Goal: Information Seeking & Learning: Learn about a topic

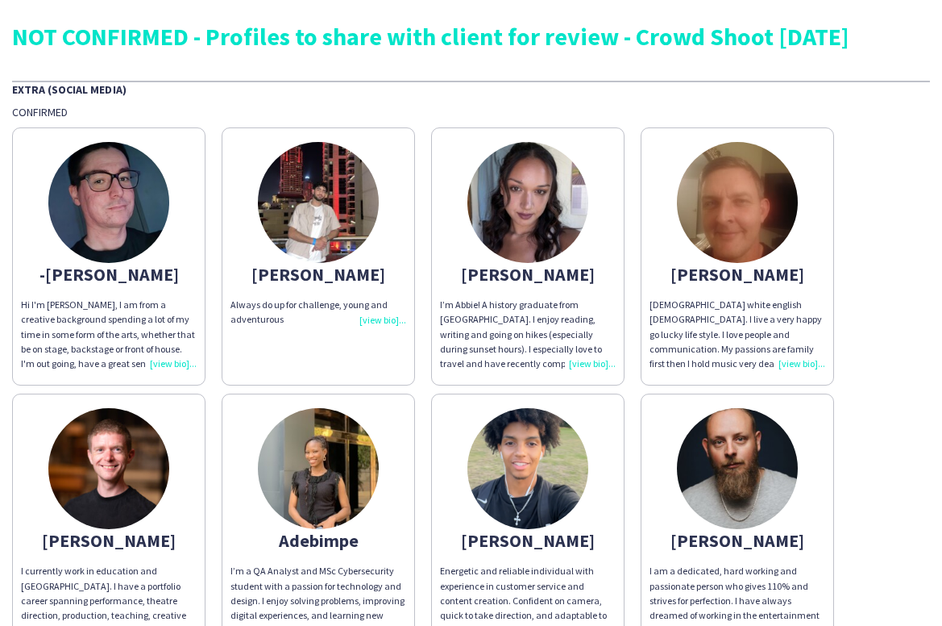
click at [506, 185] on img at bounding box center [528, 202] width 121 height 121
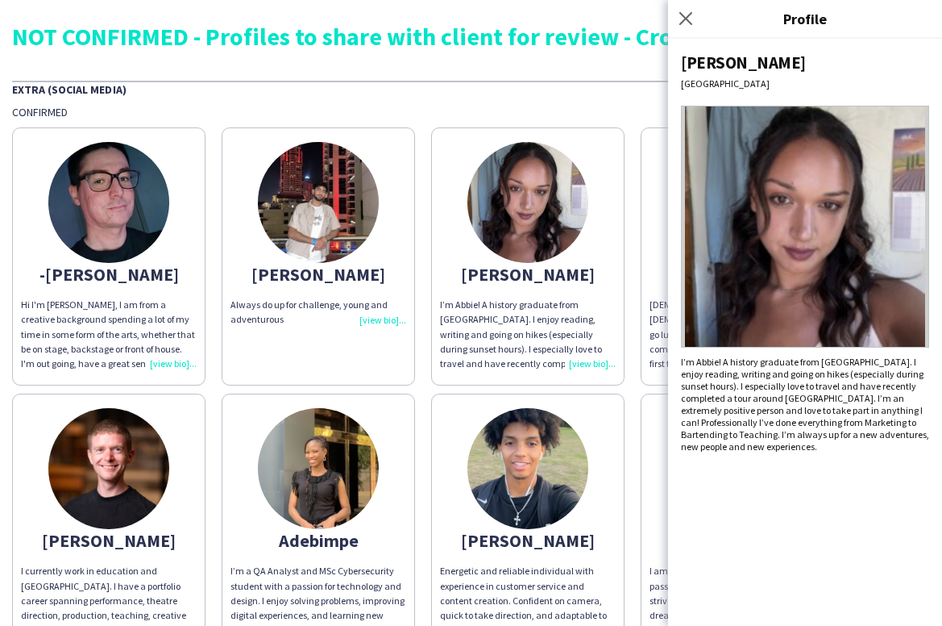
click at [362, 106] on div "Confirmed" at bounding box center [471, 112] width 918 height 15
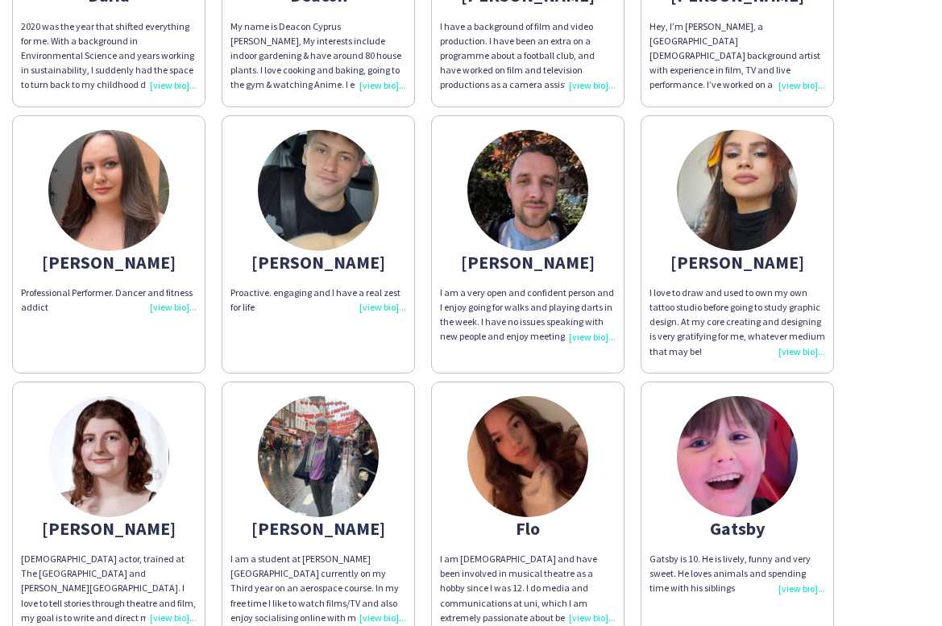
scroll to position [1625, 0]
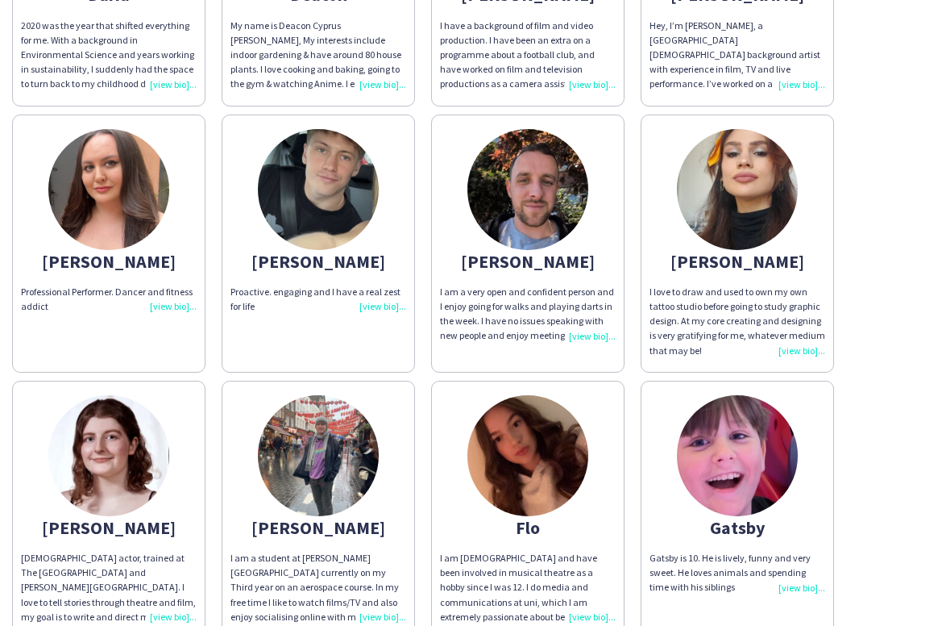
click at [525, 183] on img at bounding box center [528, 189] width 121 height 121
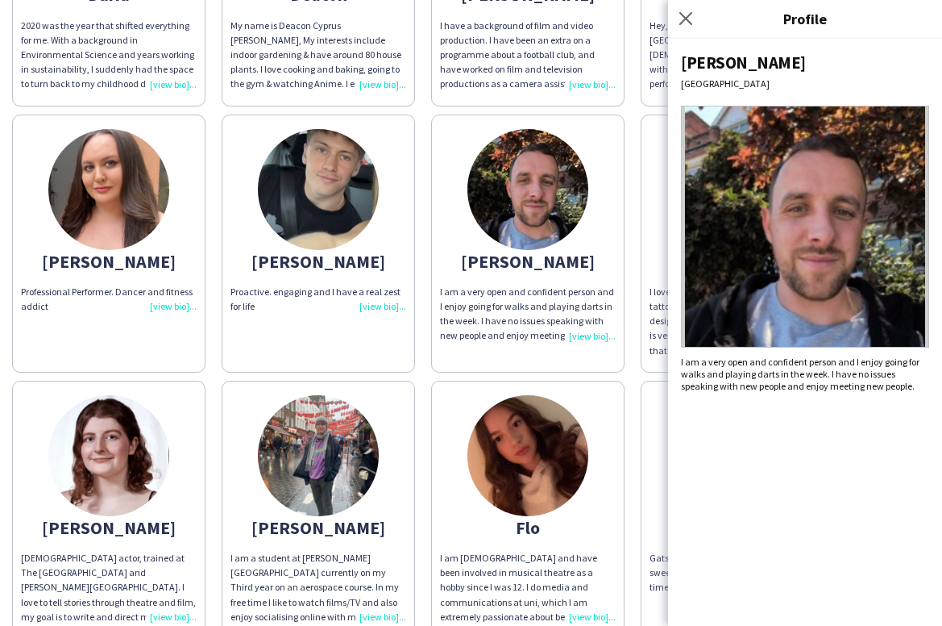
click at [618, 268] on app-share-pages-crew-card "[PERSON_NAME] I am a very open and confident person and I enjoy going for walks…" at bounding box center [527, 243] width 193 height 258
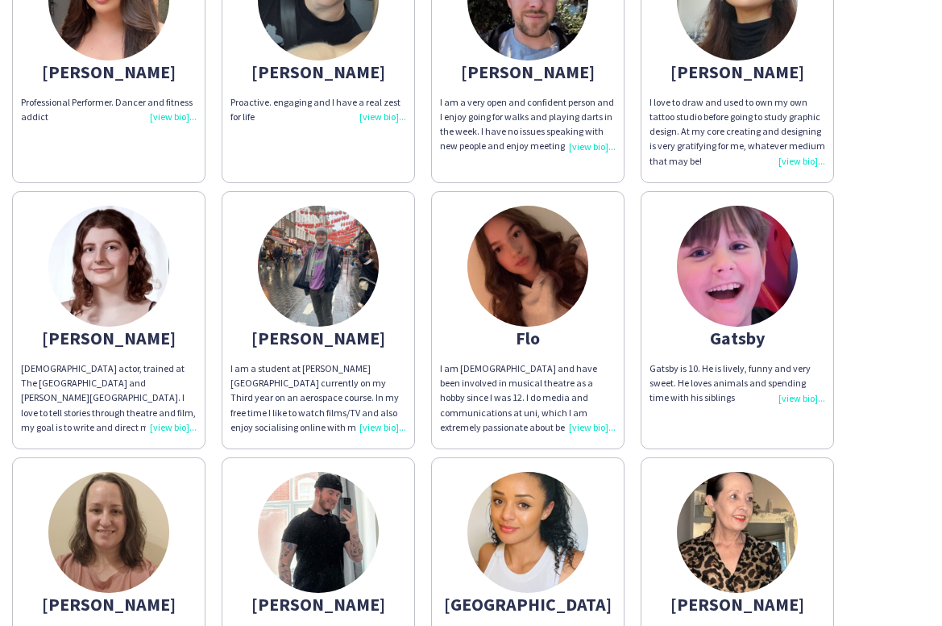
scroll to position [1835, 0]
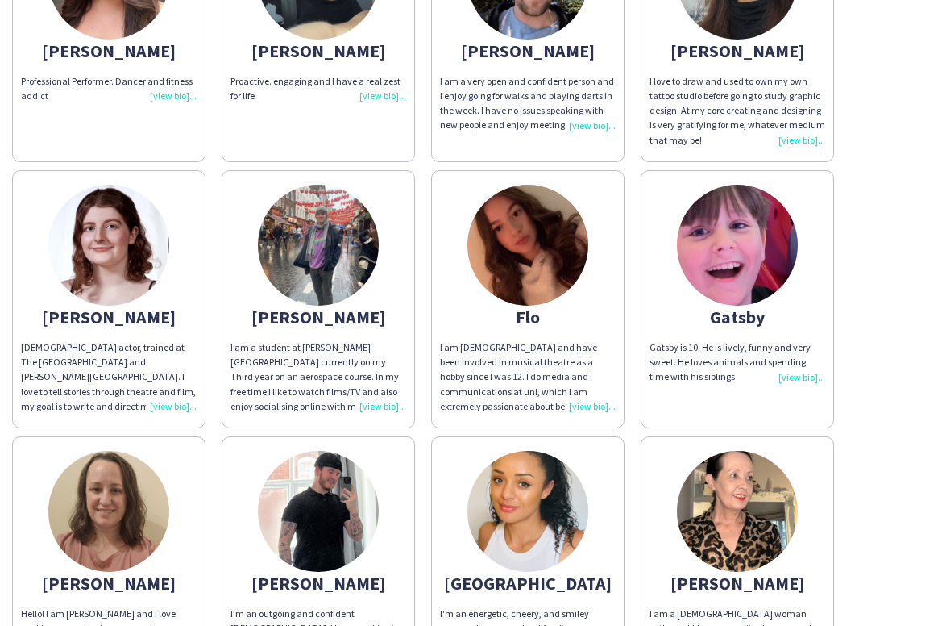
click at [742, 247] on img at bounding box center [737, 245] width 121 height 121
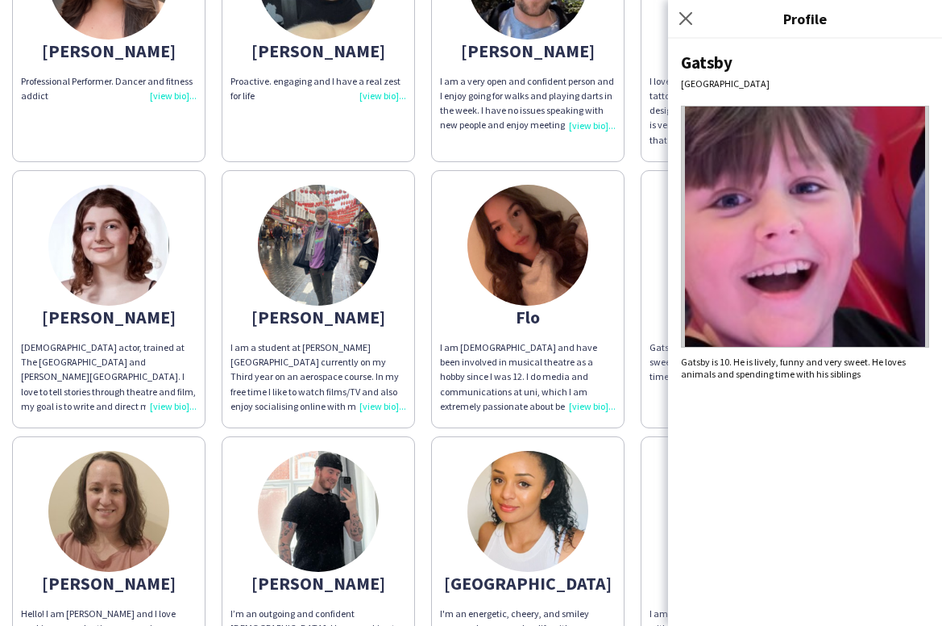
click at [621, 388] on app-share-pages-crew-card "Flo I am [DEMOGRAPHIC_DATA] and have been involved in musical theatre as a hobb…" at bounding box center [527, 299] width 193 height 258
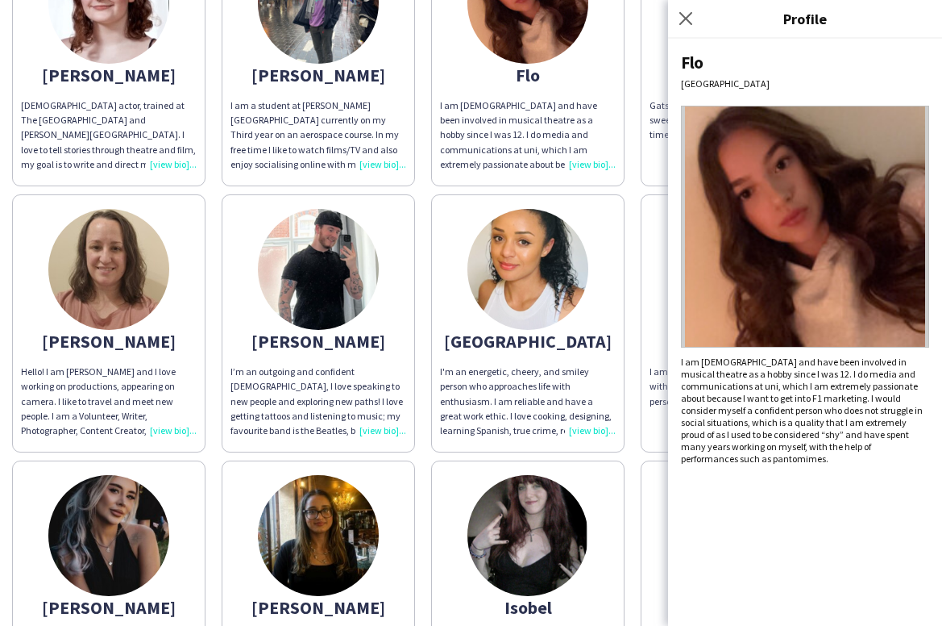
scroll to position [2147, 0]
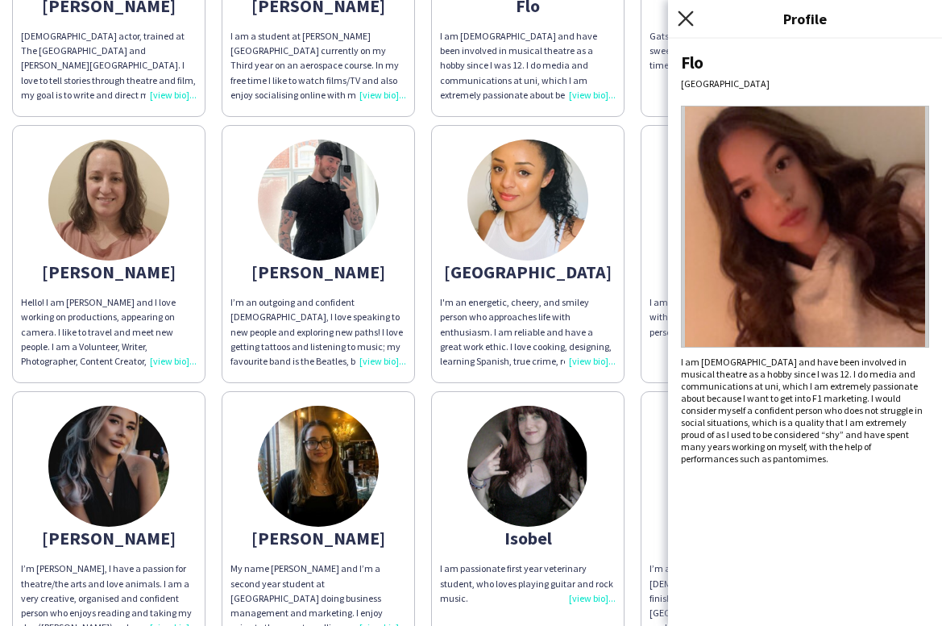
click at [680, 23] on icon "Close pop-in" at bounding box center [685, 17] width 15 height 15
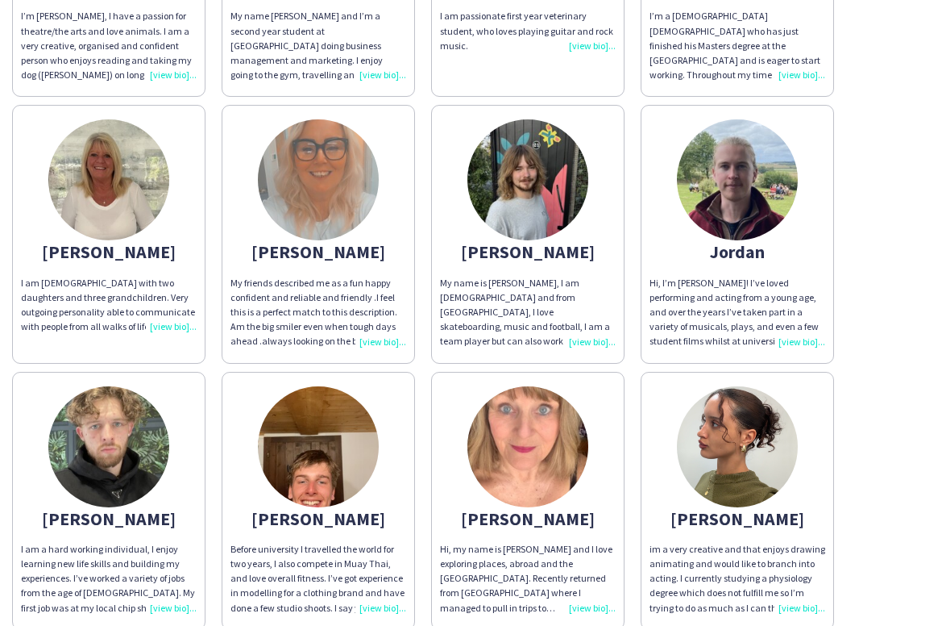
scroll to position [2770, 0]
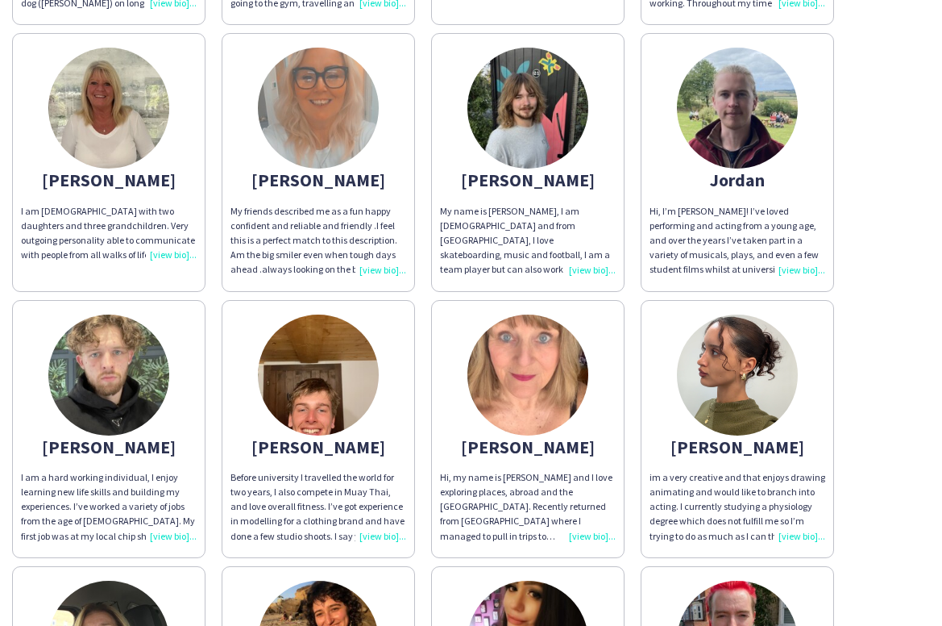
click at [135, 89] on img at bounding box center [108, 108] width 121 height 121
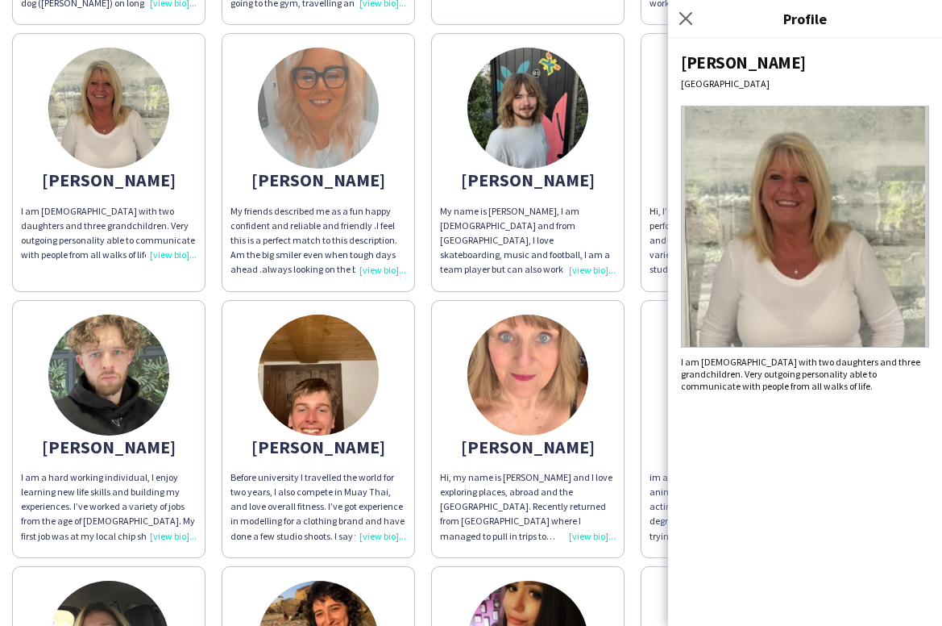
click at [642, 300] on app-share-pages-crew-card "[PERSON_NAME] im a very creative and that enjoys drawing animating and would li…" at bounding box center [737, 429] width 193 height 258
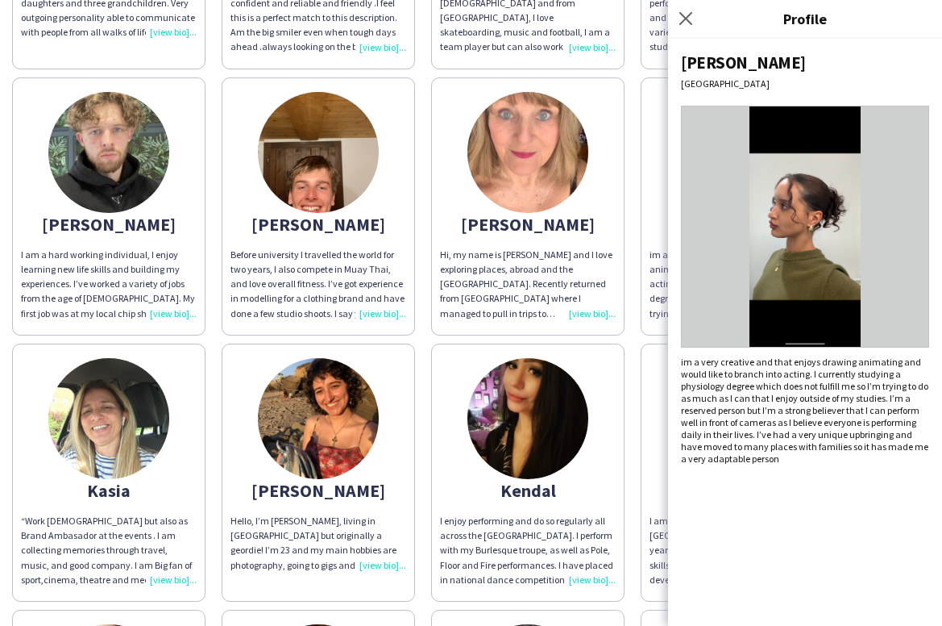
scroll to position [3114, 0]
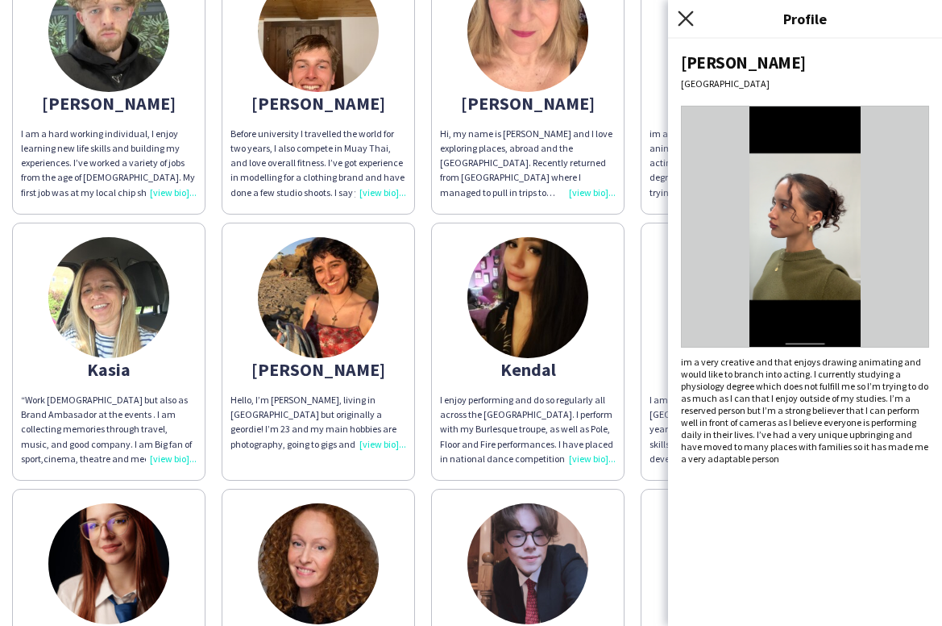
click at [689, 22] on icon at bounding box center [685, 17] width 15 height 15
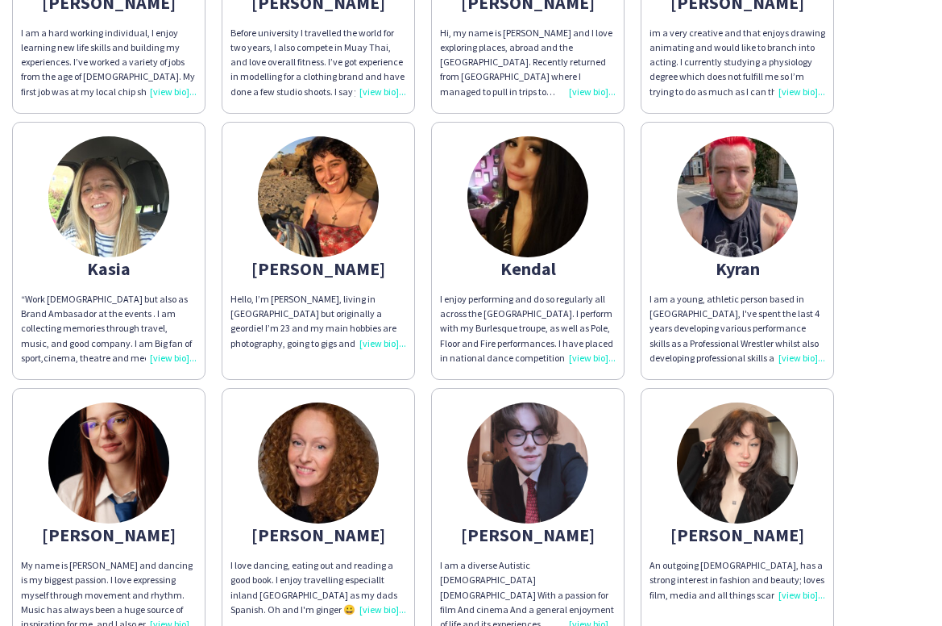
scroll to position [3218, 0]
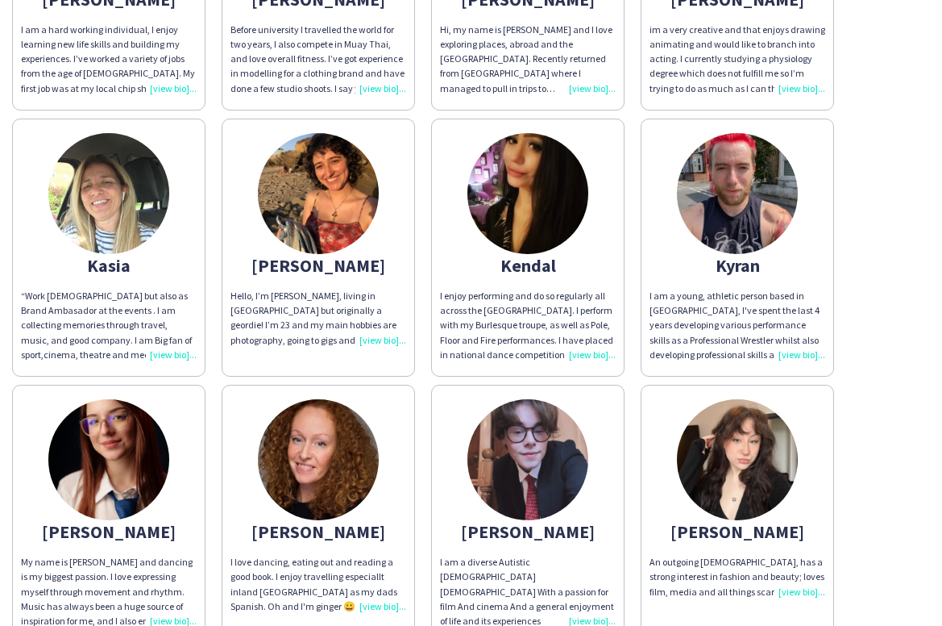
click at [731, 178] on img at bounding box center [737, 193] width 121 height 121
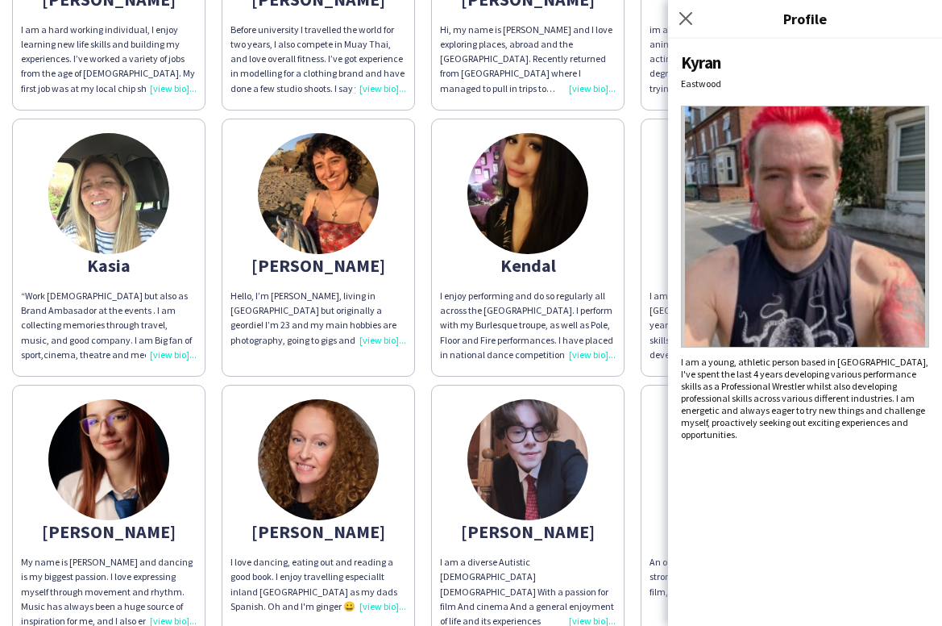
click at [585, 351] on div "-[PERSON_NAME] I'm [PERSON_NAME], I am from a creative background spending a lo…" at bounding box center [471, 103] width 918 height 6403
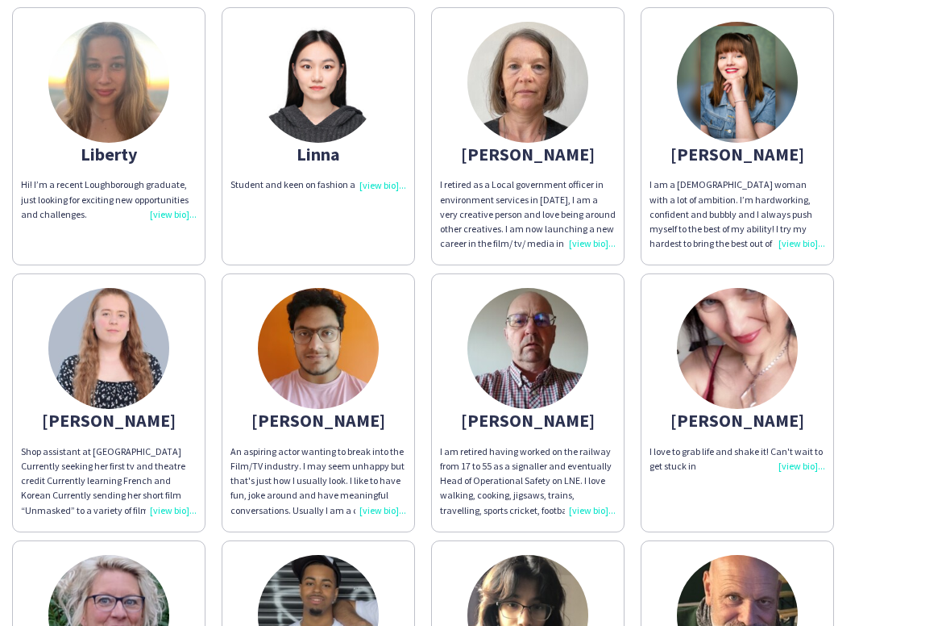
scroll to position [3877, 0]
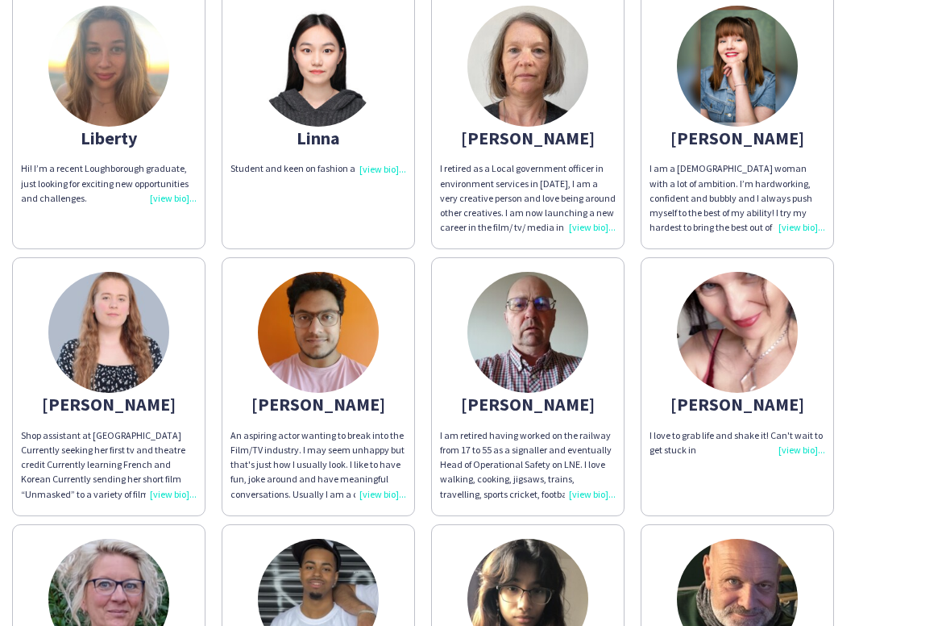
click at [550, 326] on img at bounding box center [528, 332] width 121 height 121
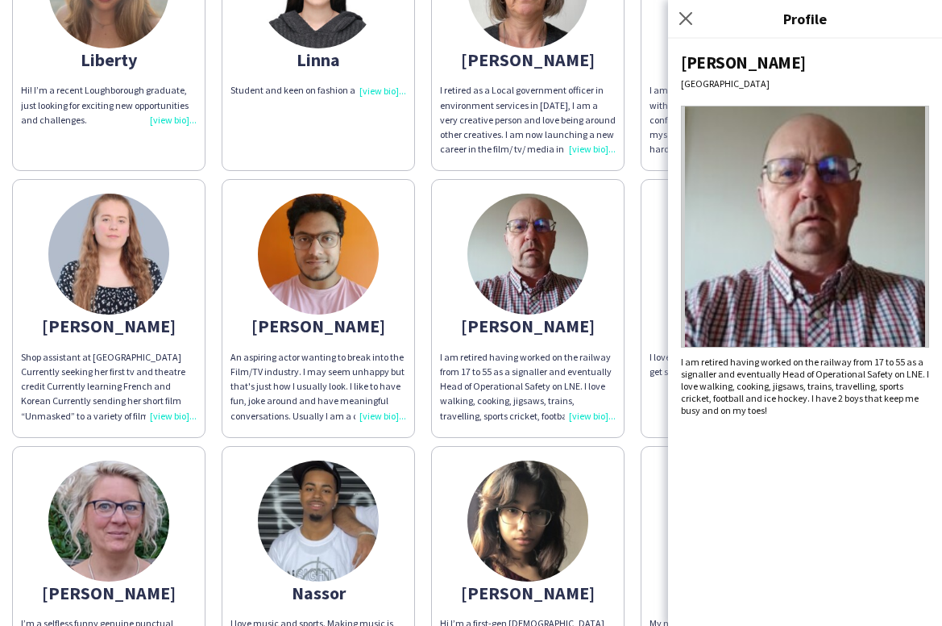
scroll to position [4148, 0]
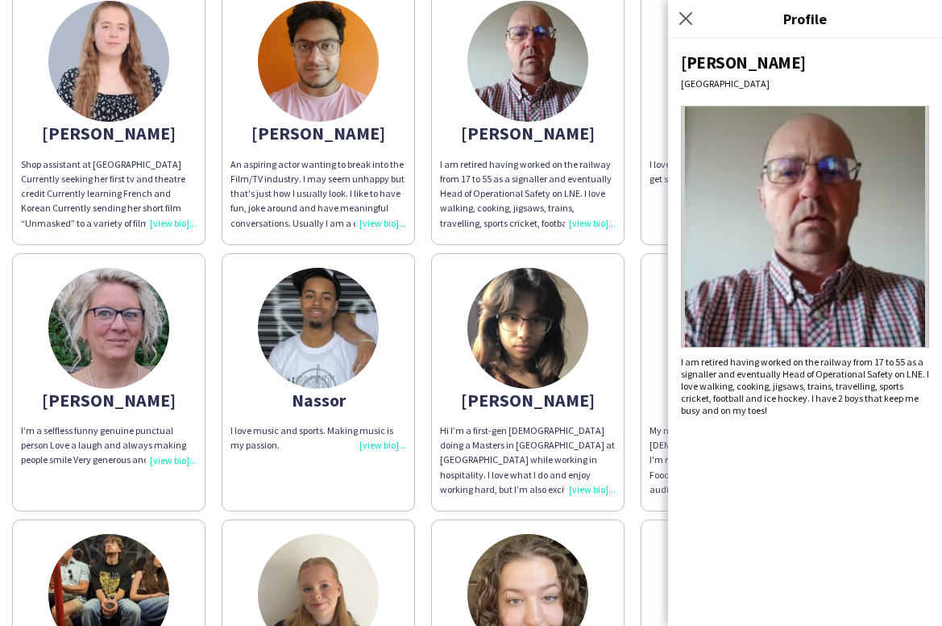
click at [599, 457] on div "Hi I’m a first-gen [DEMOGRAPHIC_DATA] doing a Masters in [GEOGRAPHIC_DATA] at […" at bounding box center [528, 459] width 176 height 73
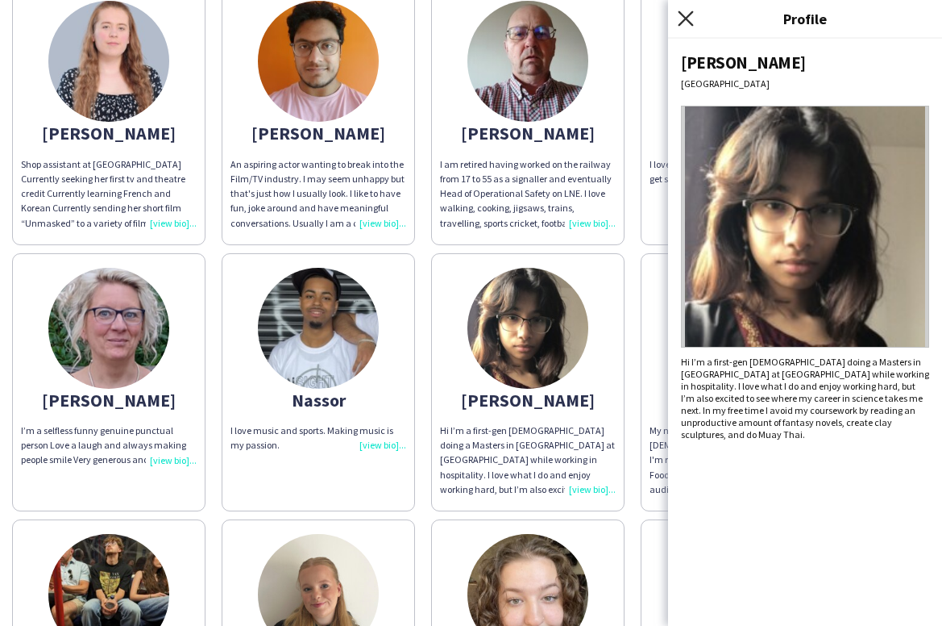
click at [688, 15] on icon "Close pop-in" at bounding box center [685, 17] width 15 height 15
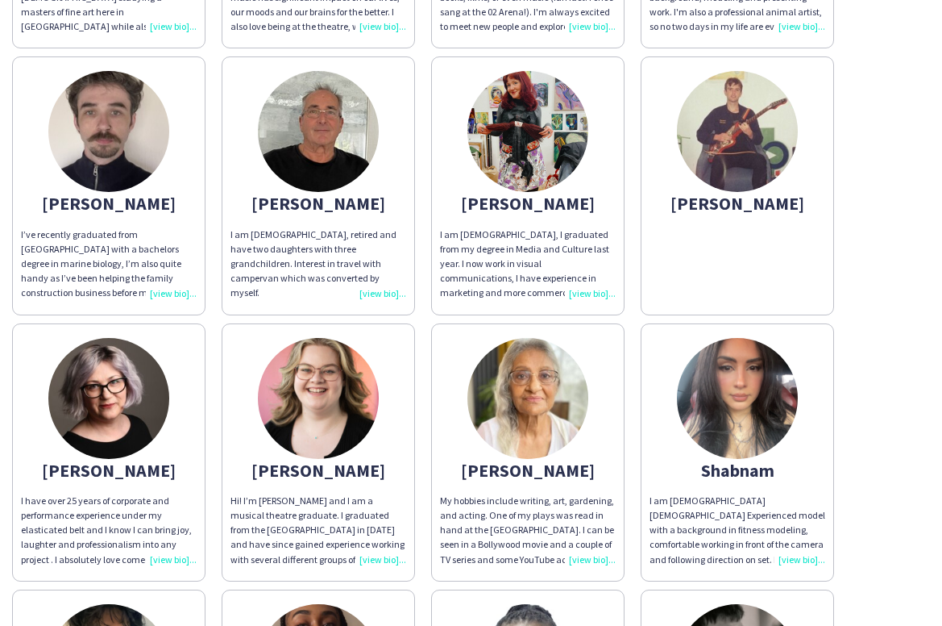
scroll to position [5173, 0]
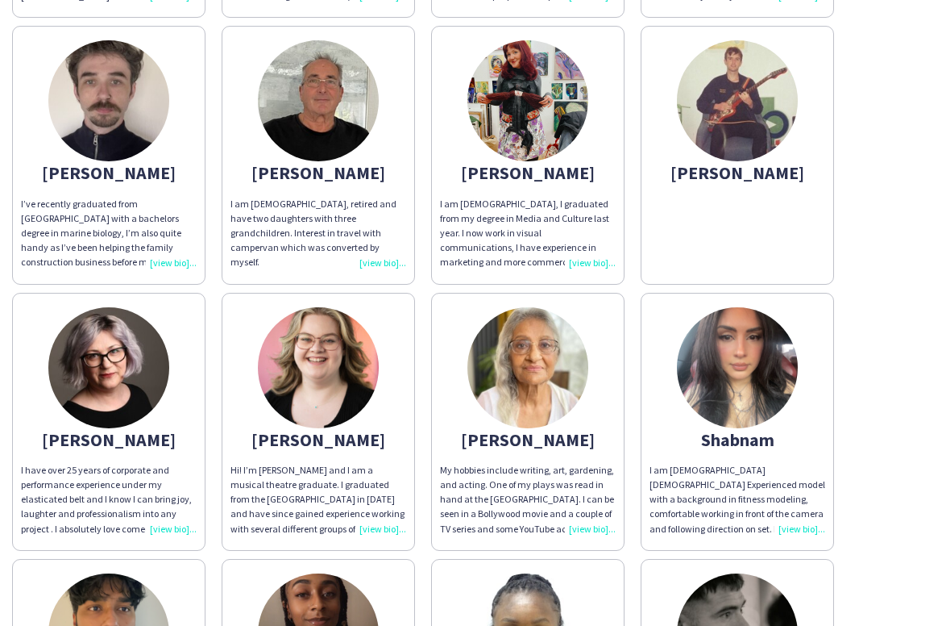
click at [520, 362] on img at bounding box center [528, 367] width 121 height 121
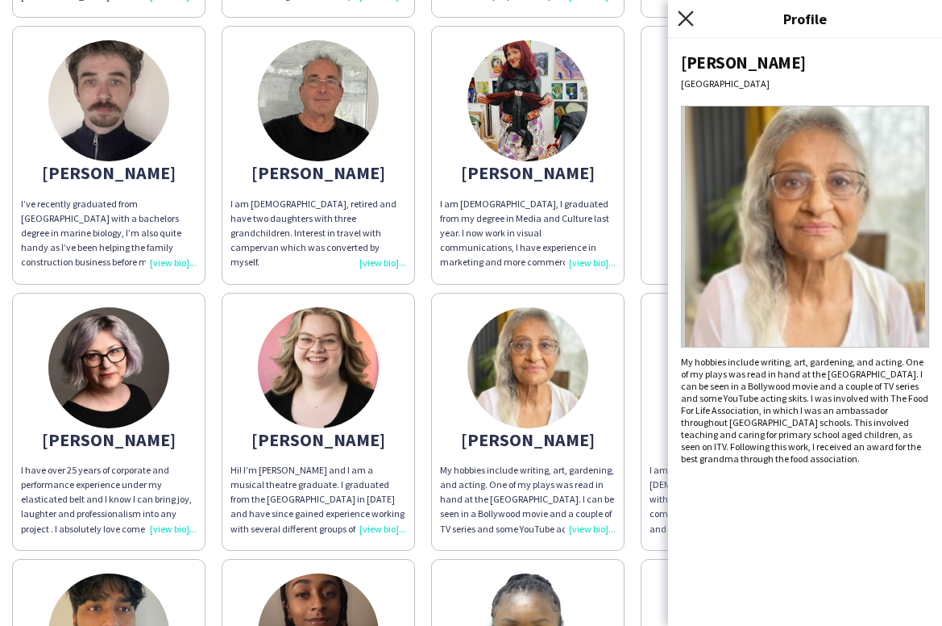
click at [692, 18] on icon "Close pop-in" at bounding box center [685, 17] width 15 height 15
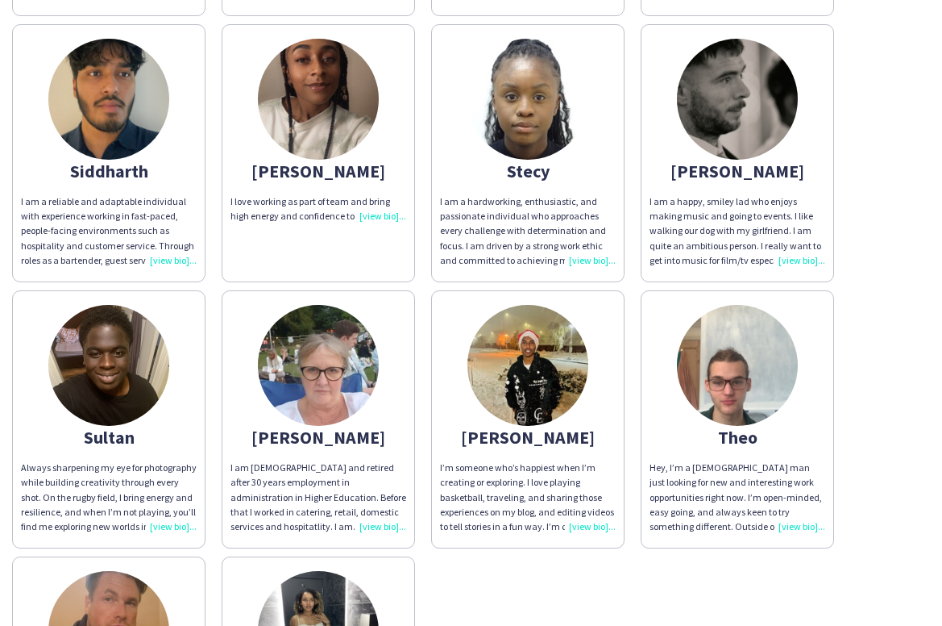
scroll to position [5709, 0]
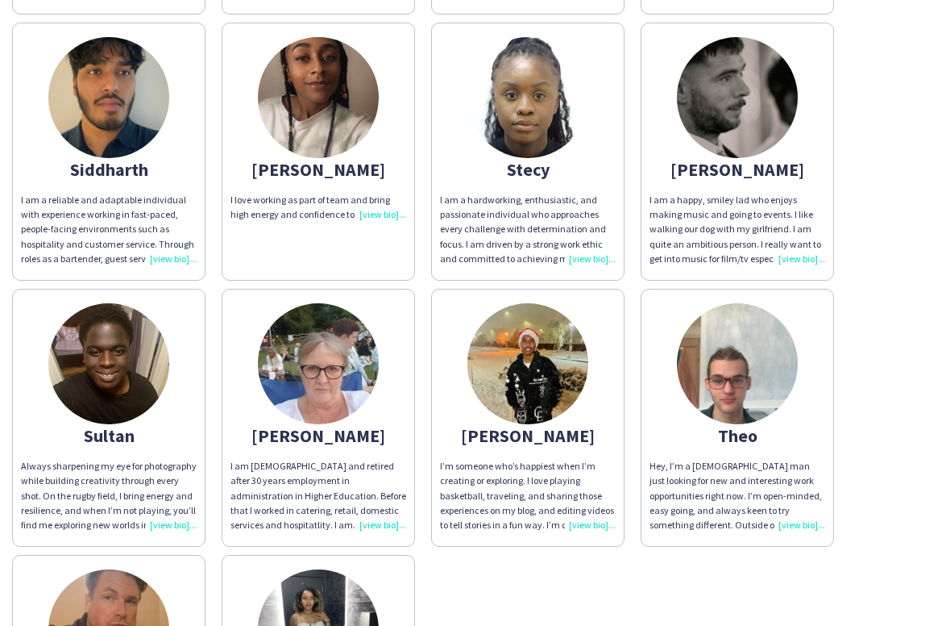
click at [135, 351] on img at bounding box center [108, 363] width 121 height 121
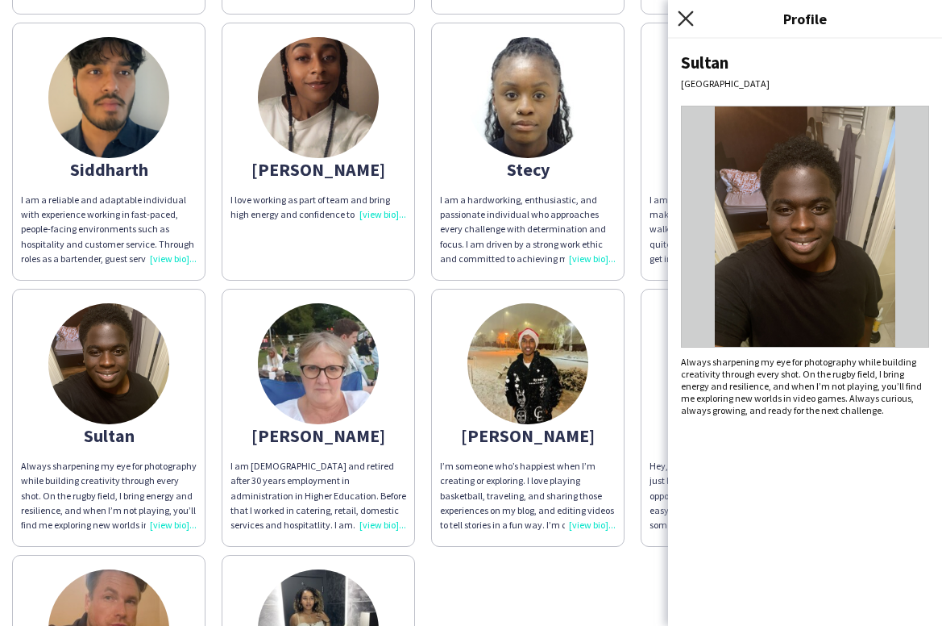
click at [686, 12] on icon "Close pop-in" at bounding box center [685, 17] width 15 height 15
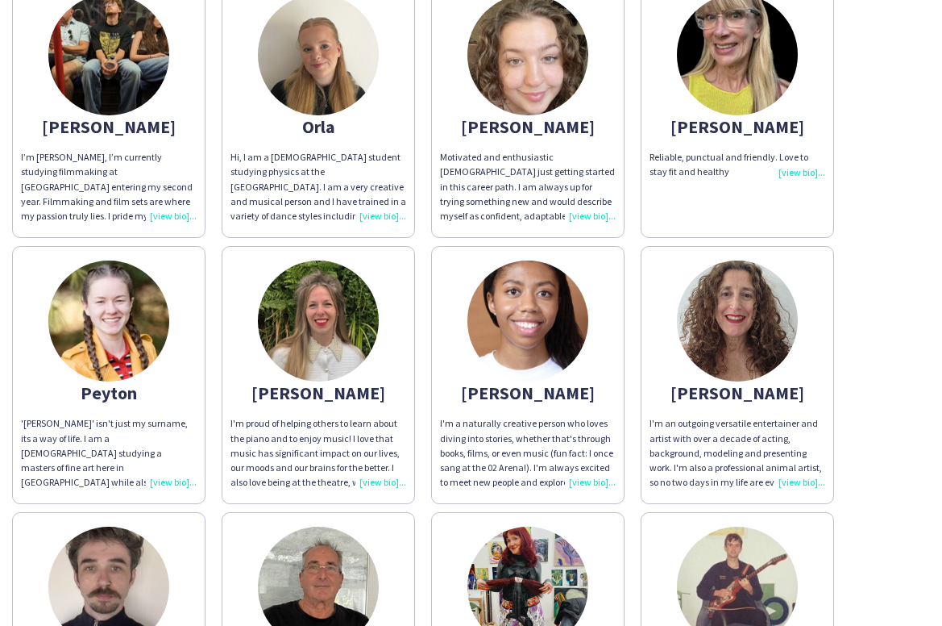
scroll to position [4521, 0]
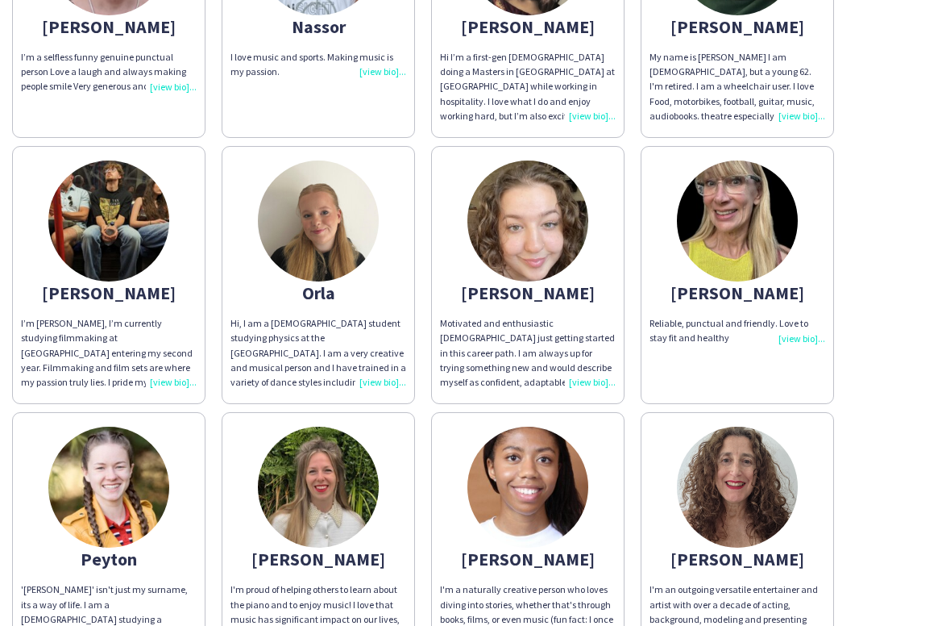
click at [129, 466] on img at bounding box center [108, 486] width 121 height 121
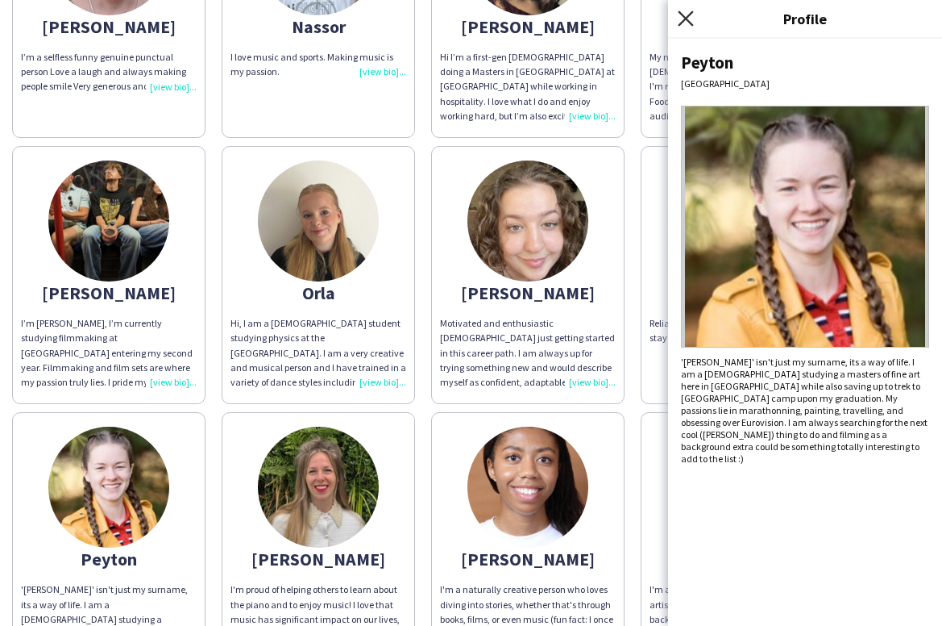
click at [682, 19] on icon "Close pop-in" at bounding box center [685, 17] width 15 height 15
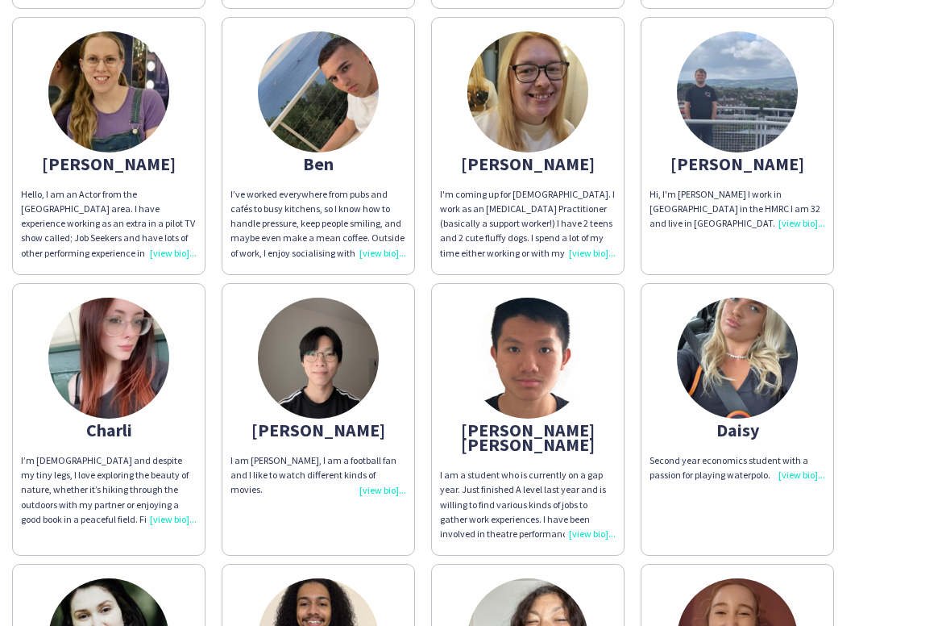
scroll to position [913, 0]
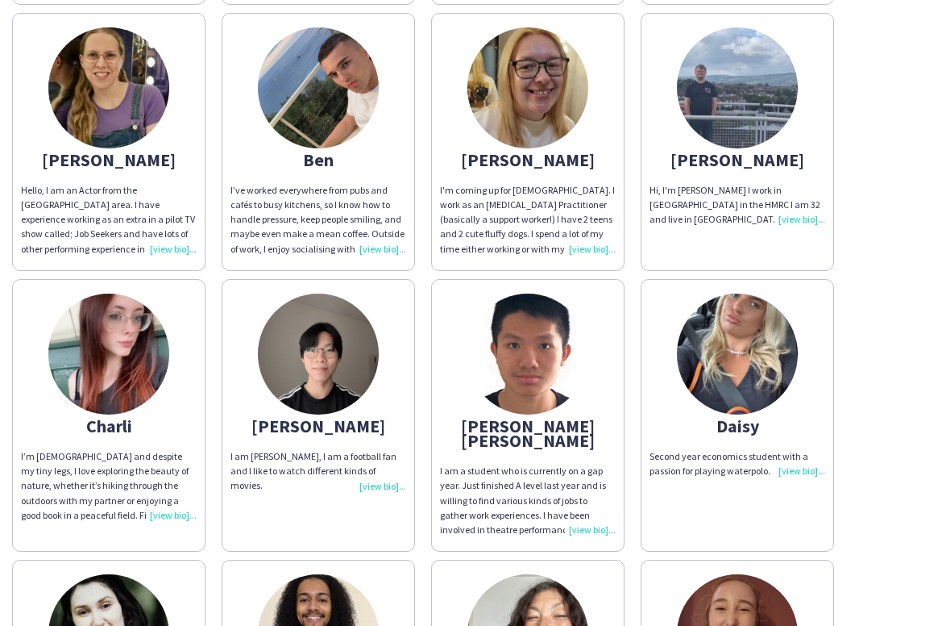
click at [333, 361] on img at bounding box center [318, 353] width 121 height 121
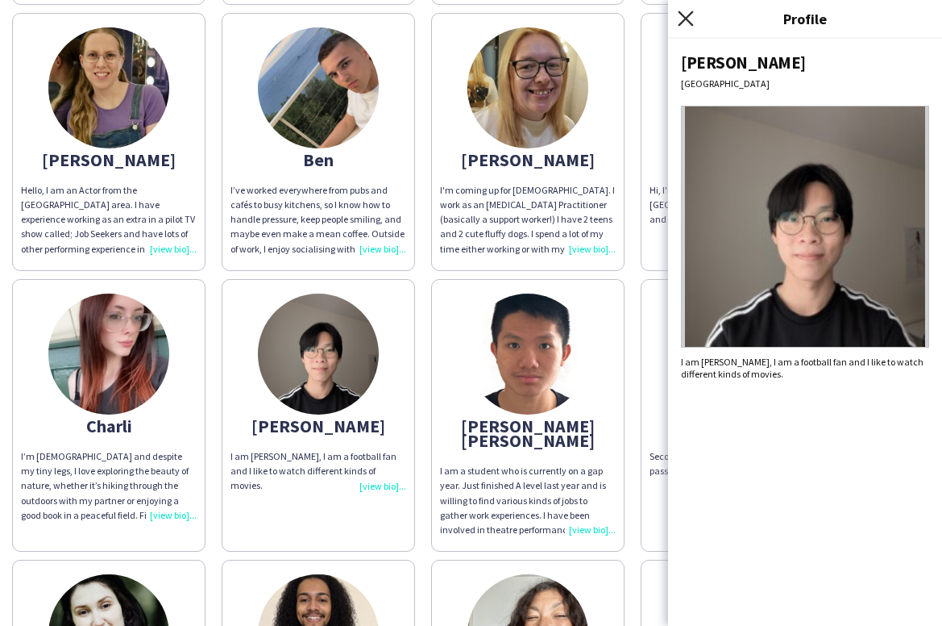
click at [685, 21] on icon "Close pop-in" at bounding box center [685, 17] width 15 height 15
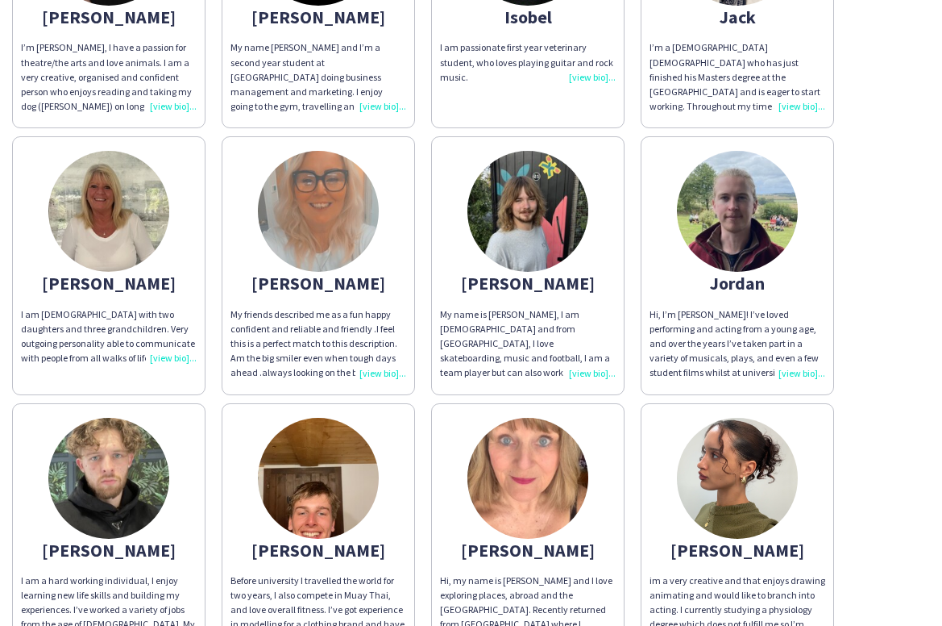
scroll to position [2641, 0]
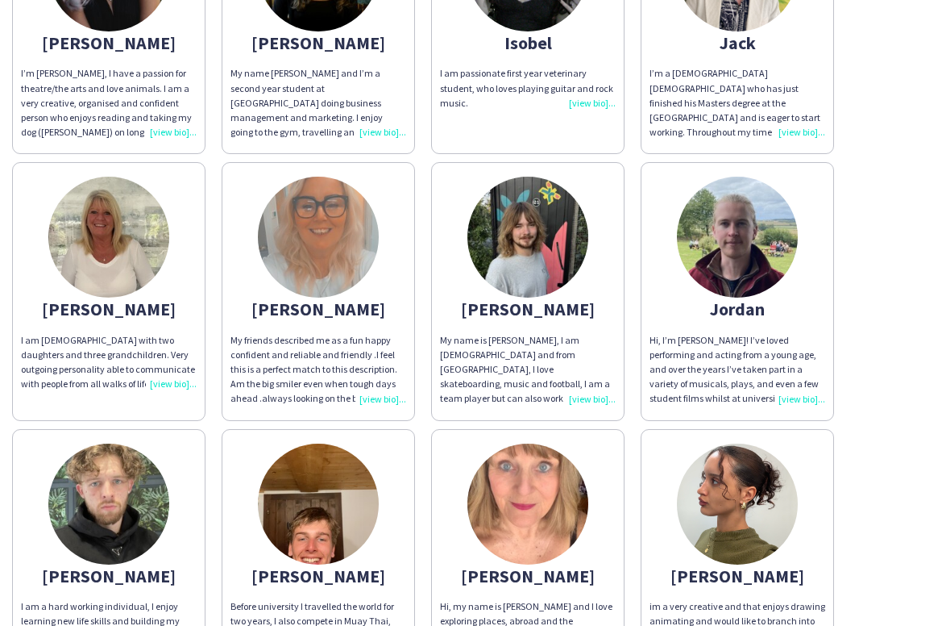
click at [344, 228] on img at bounding box center [318, 237] width 121 height 121
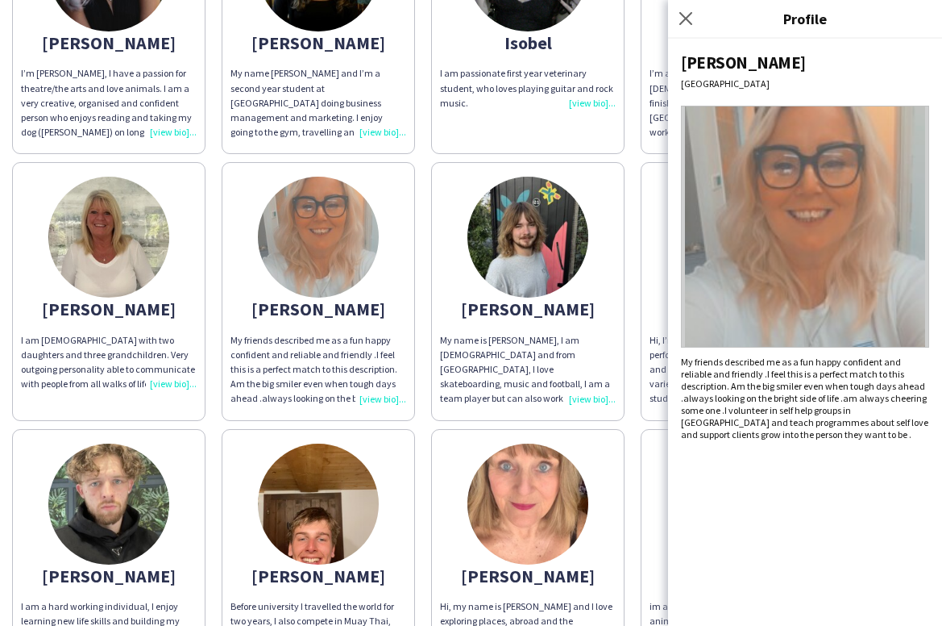
click at [615, 333] on div "My name is [PERSON_NAME], I am [DEMOGRAPHIC_DATA] and from [GEOGRAPHIC_DATA], I…" at bounding box center [528, 369] width 176 height 73
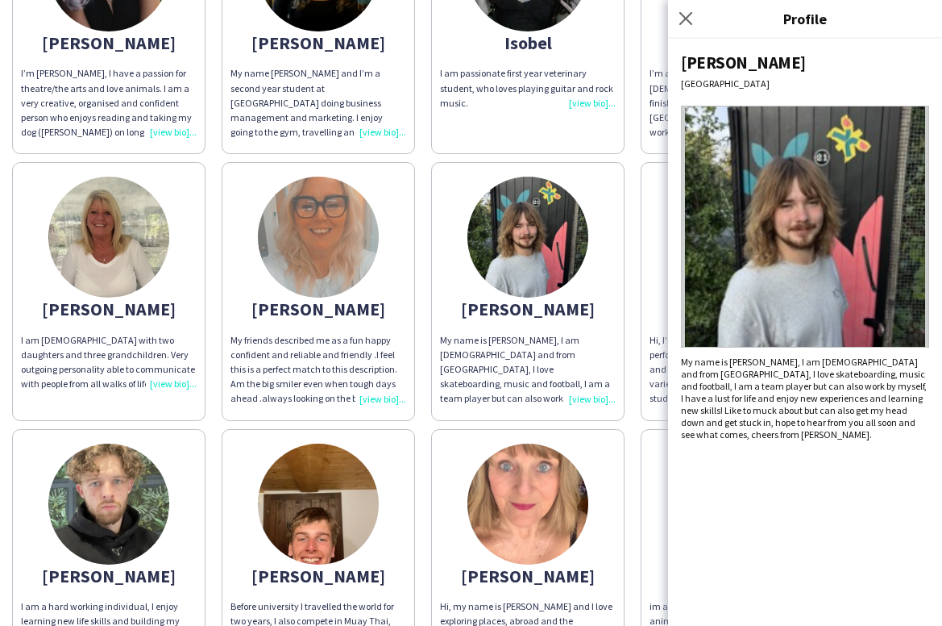
click at [678, 6] on div "Close pop-in" at bounding box center [688, 18] width 40 height 37
click at [681, 19] on icon "Close pop-in" at bounding box center [685, 17] width 15 height 15
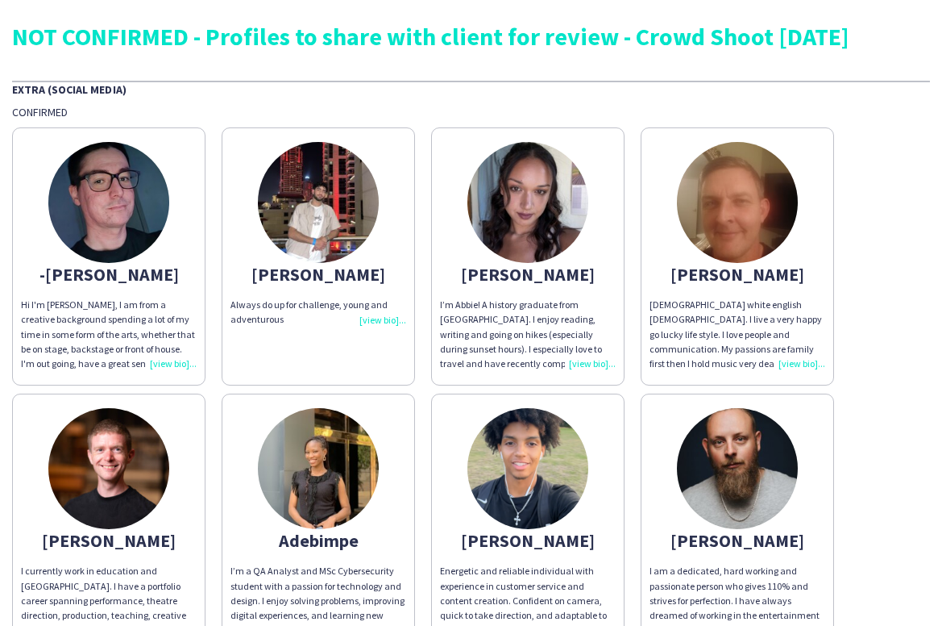
scroll to position [0, 0]
click at [110, 207] on img at bounding box center [108, 202] width 121 height 121
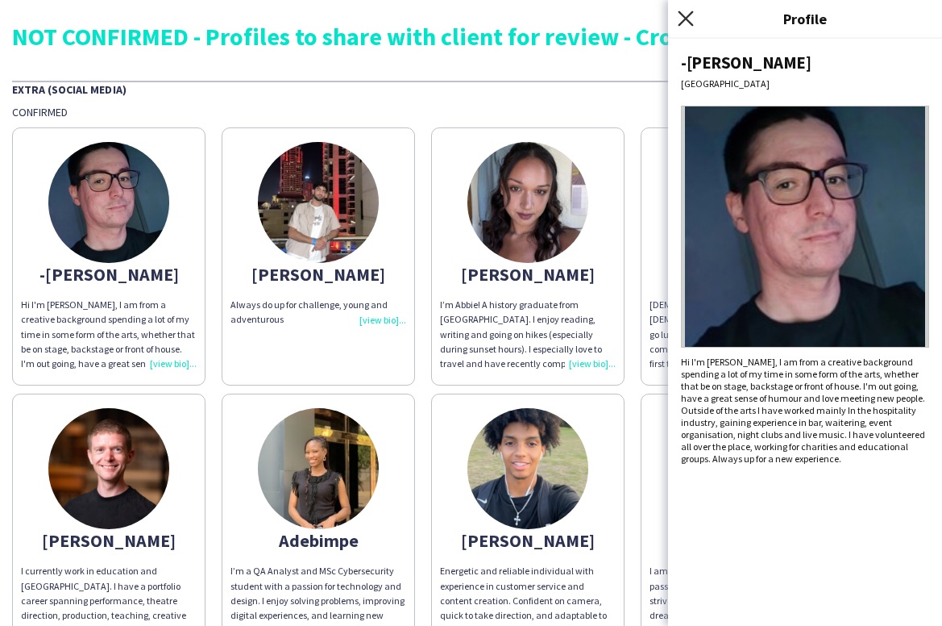
click at [680, 12] on icon at bounding box center [685, 17] width 15 height 15
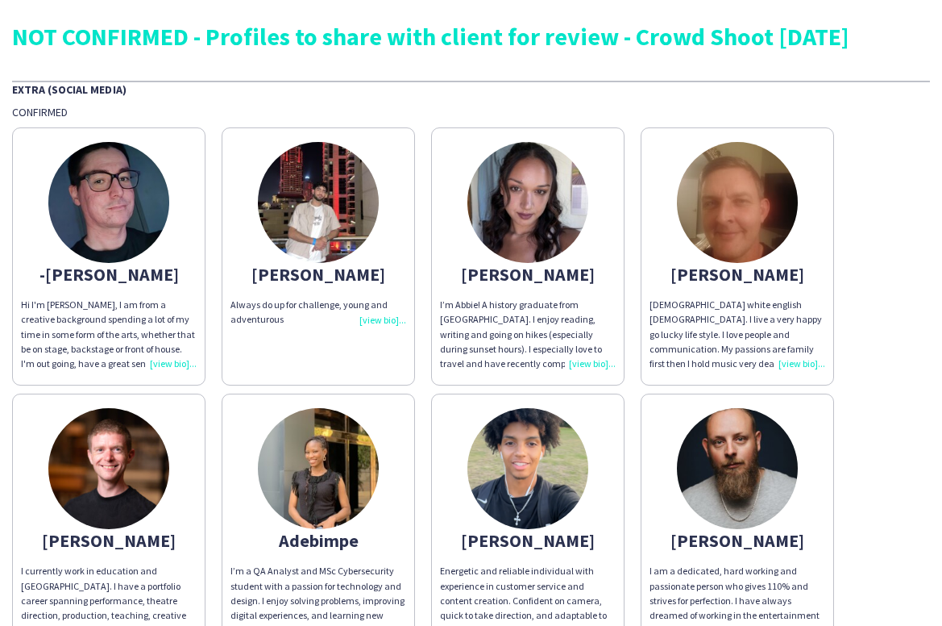
scroll to position [3, 0]
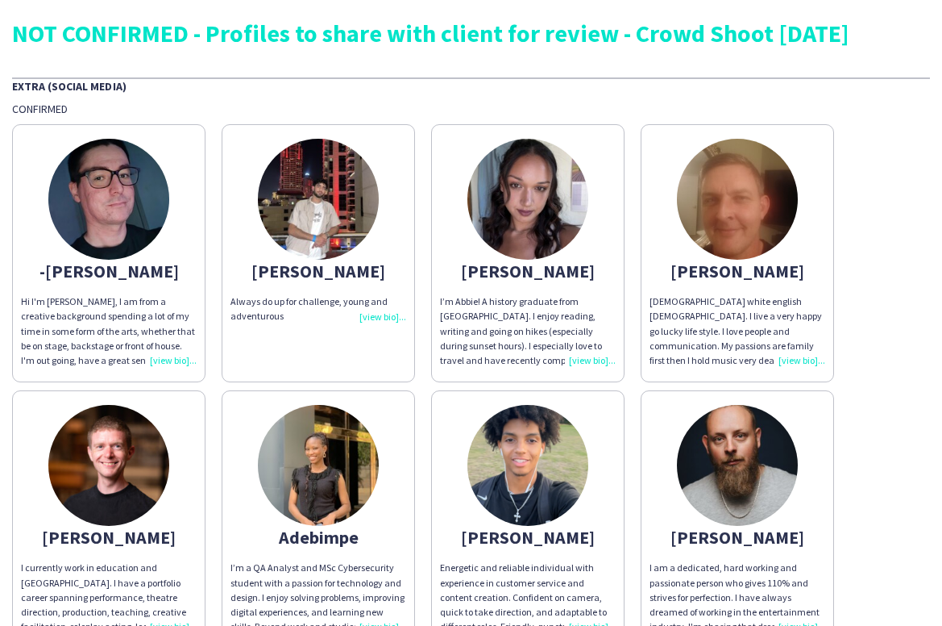
click at [744, 225] on img at bounding box center [737, 199] width 121 height 121
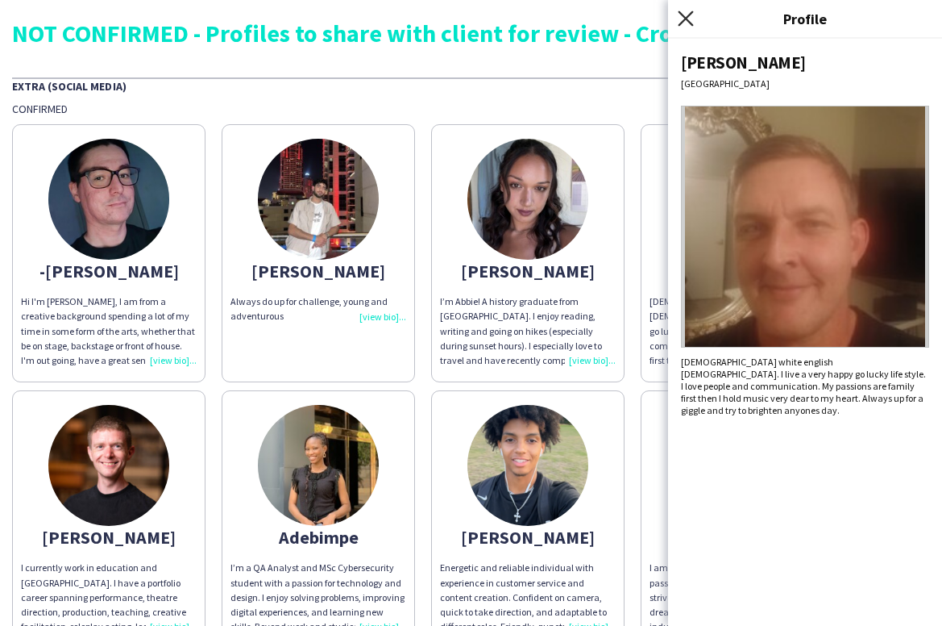
click at [685, 18] on icon at bounding box center [685, 17] width 15 height 15
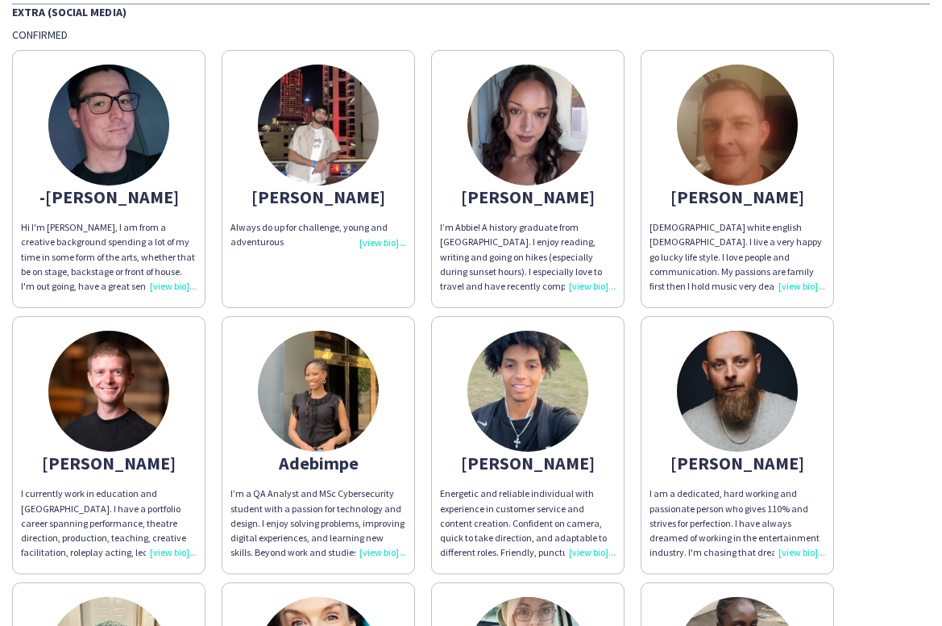
scroll to position [84, 0]
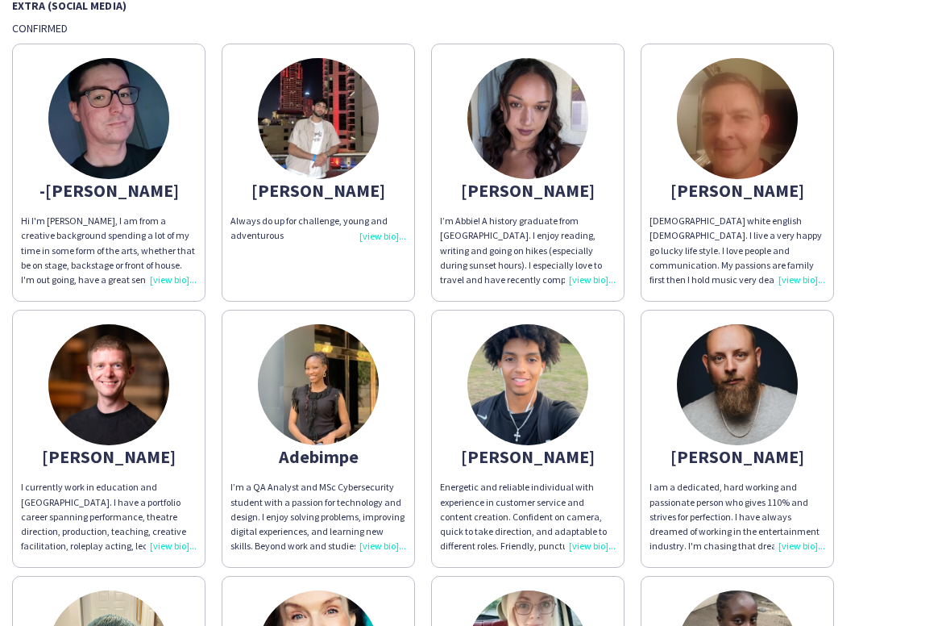
click at [714, 389] on img at bounding box center [737, 384] width 121 height 121
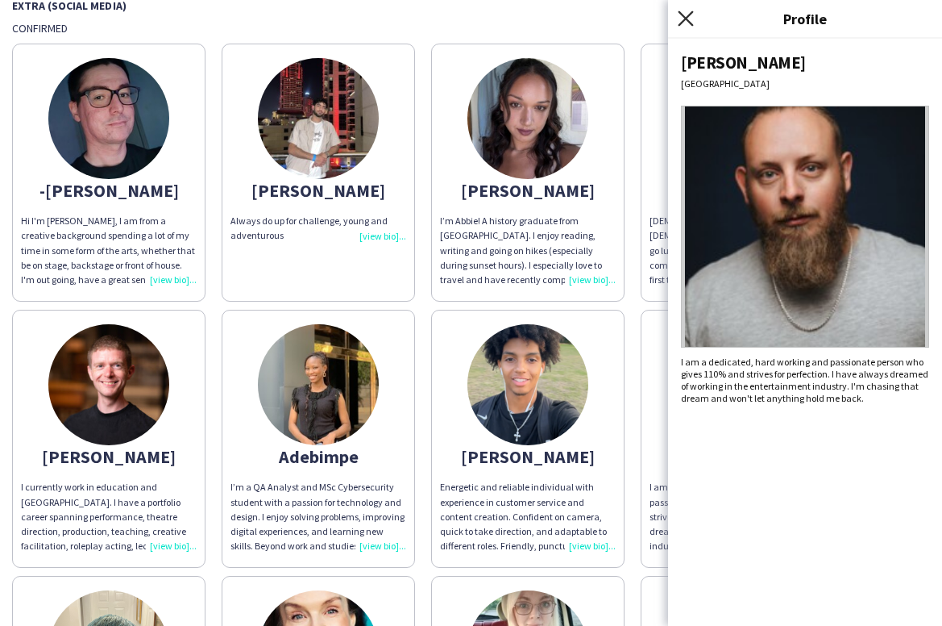
click at [688, 20] on icon at bounding box center [685, 17] width 15 height 15
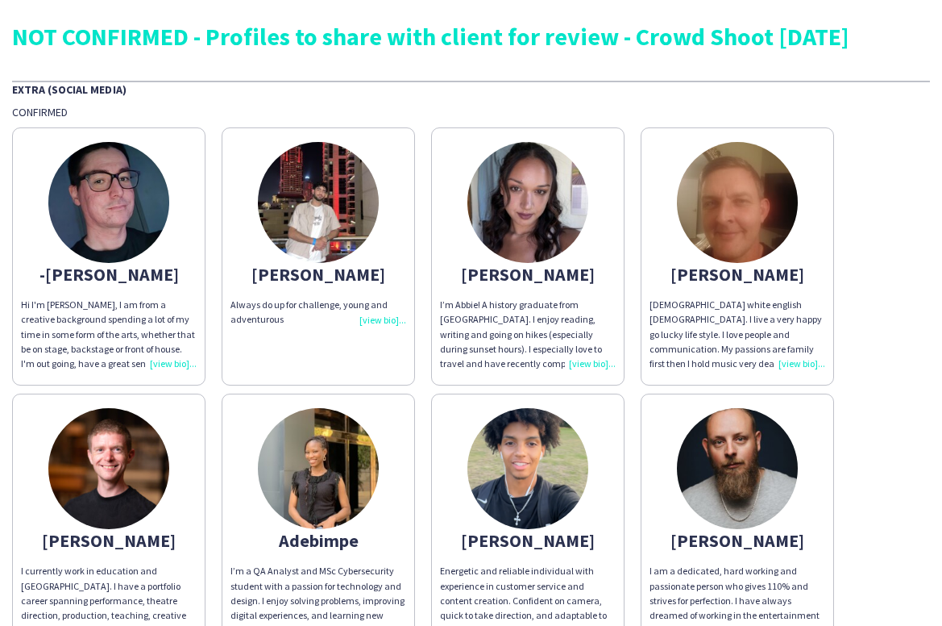
scroll to position [0, 0]
click at [86, 203] on img at bounding box center [108, 202] width 121 height 121
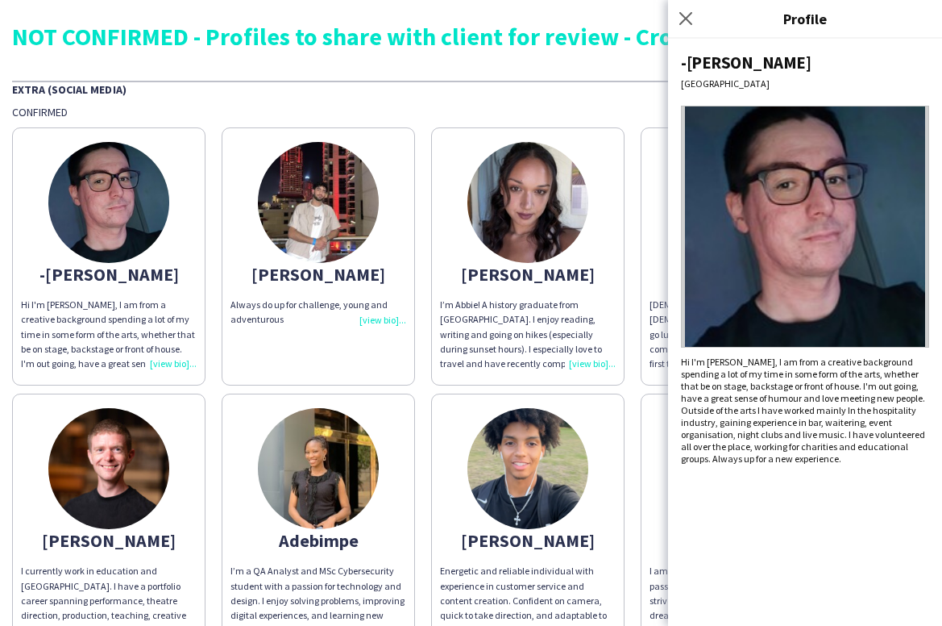
click at [339, 210] on img at bounding box center [318, 202] width 121 height 121
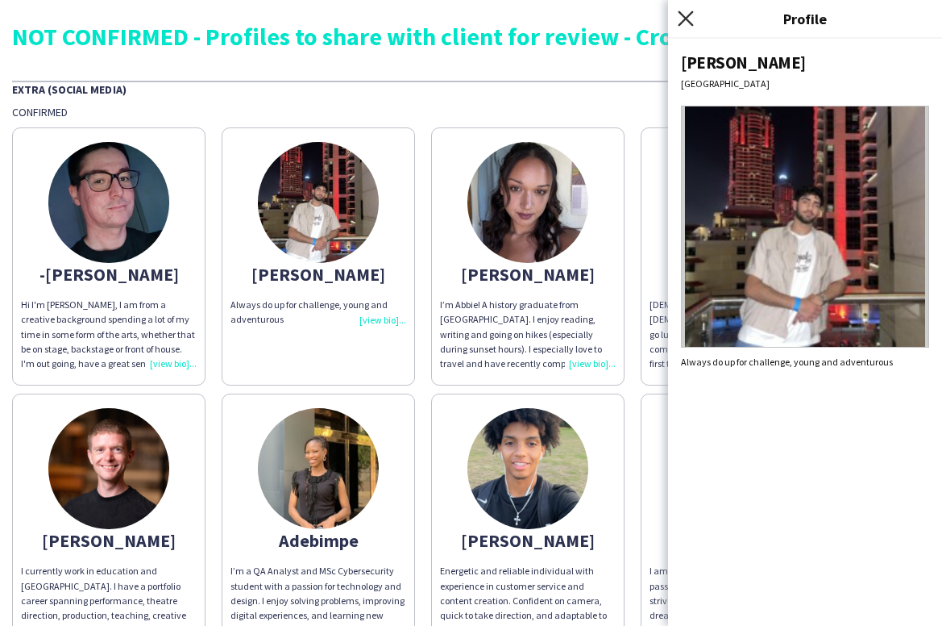
click at [685, 17] on icon at bounding box center [685, 17] width 15 height 15
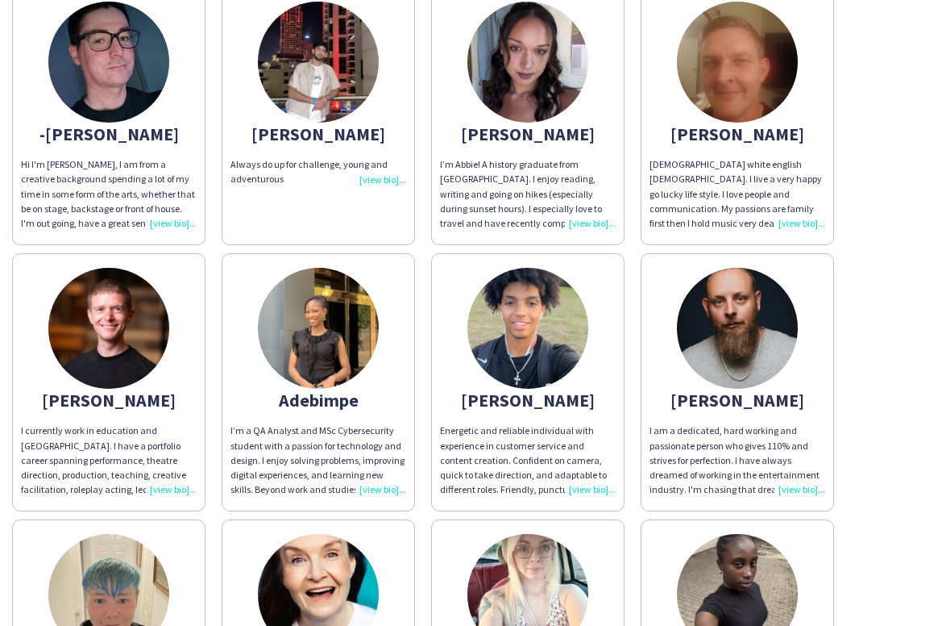
scroll to position [194, 0]
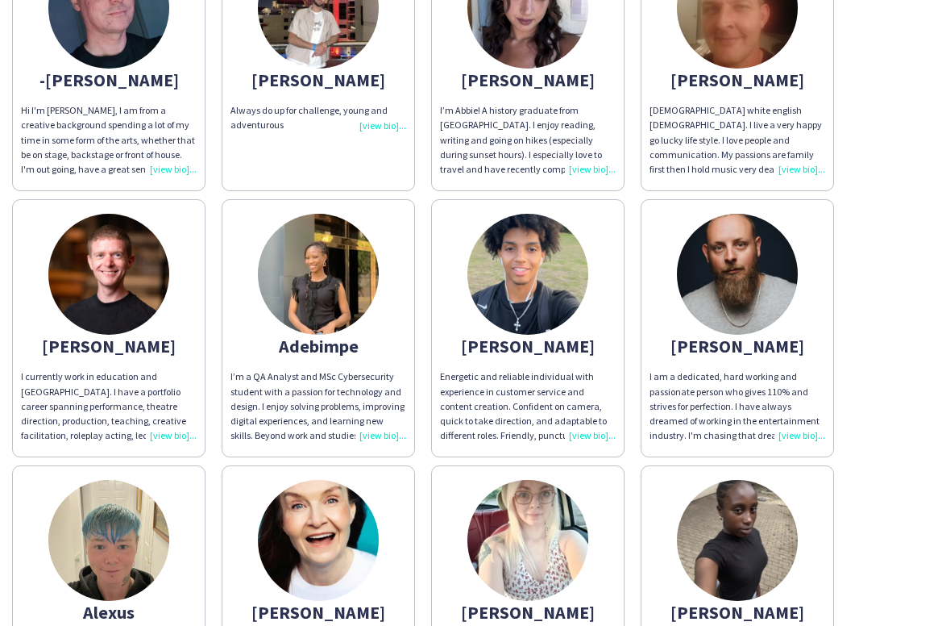
click at [334, 281] on img at bounding box center [318, 274] width 121 height 121
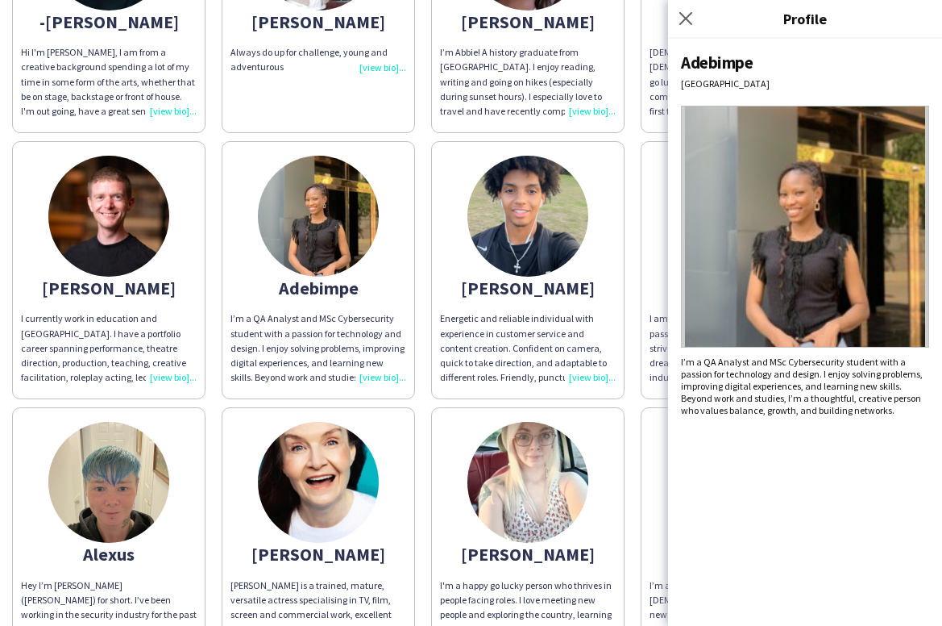
scroll to position [263, 0]
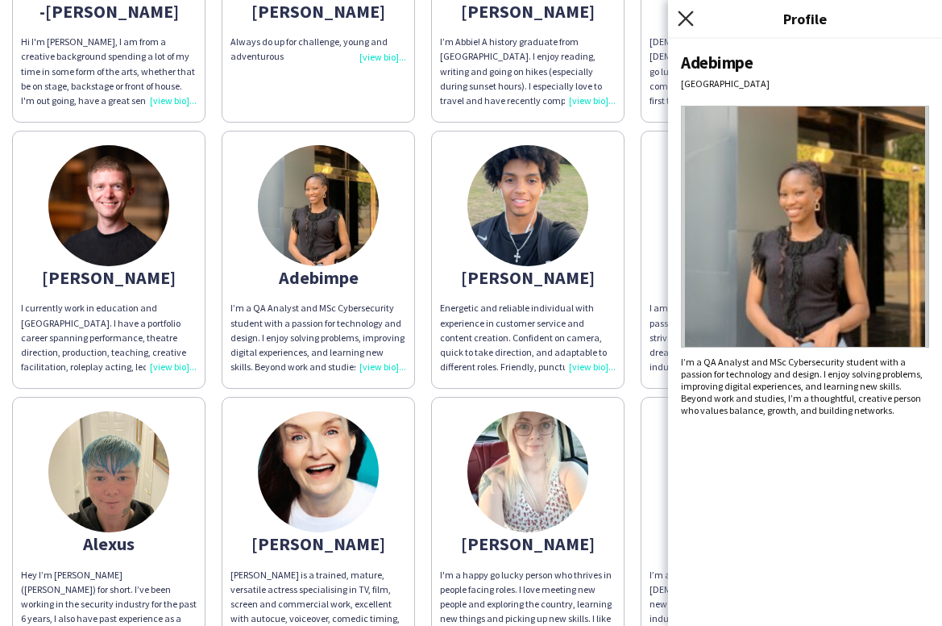
click at [688, 20] on icon at bounding box center [685, 17] width 15 height 15
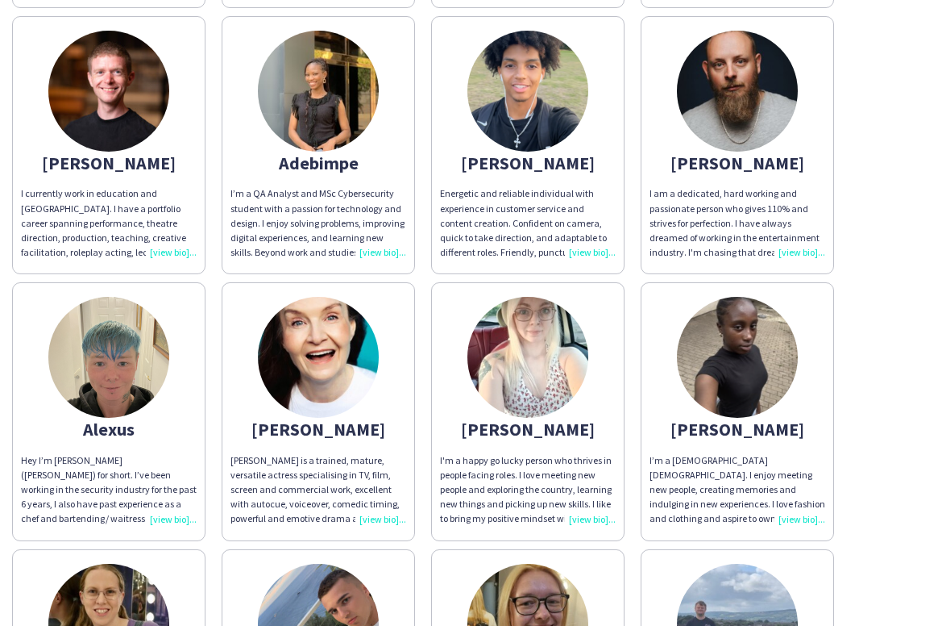
scroll to position [397, 0]
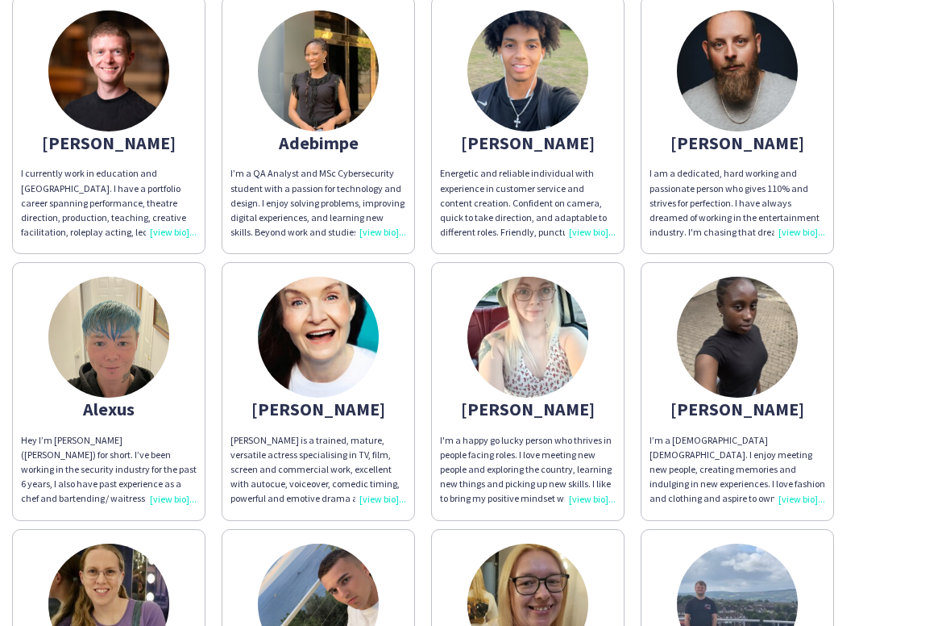
click at [516, 355] on img at bounding box center [528, 336] width 121 height 121
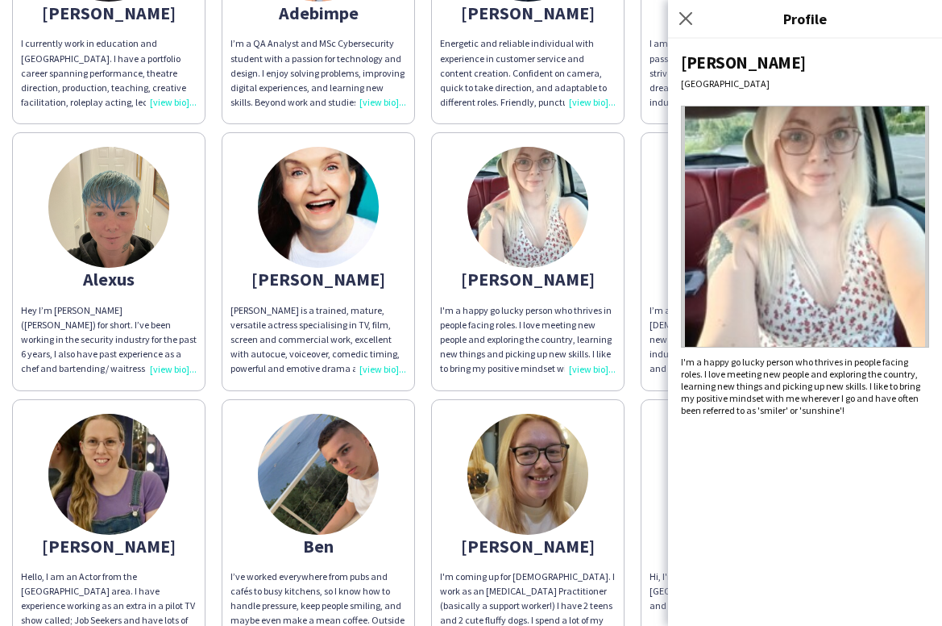
scroll to position [557, 0]
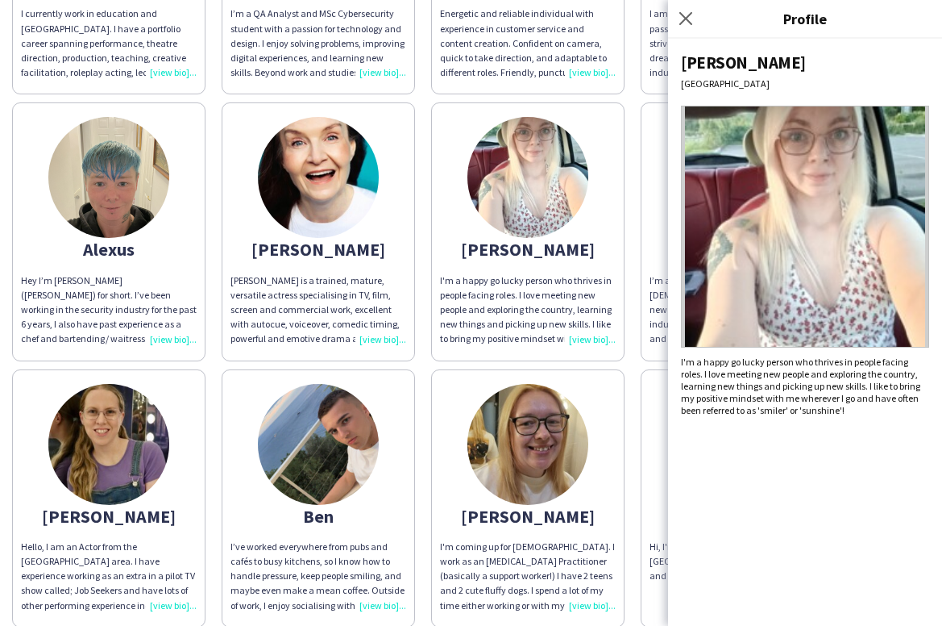
click at [339, 189] on img at bounding box center [318, 177] width 121 height 121
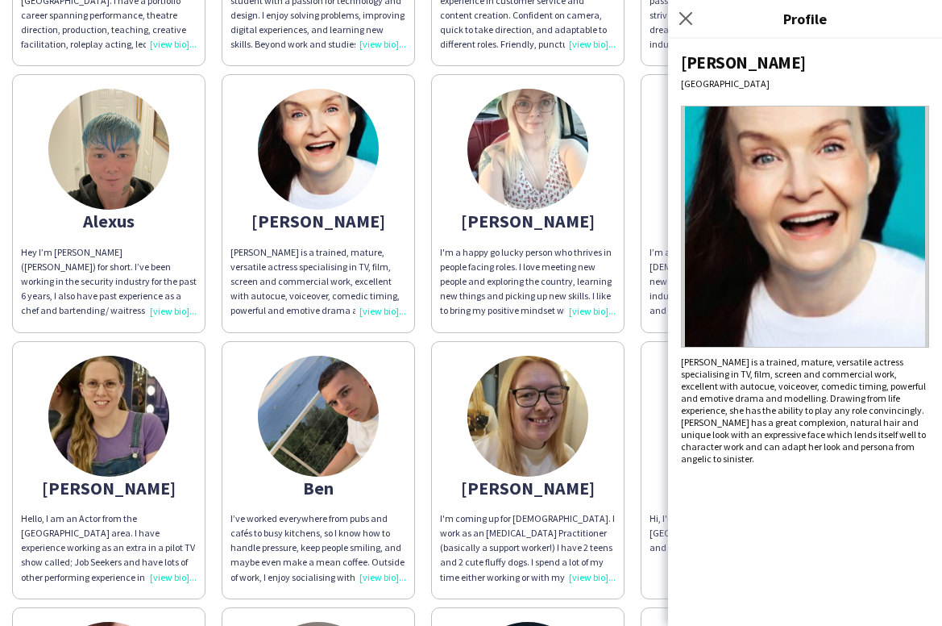
scroll to position [611, 0]
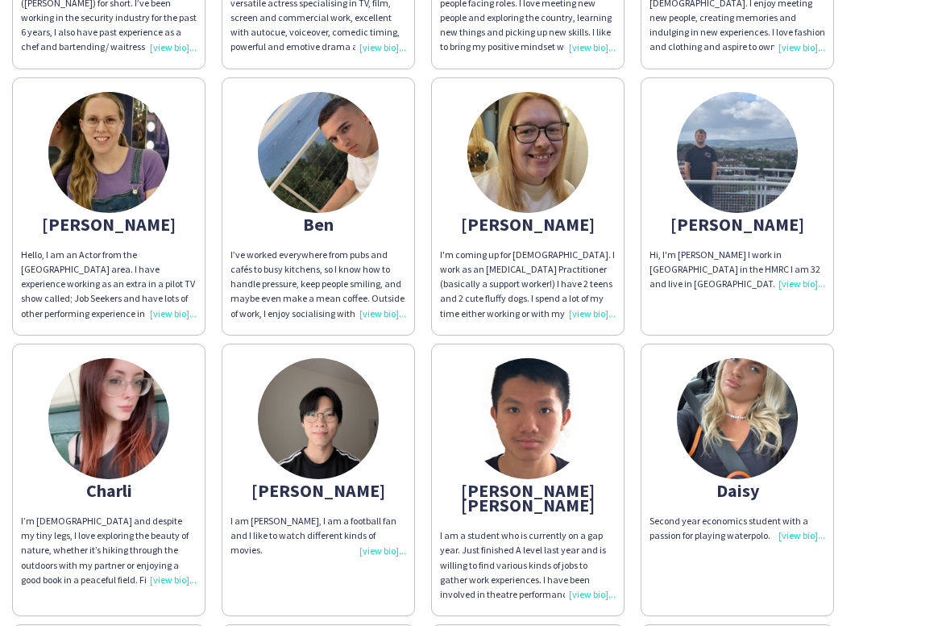
scroll to position [871, 0]
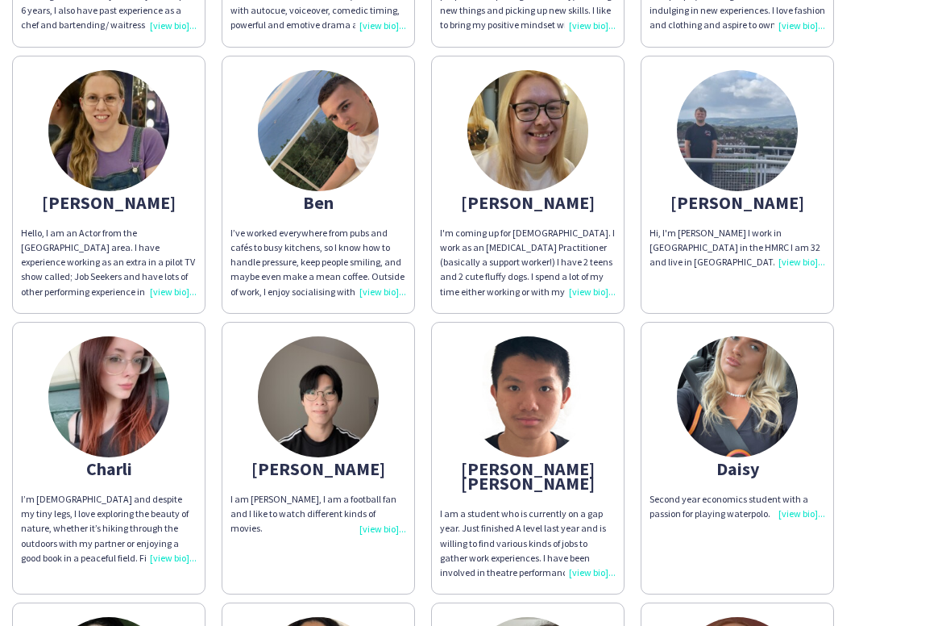
click at [519, 414] on img at bounding box center [528, 396] width 121 height 121
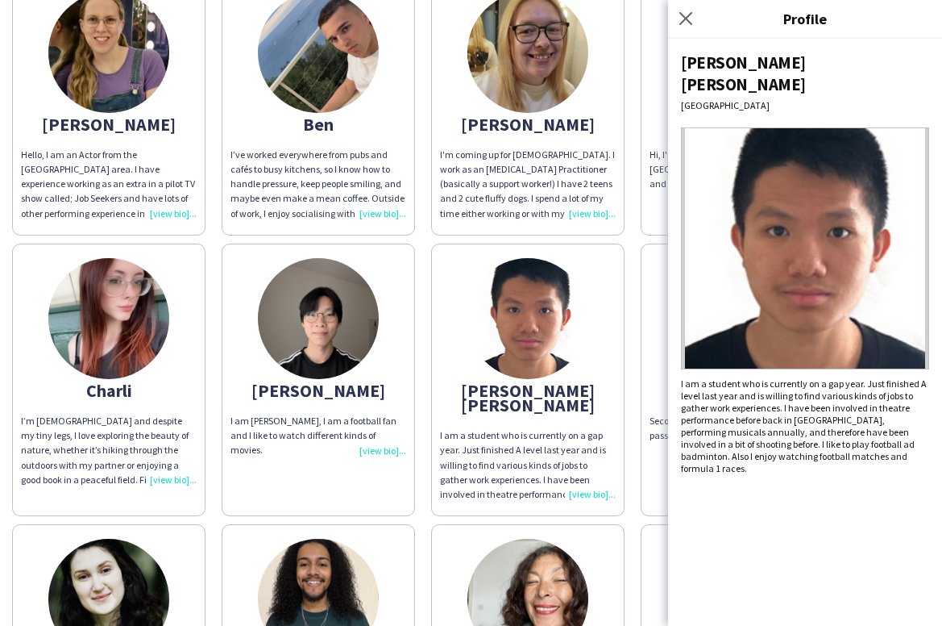
scroll to position [959, 0]
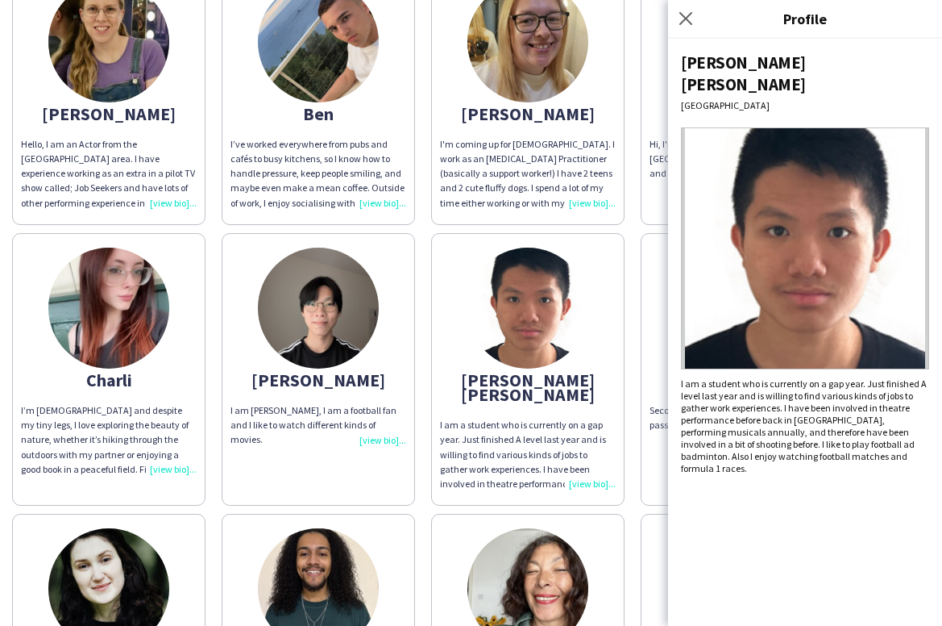
click at [143, 324] on img at bounding box center [108, 307] width 121 height 121
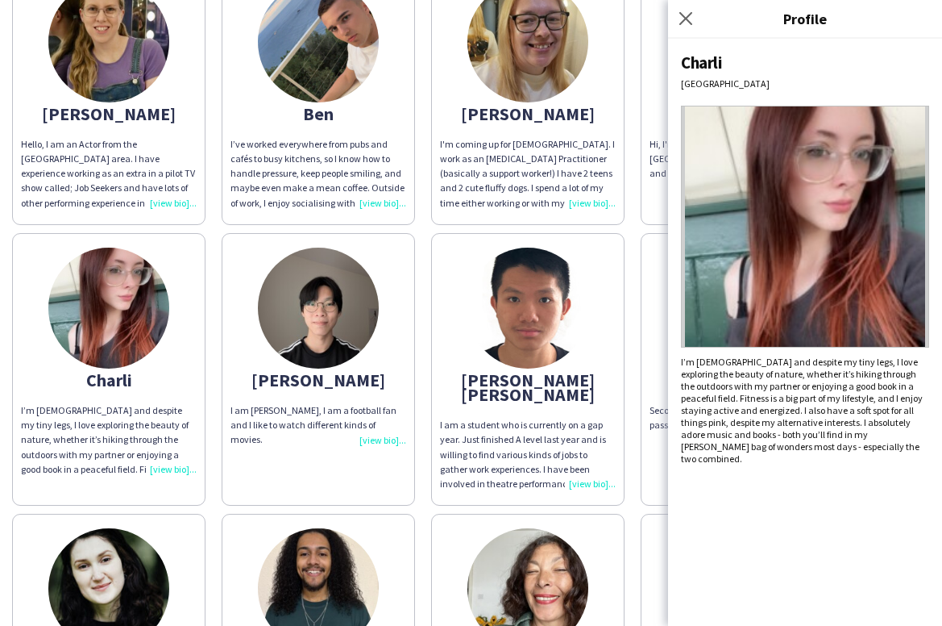
click at [317, 332] on img at bounding box center [318, 307] width 121 height 121
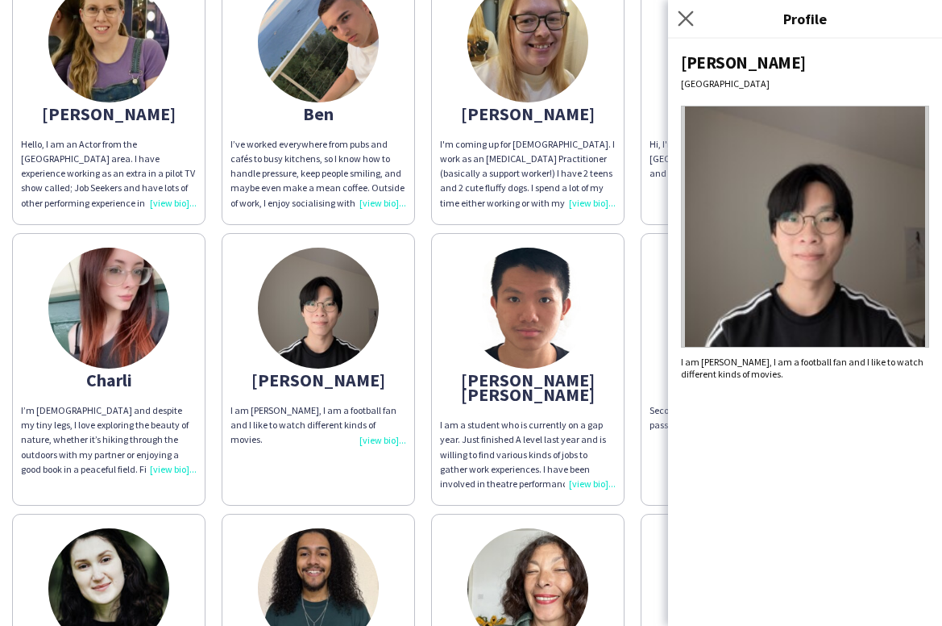
click at [688, 27] on app-icon "Close pop-in" at bounding box center [686, 18] width 23 height 23
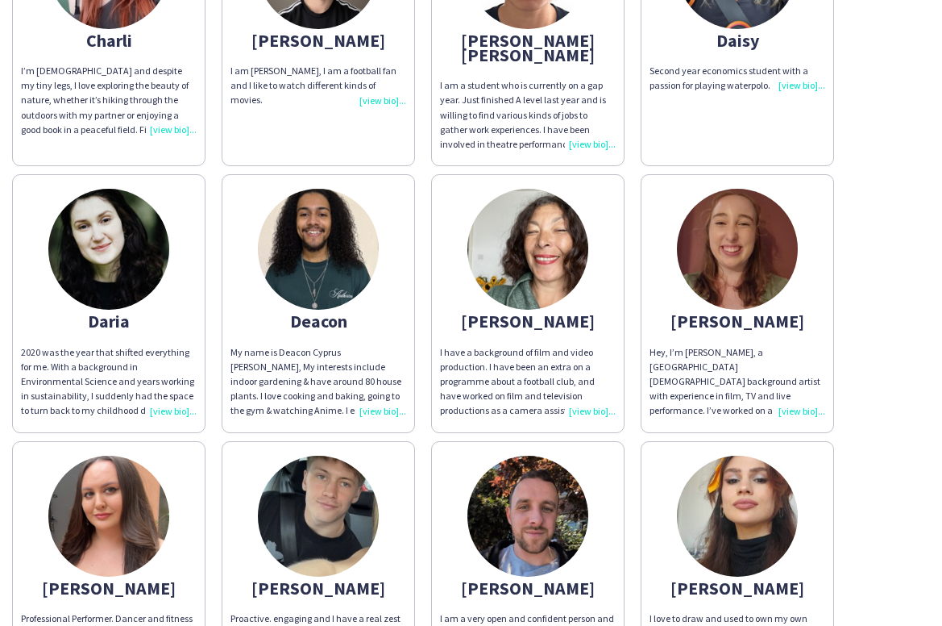
scroll to position [1324, 0]
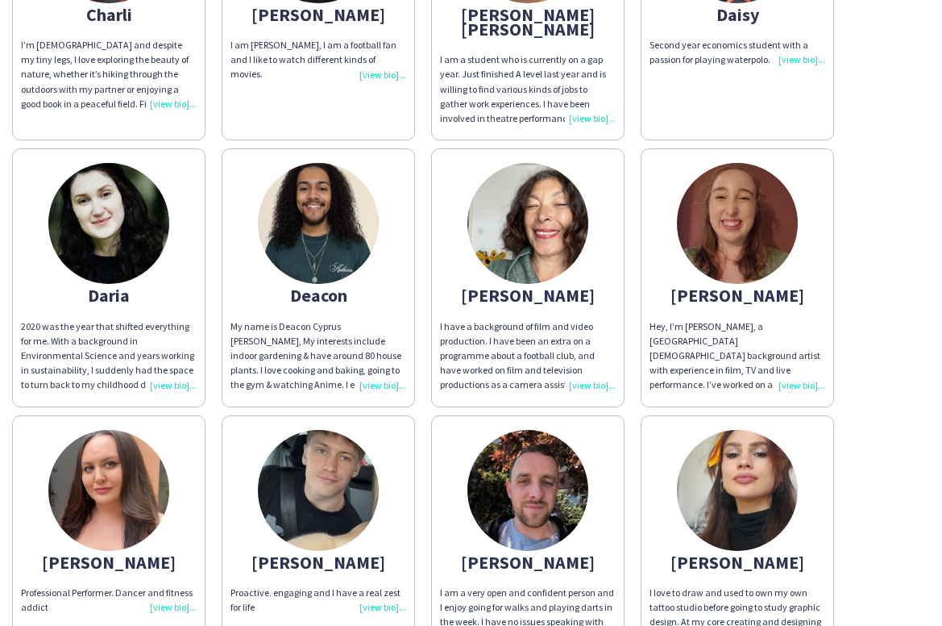
click at [347, 218] on img at bounding box center [318, 223] width 121 height 121
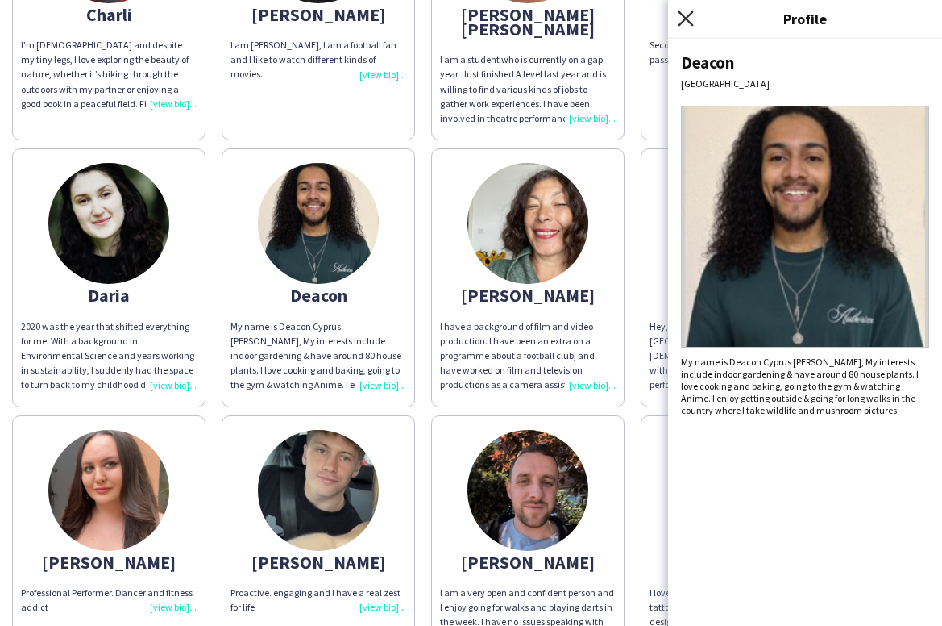
click at [685, 20] on icon at bounding box center [685, 17] width 15 height 15
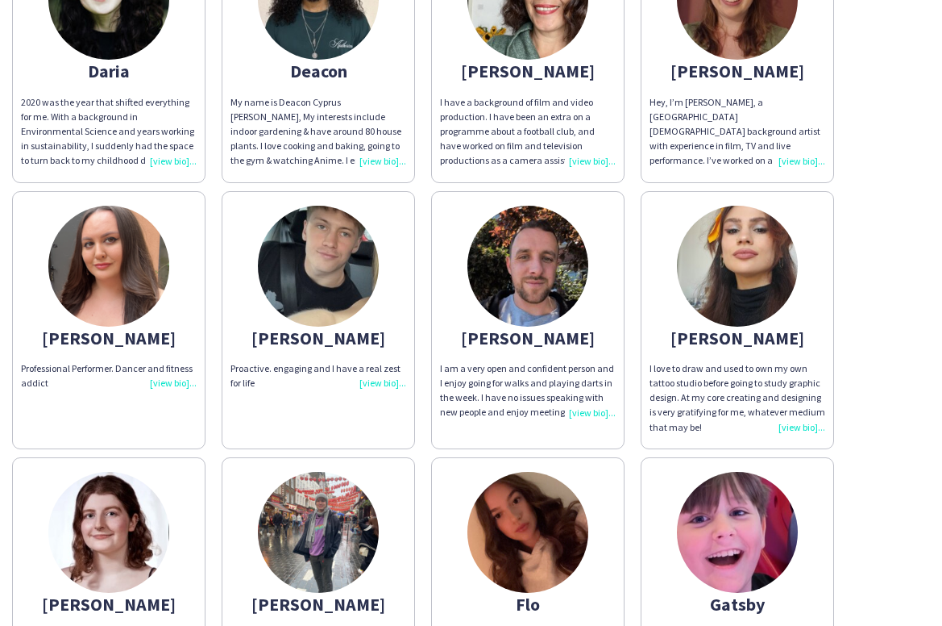
scroll to position [1594, 0]
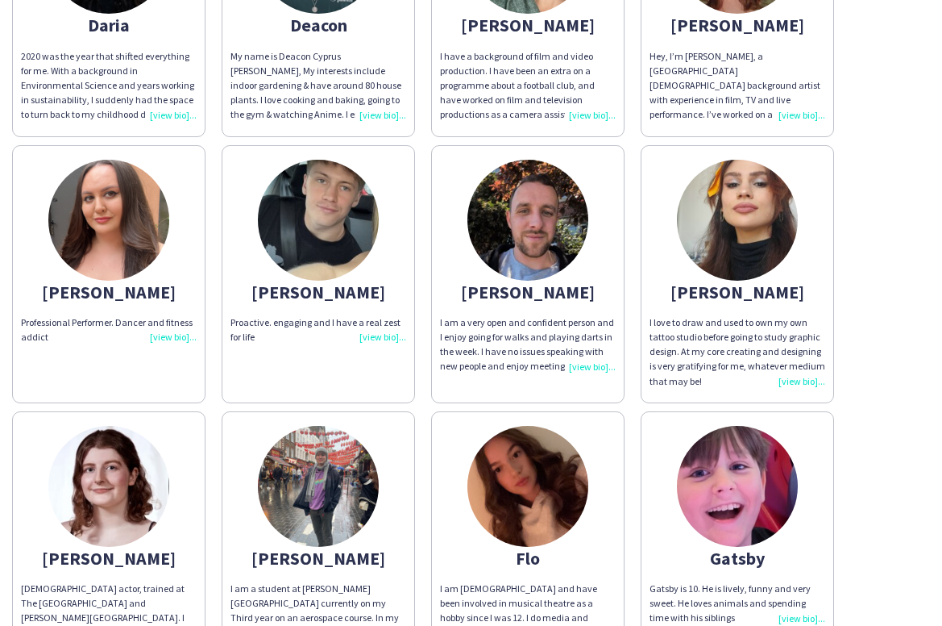
click at [501, 468] on img at bounding box center [528, 486] width 121 height 121
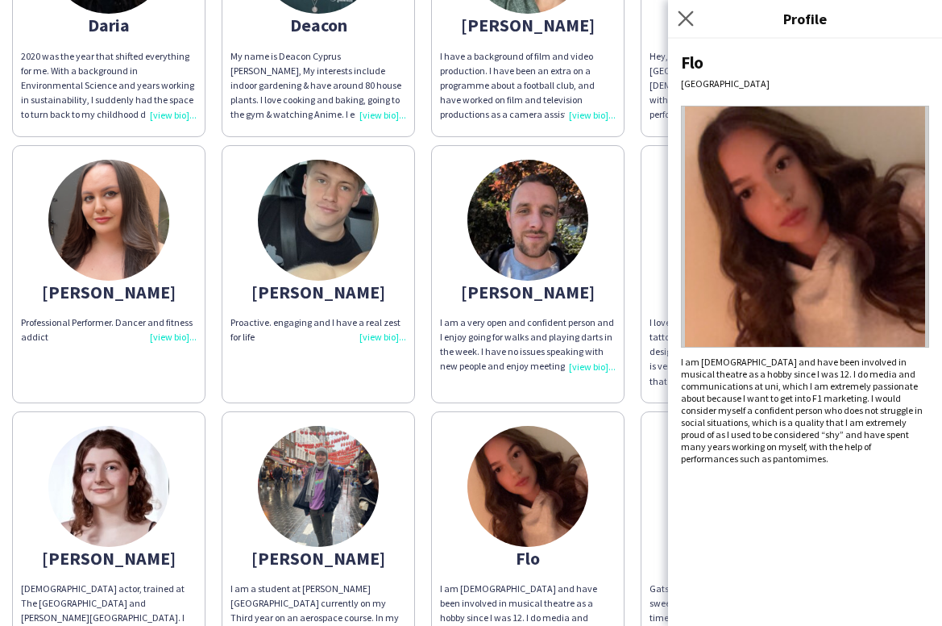
click at [688, 10] on app-icon "Close pop-in" at bounding box center [686, 18] width 23 height 23
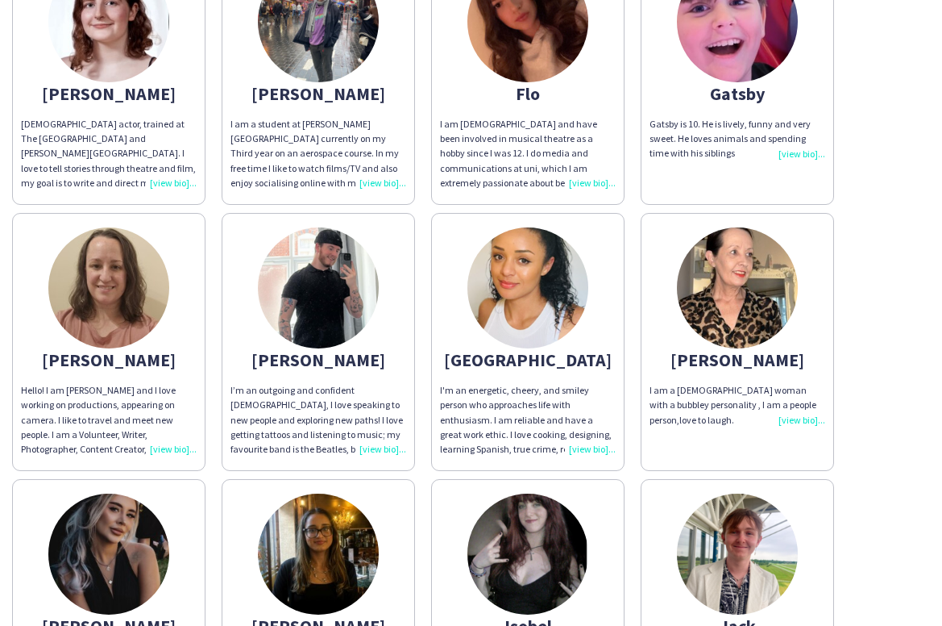
scroll to position [2091, 0]
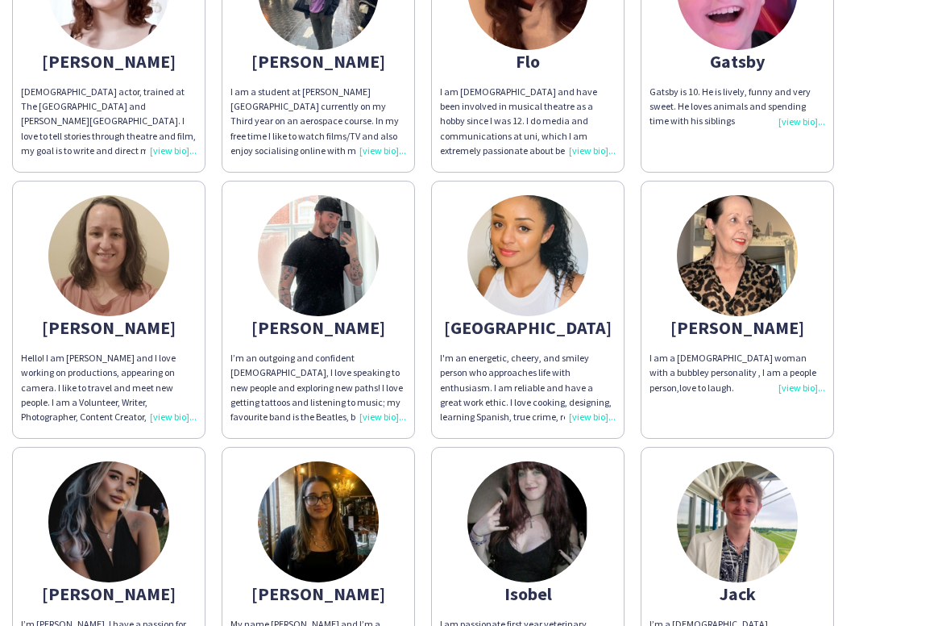
click at [346, 235] on img at bounding box center [318, 255] width 121 height 121
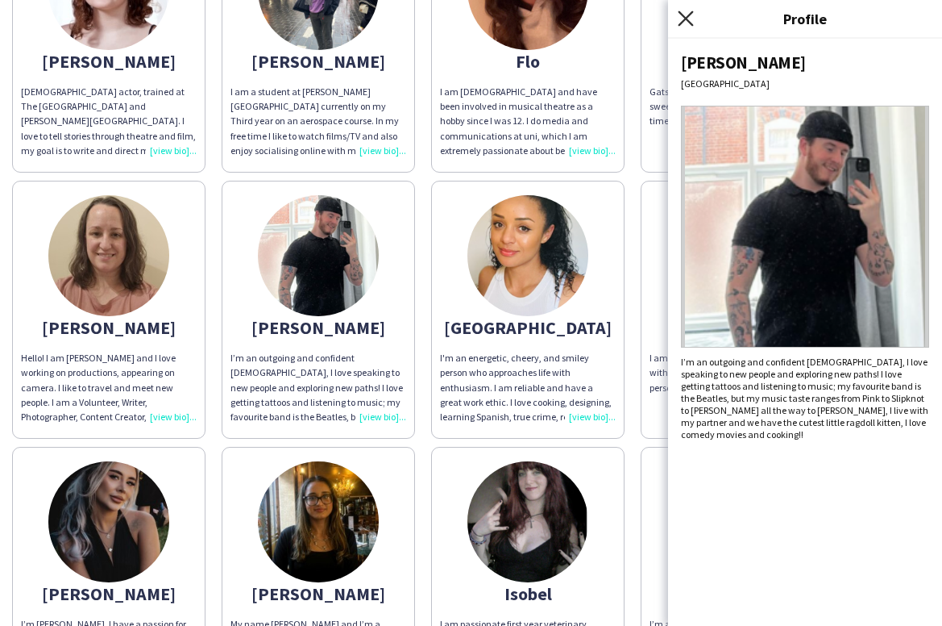
click at [685, 22] on icon "Close pop-in" at bounding box center [685, 17] width 15 height 15
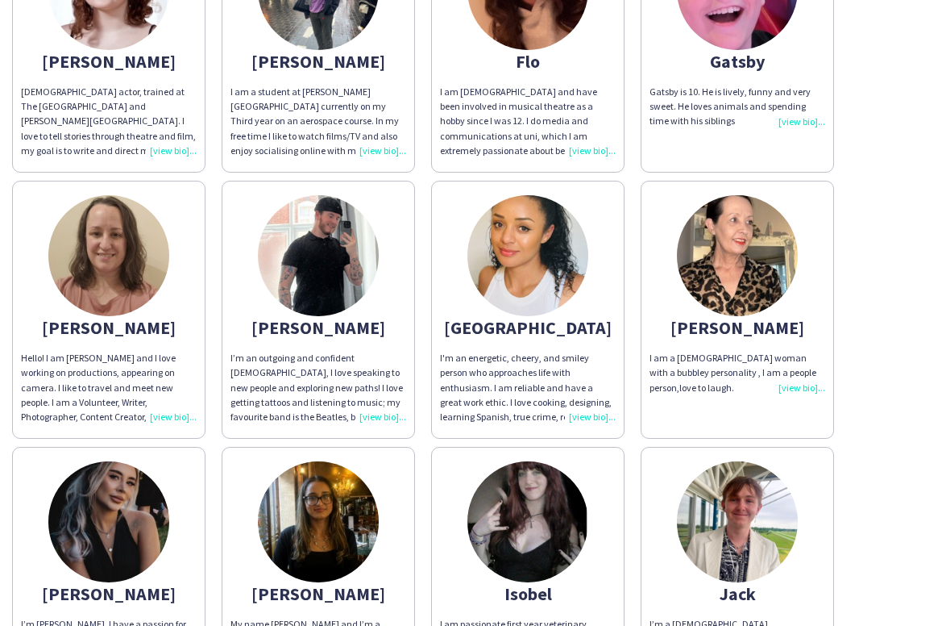
click at [748, 244] on img at bounding box center [737, 255] width 121 height 121
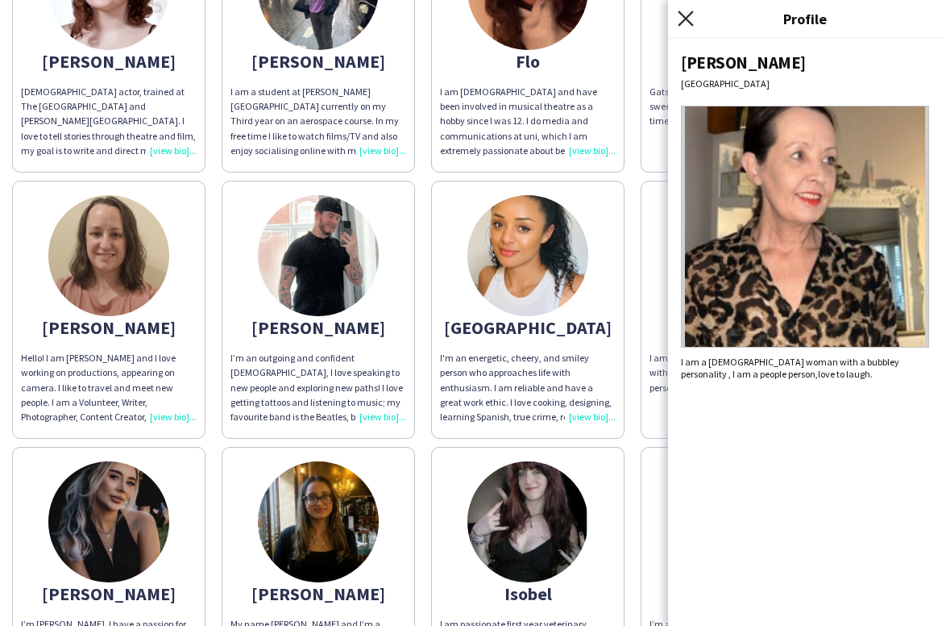
click at [686, 19] on icon at bounding box center [685, 17] width 15 height 15
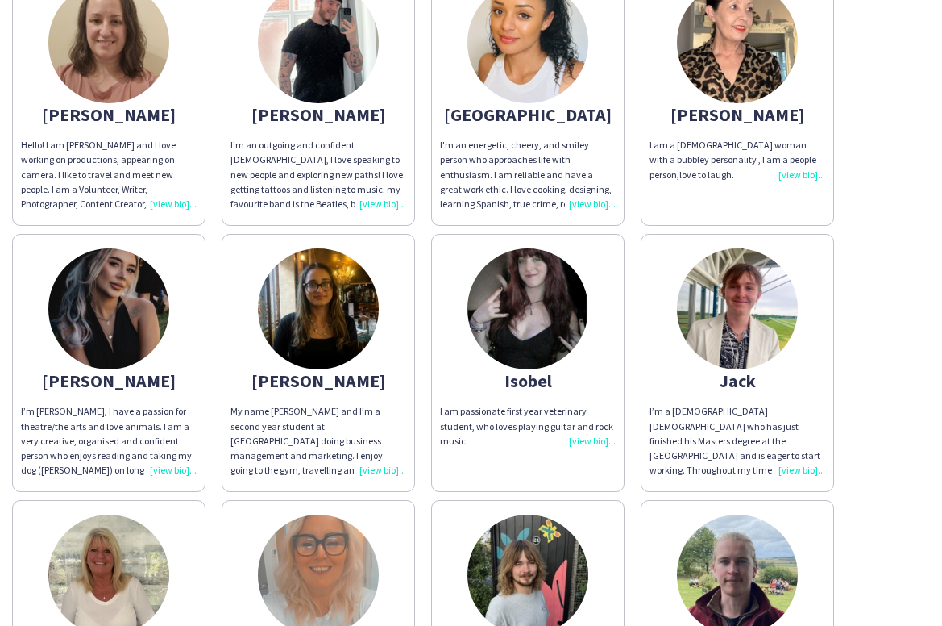
scroll to position [2330, 0]
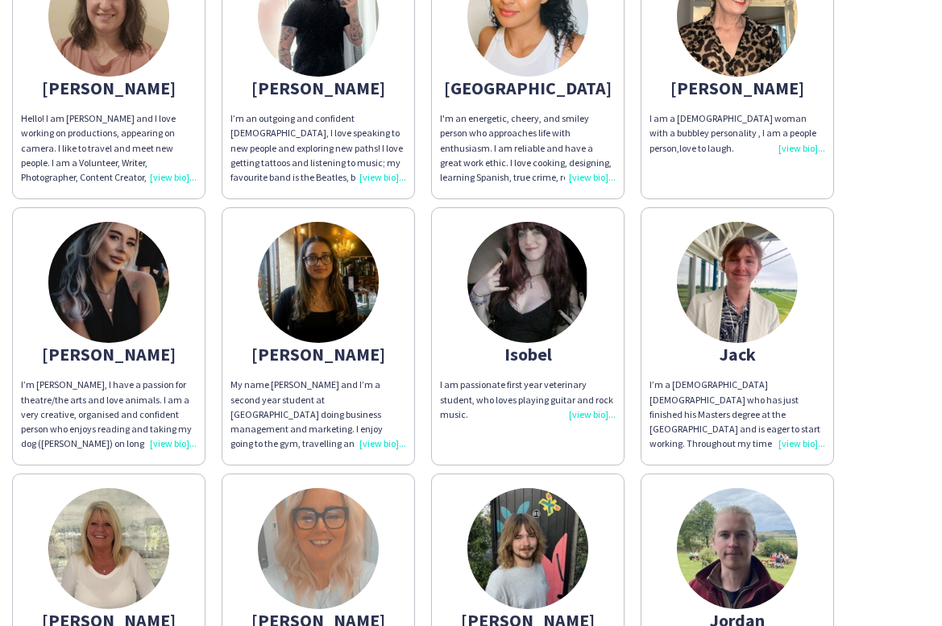
click at [561, 258] on img at bounding box center [528, 282] width 121 height 121
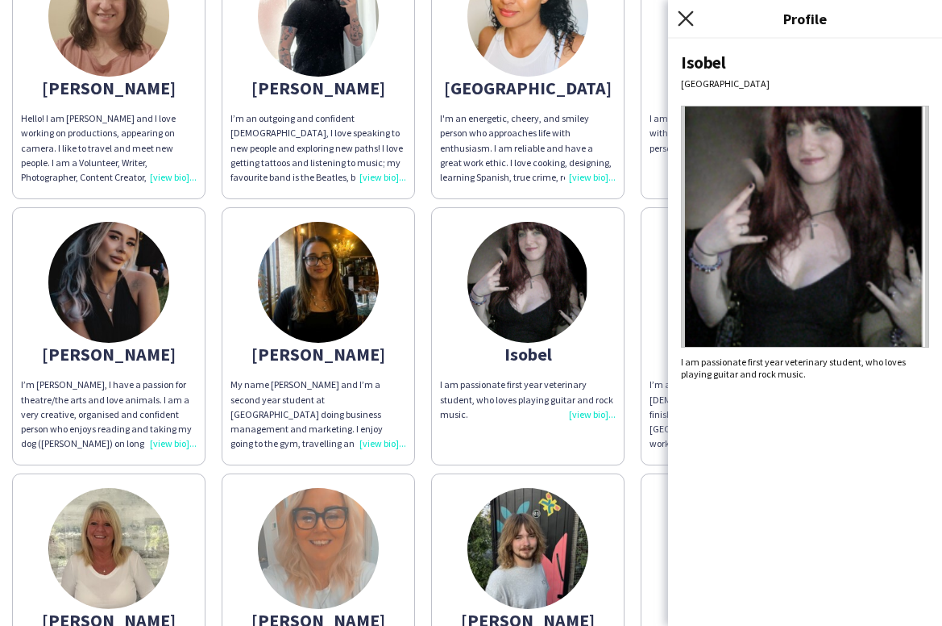
click at [688, 22] on icon "Close pop-in" at bounding box center [685, 17] width 15 height 15
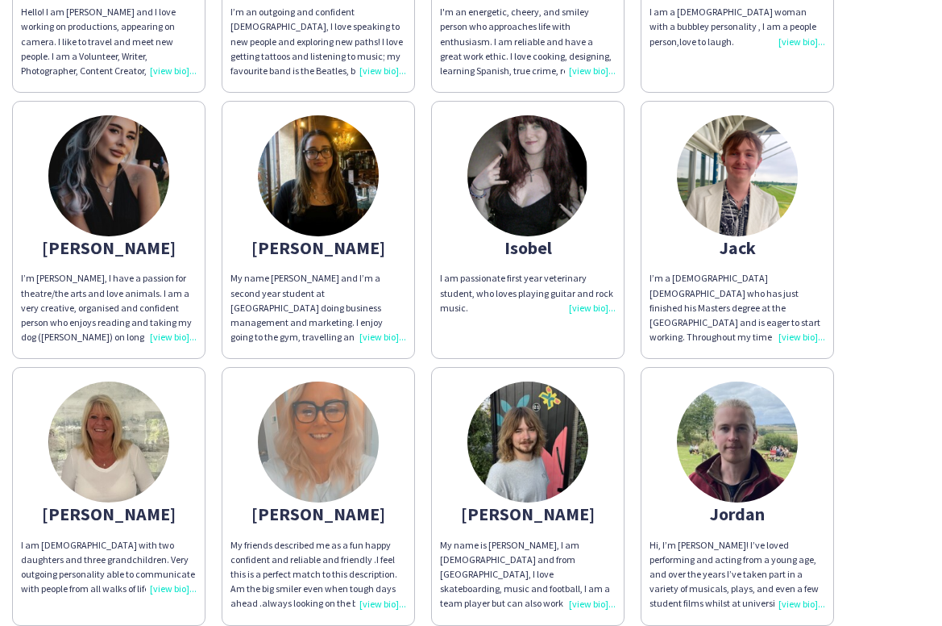
scroll to position [2489, 0]
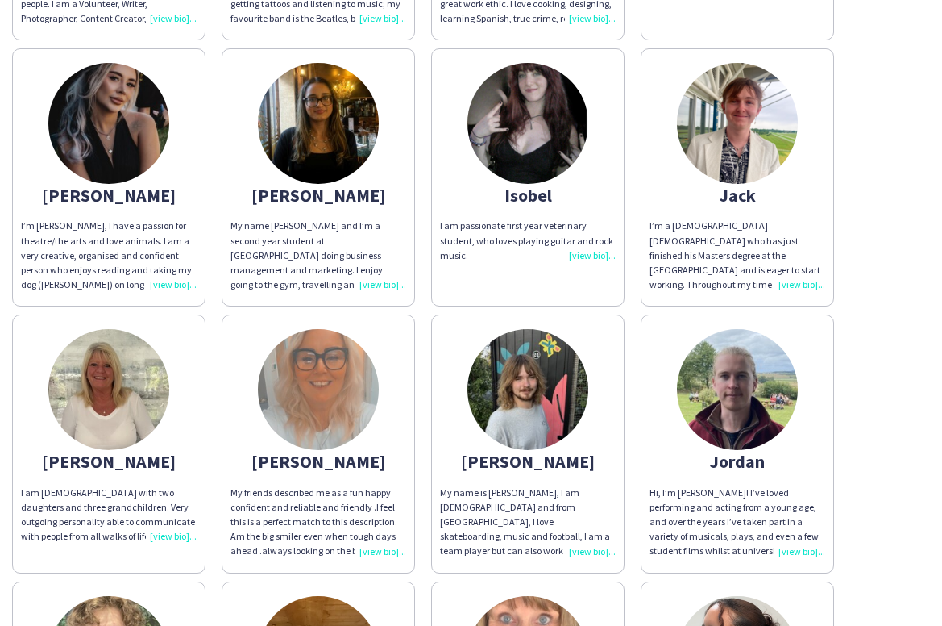
click at [550, 370] on img at bounding box center [528, 389] width 121 height 121
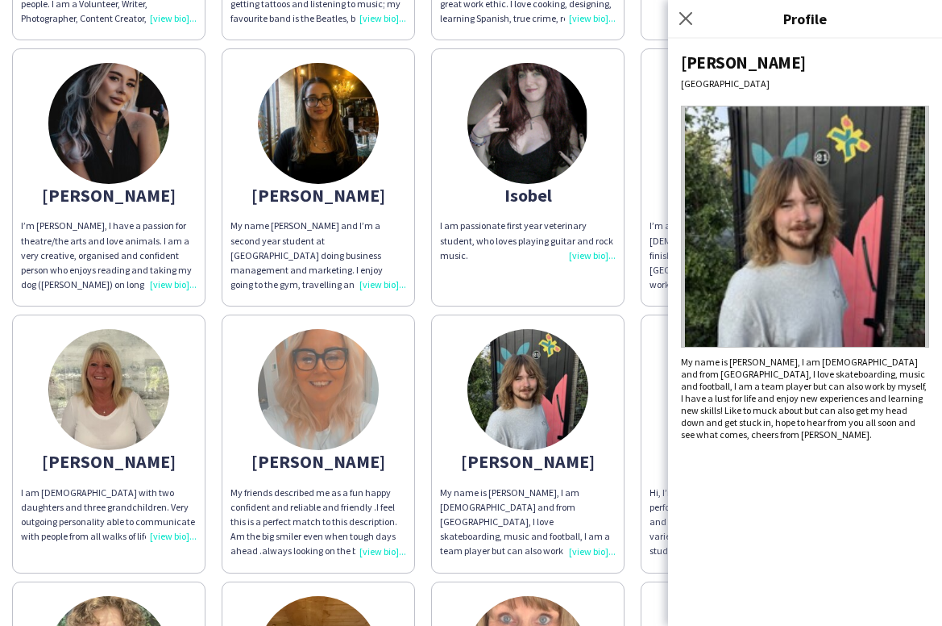
click at [685, 8] on div "Close pop-in" at bounding box center [688, 18] width 40 height 37
click at [686, 20] on icon "Close pop-in" at bounding box center [685, 17] width 15 height 15
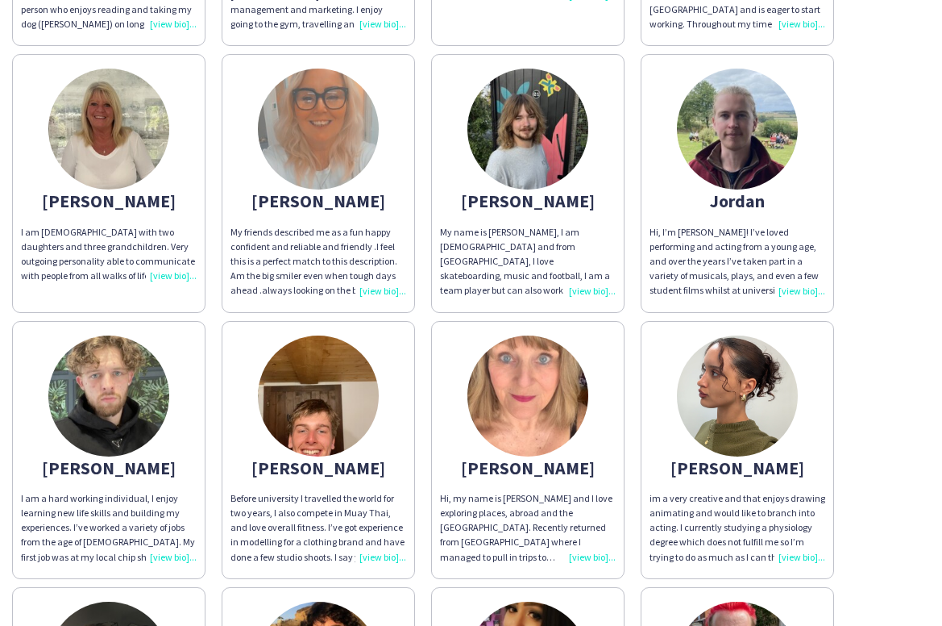
scroll to position [2764, 0]
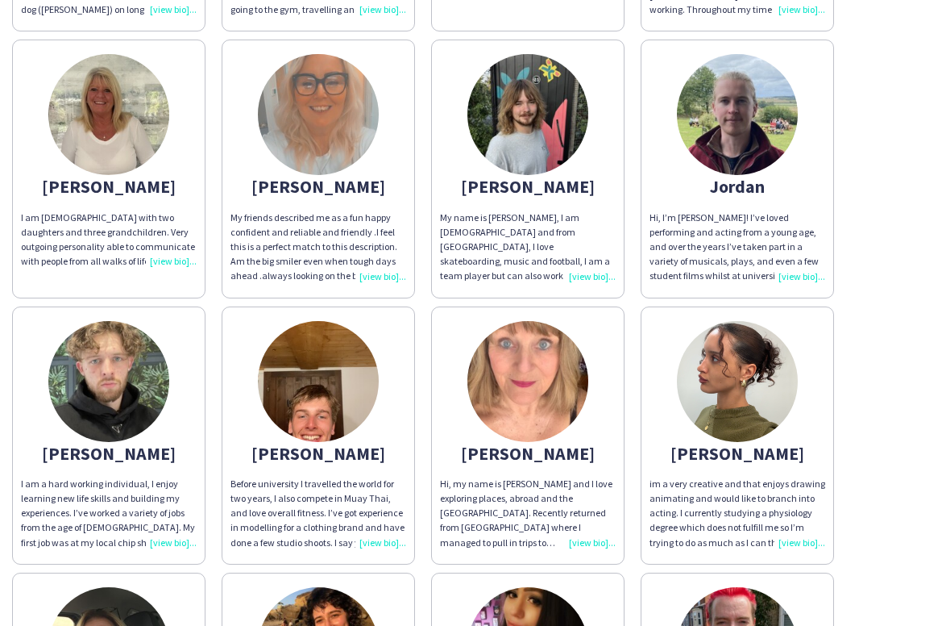
click at [748, 389] on img at bounding box center [737, 381] width 121 height 121
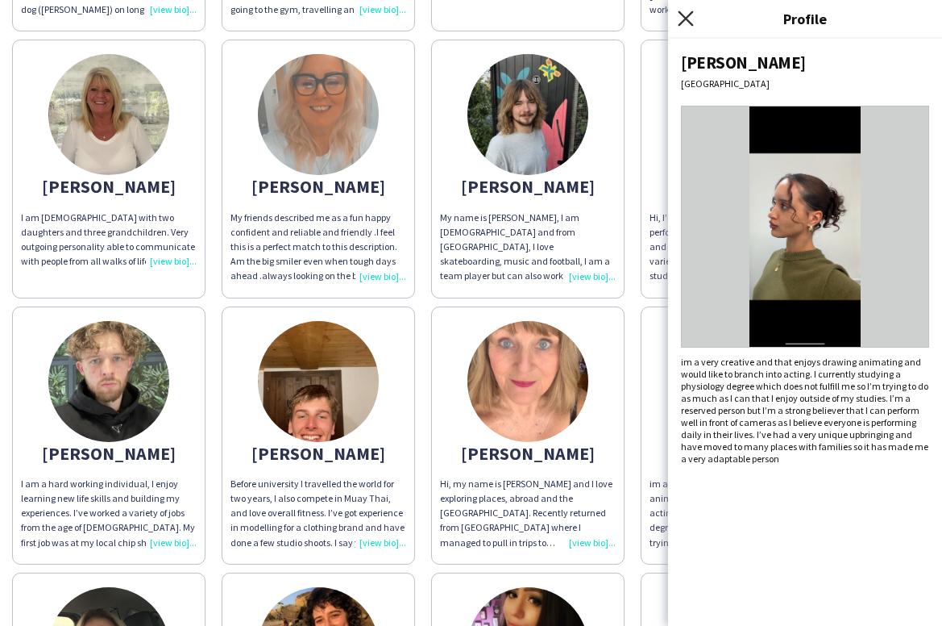
click at [684, 25] on icon "Close pop-in" at bounding box center [685, 17] width 15 height 15
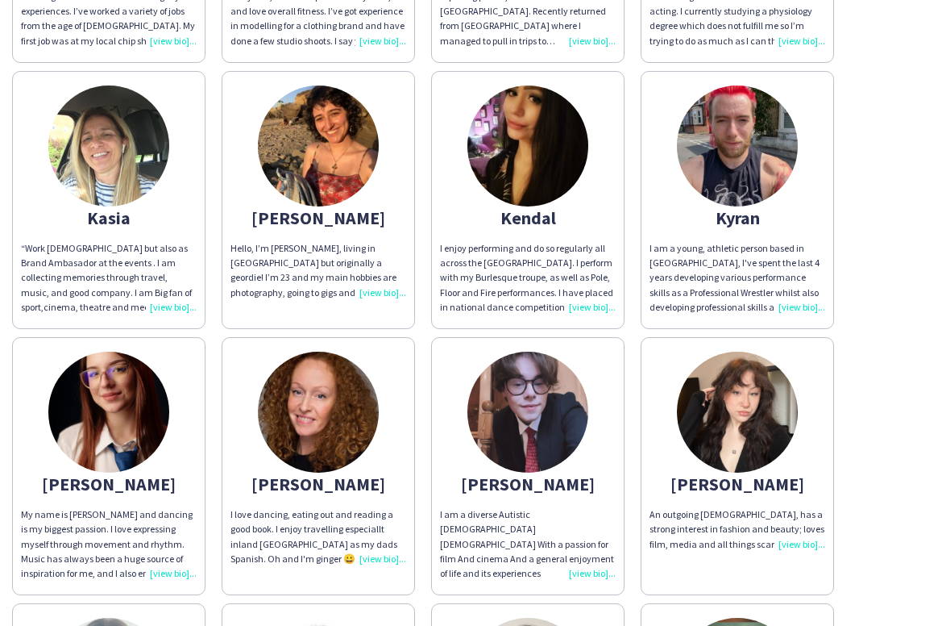
scroll to position [3275, 0]
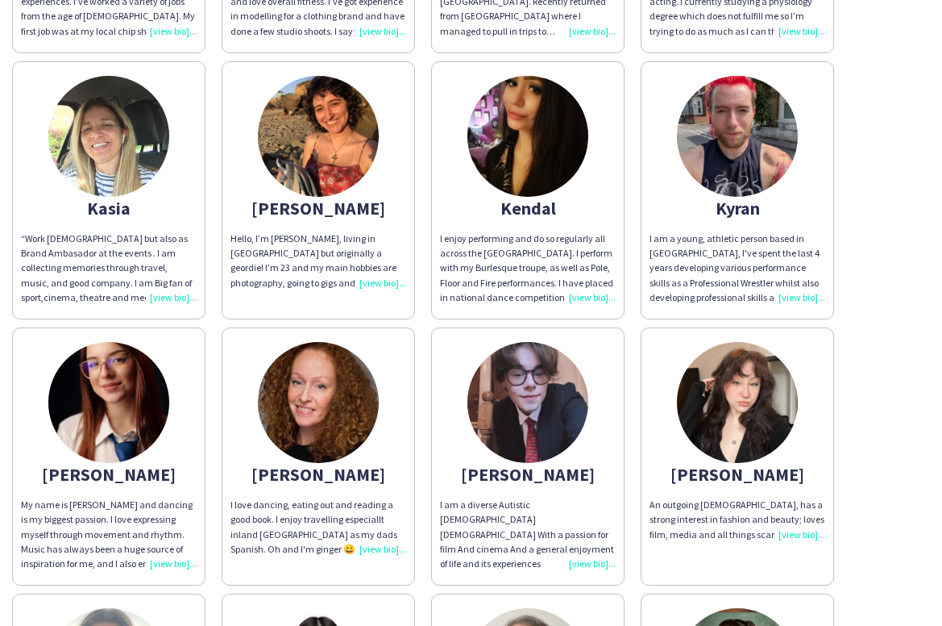
click at [513, 397] on img at bounding box center [528, 402] width 121 height 121
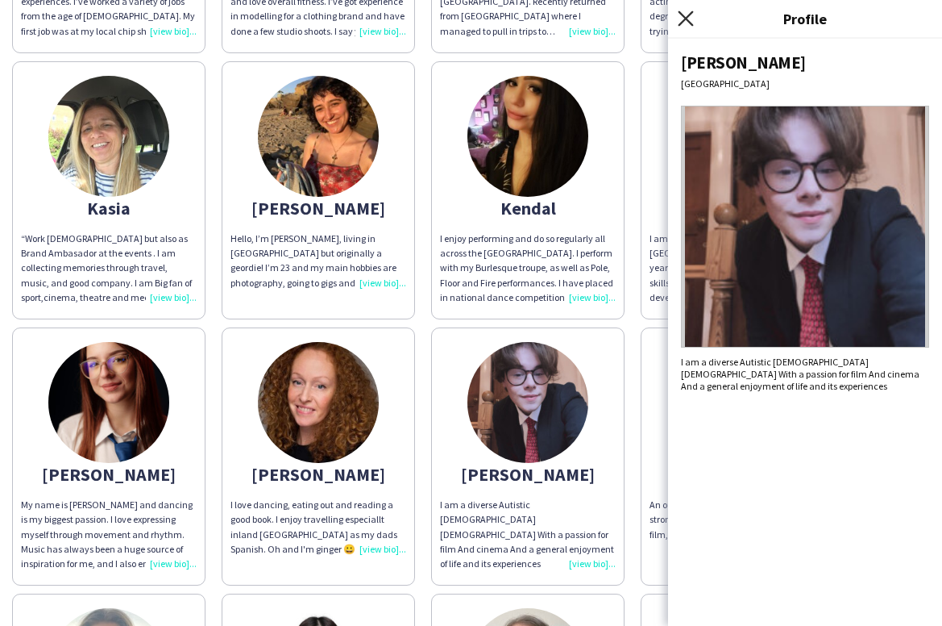
click at [687, 15] on icon "Close pop-in" at bounding box center [685, 17] width 15 height 15
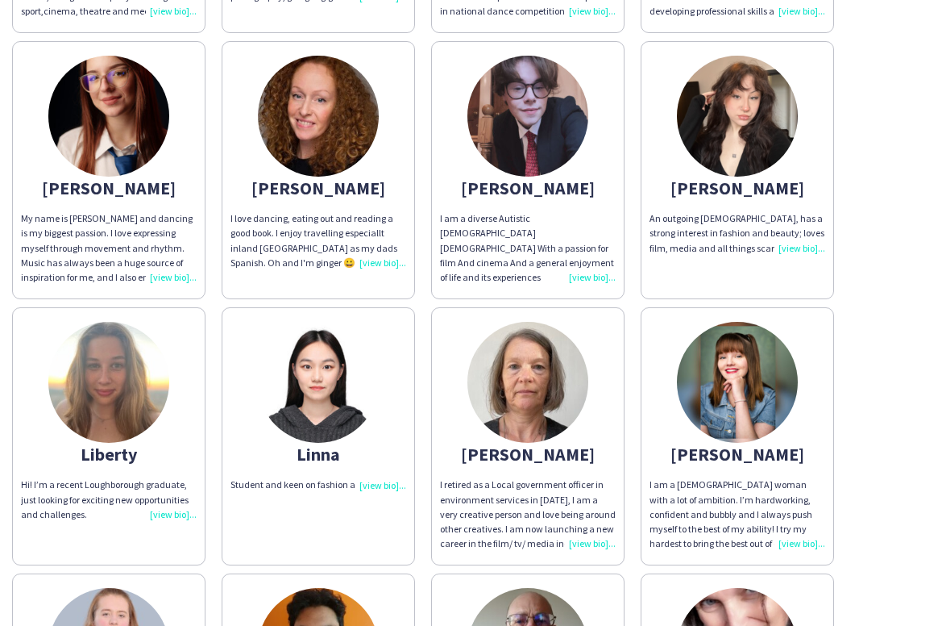
scroll to position [3562, 0]
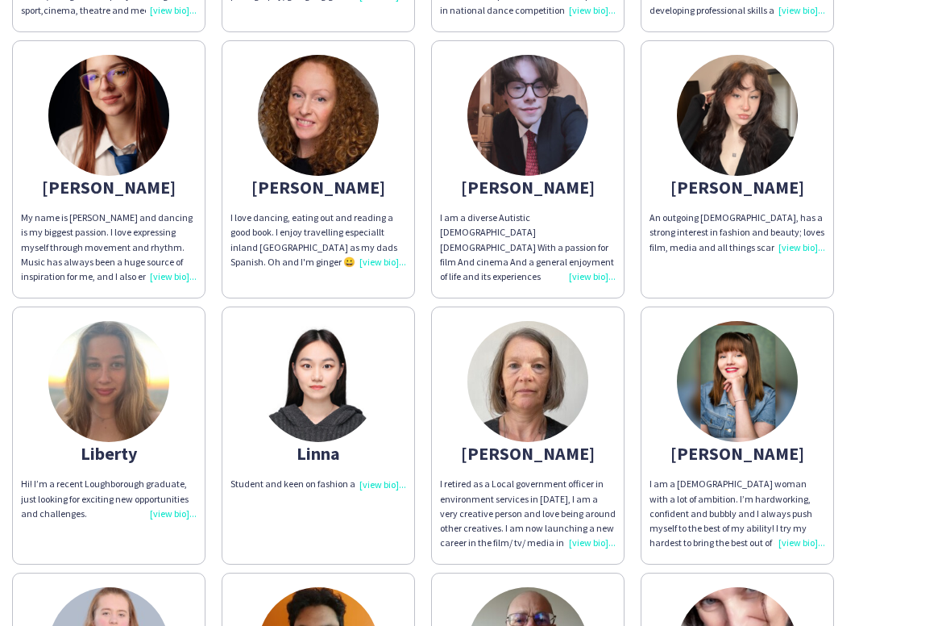
click at [336, 360] on img at bounding box center [318, 381] width 121 height 121
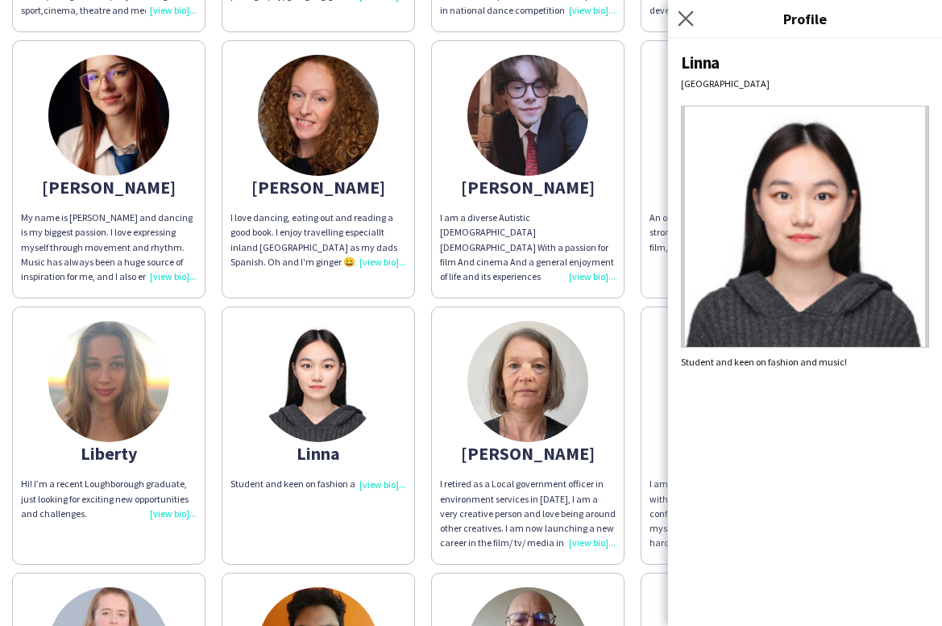
click at [678, 22] on app-icon "Close pop-in" at bounding box center [686, 18] width 23 height 23
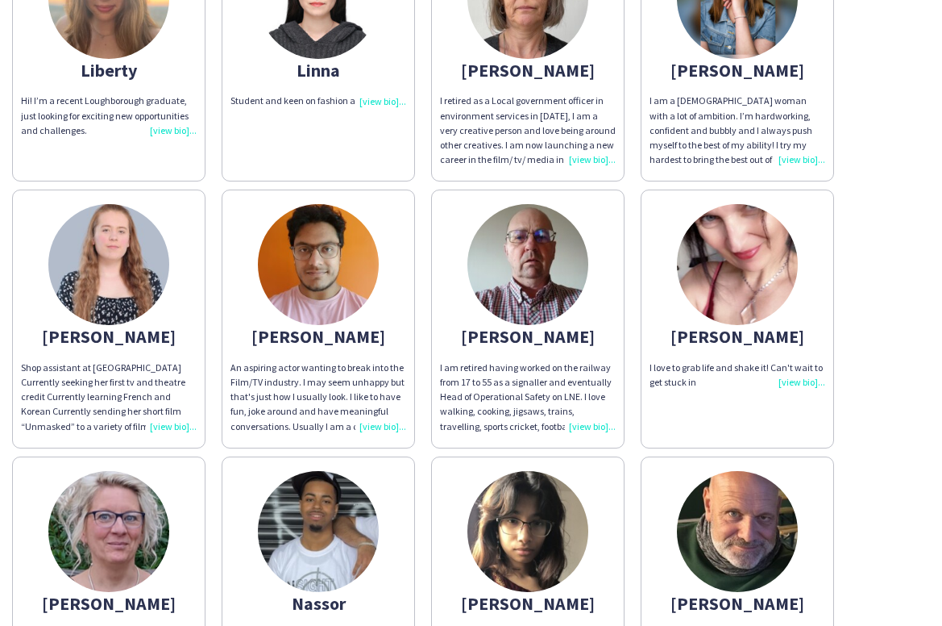
scroll to position [3953, 0]
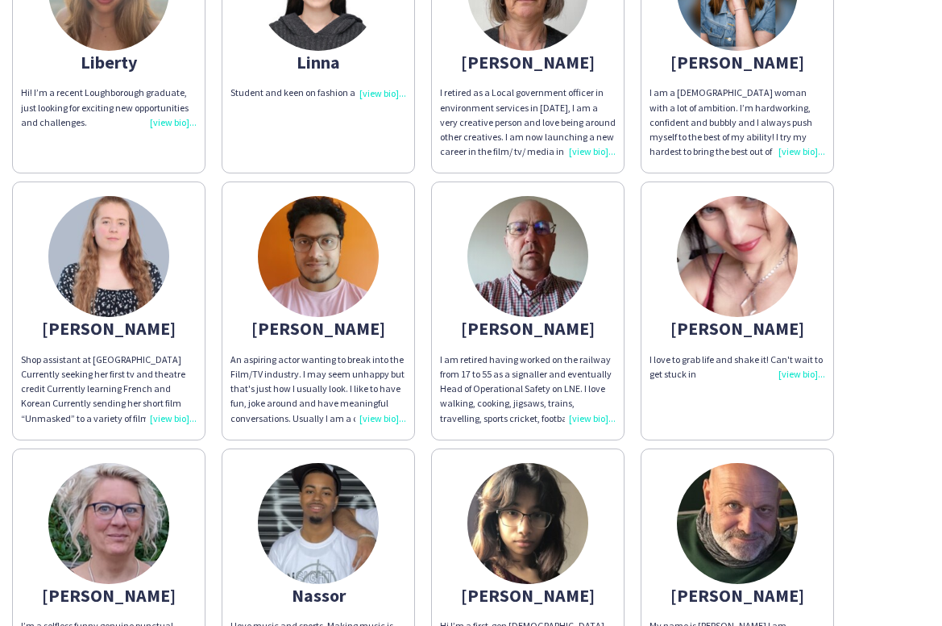
click at [721, 497] on img at bounding box center [737, 523] width 121 height 121
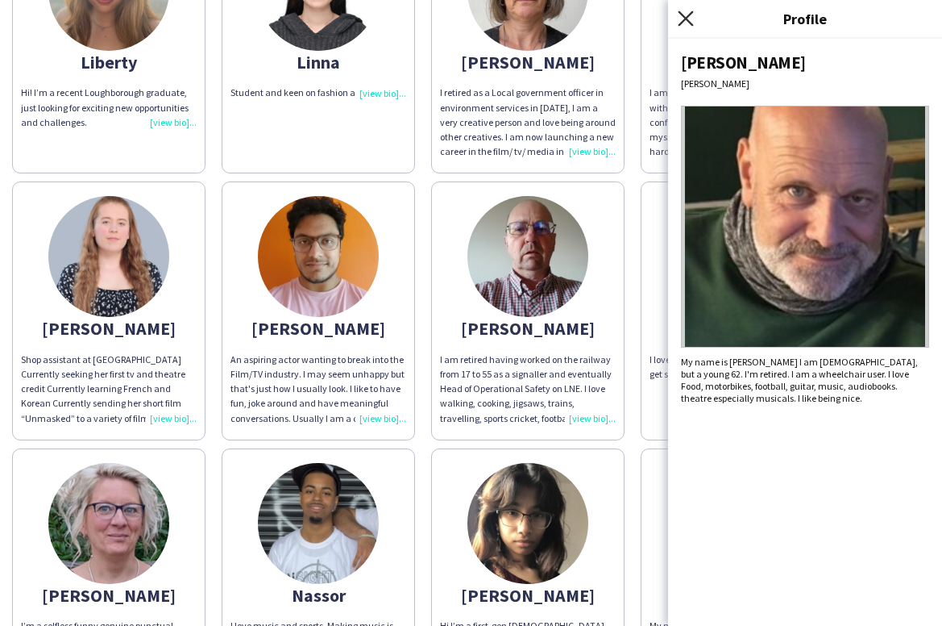
click at [687, 17] on icon at bounding box center [685, 17] width 15 height 15
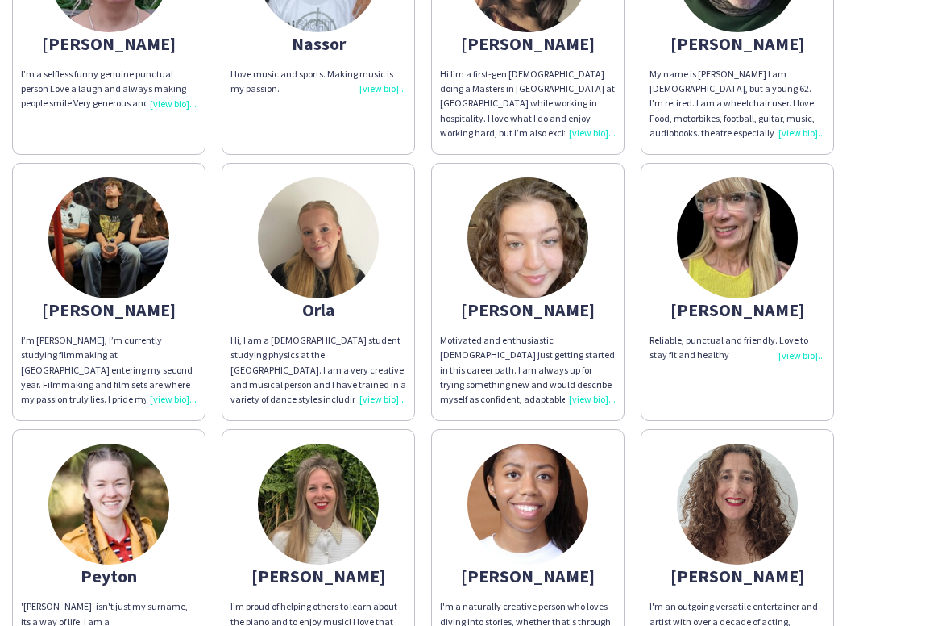
scroll to position [4508, 0]
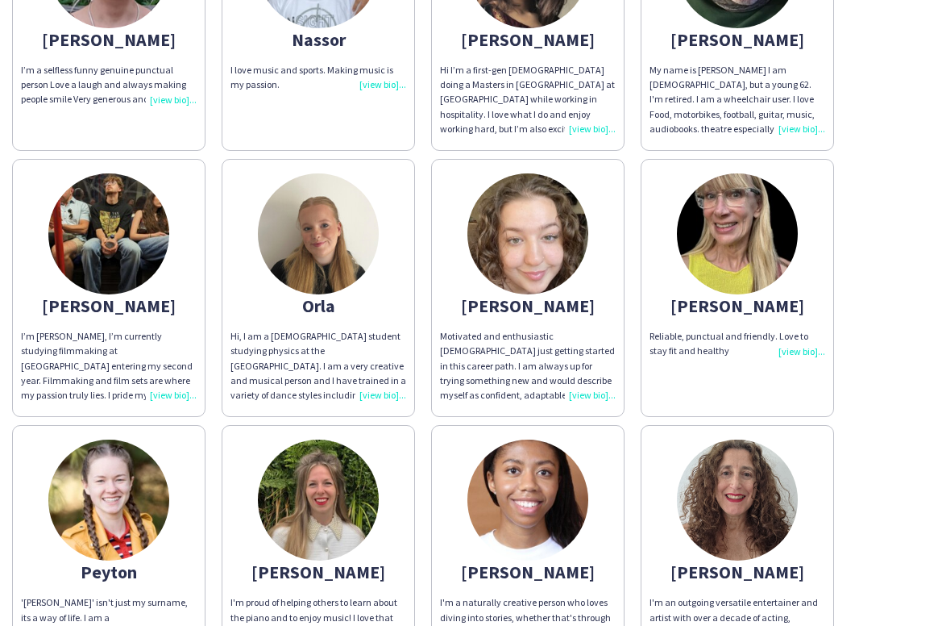
click at [318, 487] on img at bounding box center [318, 499] width 121 height 121
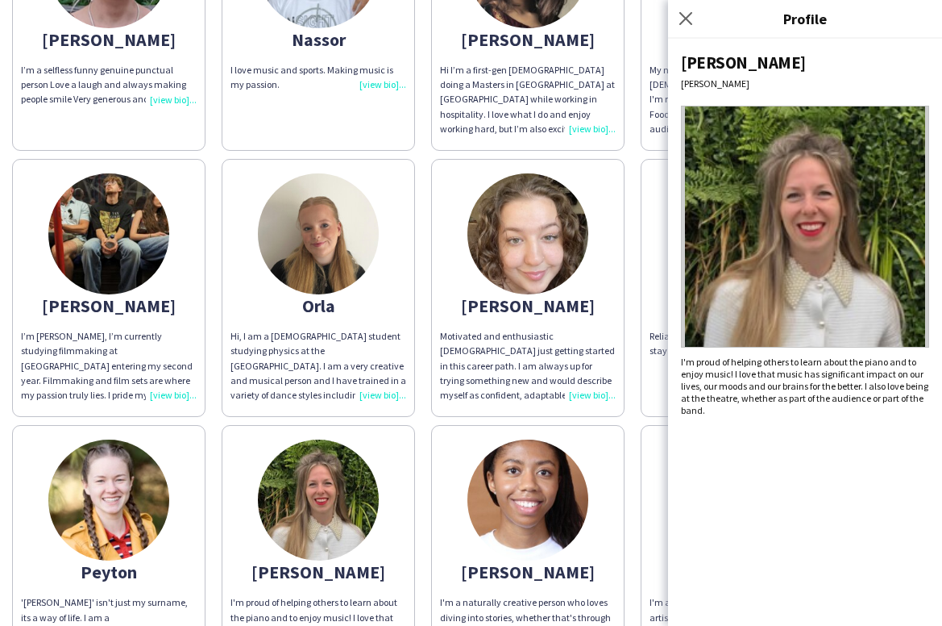
scroll to position [4515, 0]
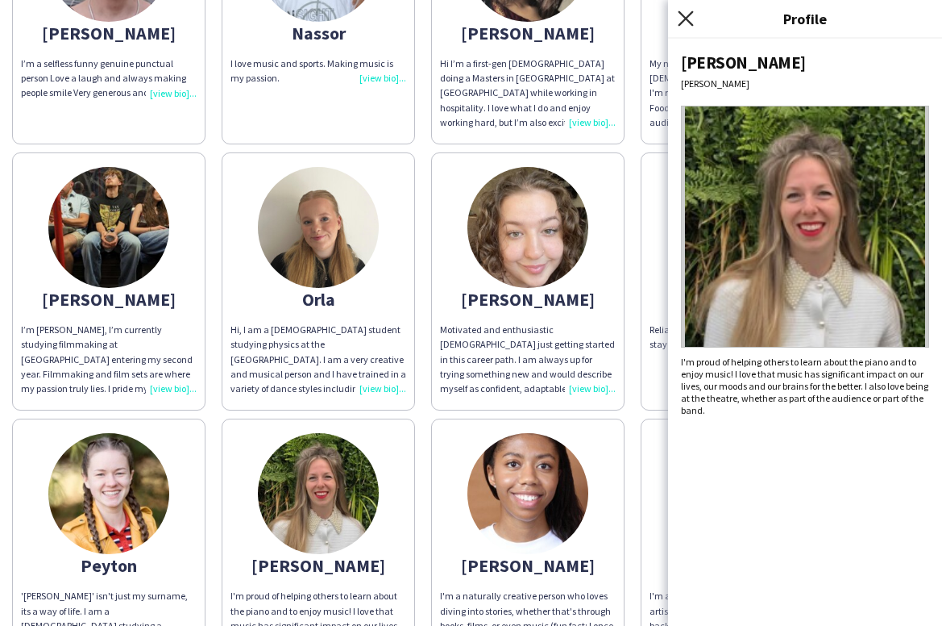
click at [680, 18] on icon "Close pop-in" at bounding box center [685, 17] width 15 height 15
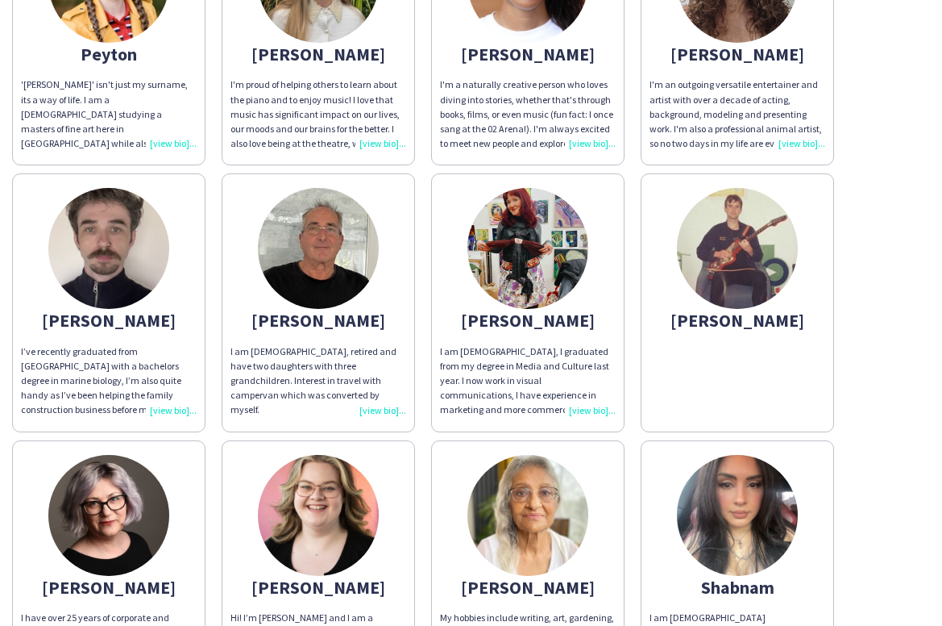
scroll to position [5031, 0]
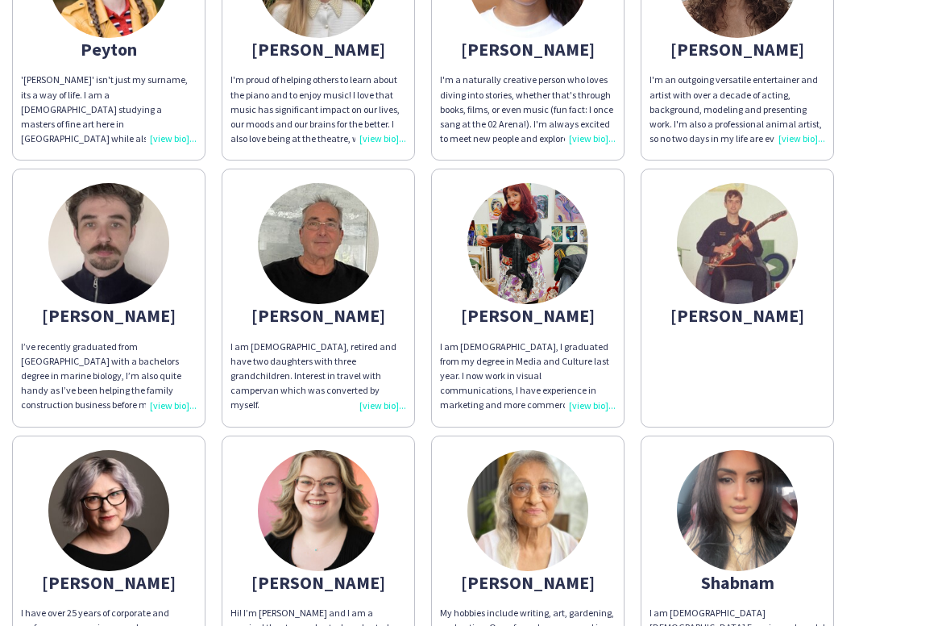
click at [300, 220] on img at bounding box center [318, 243] width 121 height 121
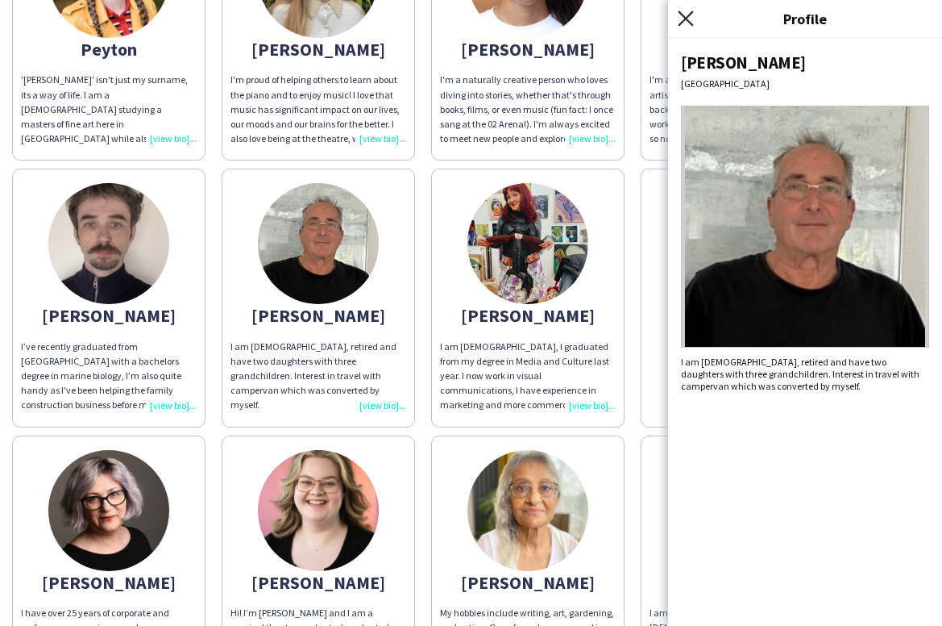
click at [682, 19] on icon "Close pop-in" at bounding box center [685, 17] width 15 height 15
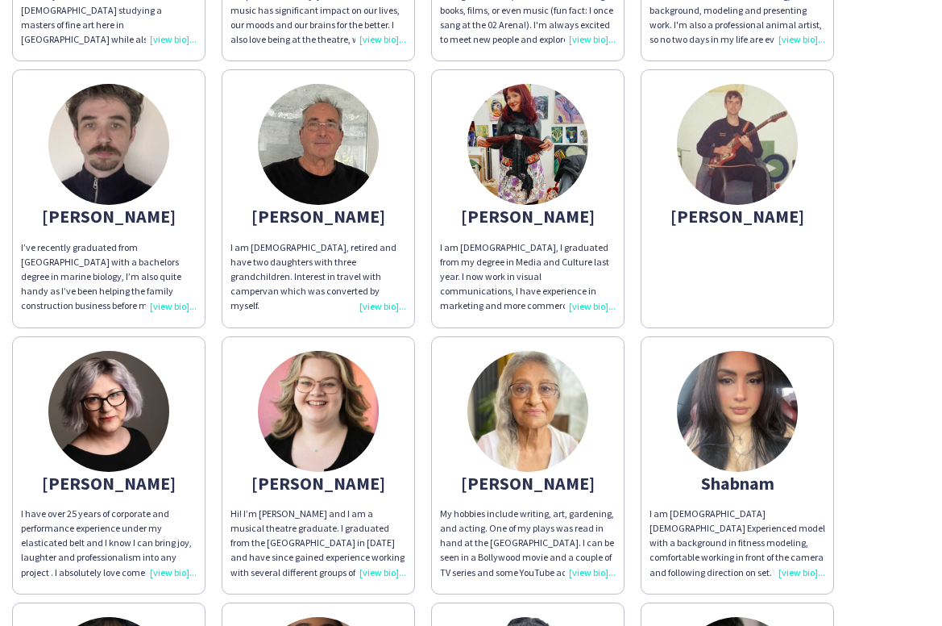
scroll to position [5181, 0]
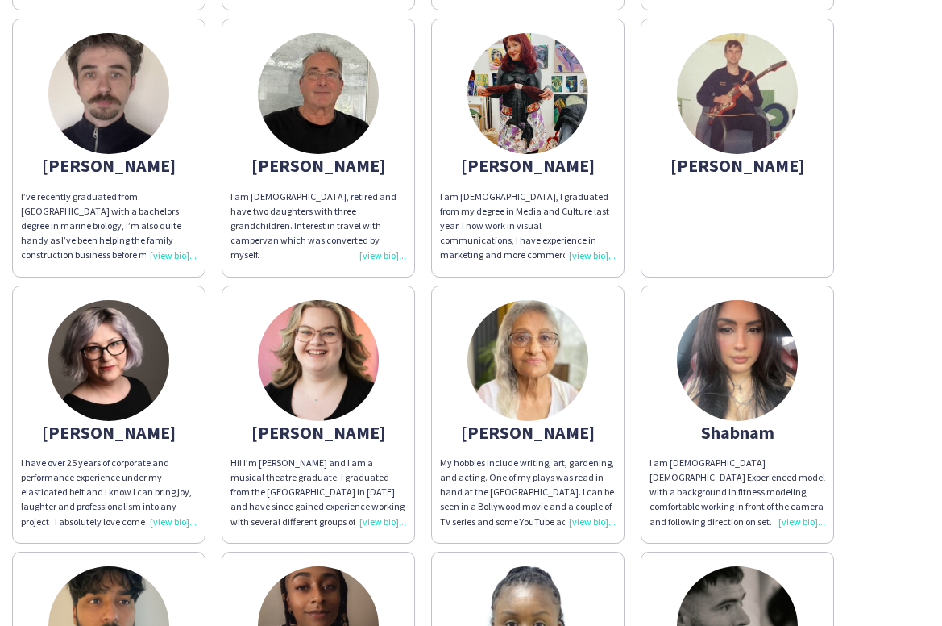
click at [342, 346] on img at bounding box center [318, 360] width 121 height 121
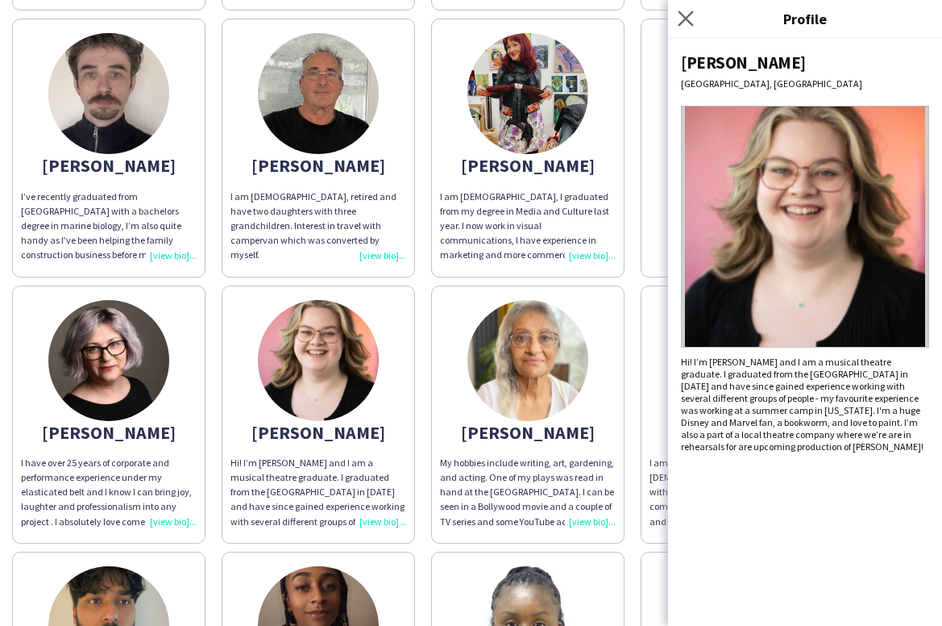
click at [676, 21] on app-icon "Close pop-in" at bounding box center [686, 18] width 23 height 23
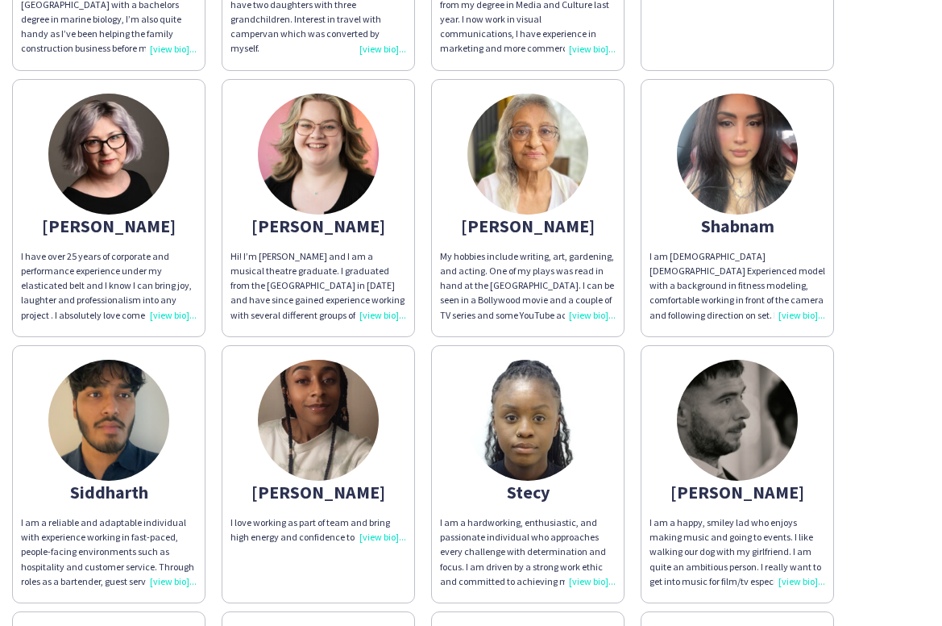
scroll to position [5391, 0]
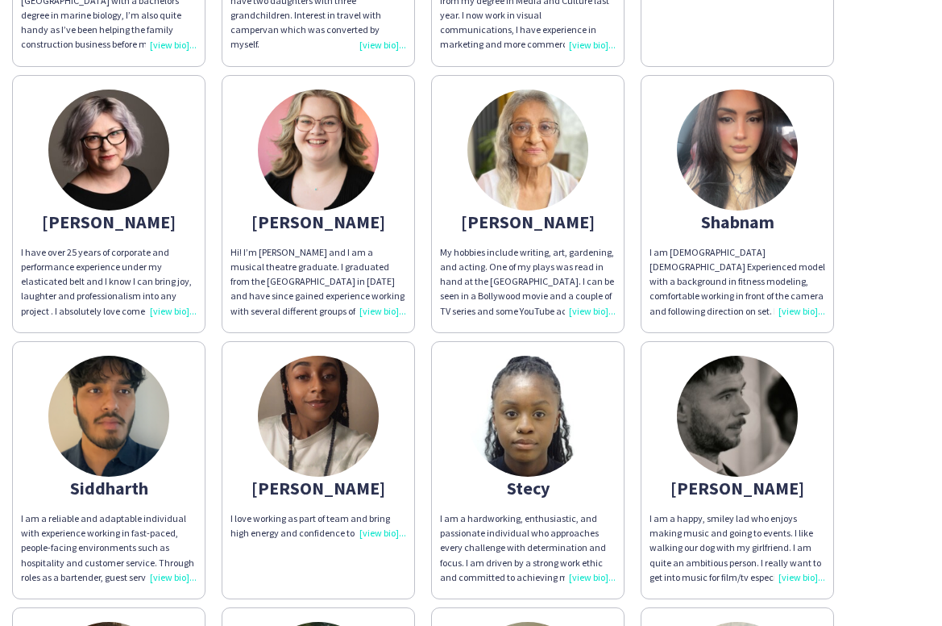
click at [740, 145] on img at bounding box center [737, 149] width 121 height 121
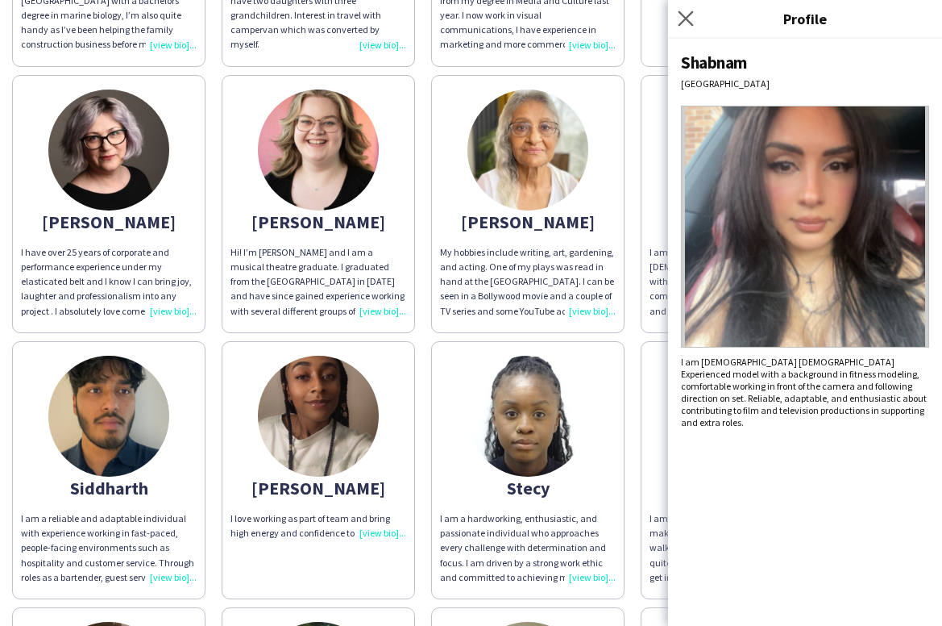
click at [676, 10] on app-icon "Close pop-in" at bounding box center [686, 18] width 23 height 23
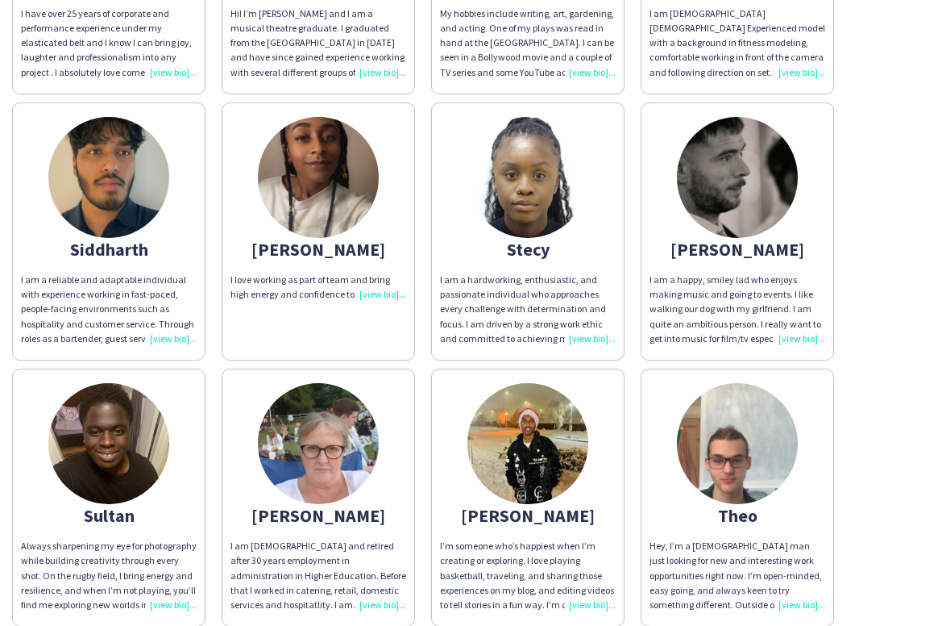
scroll to position [5759, 0]
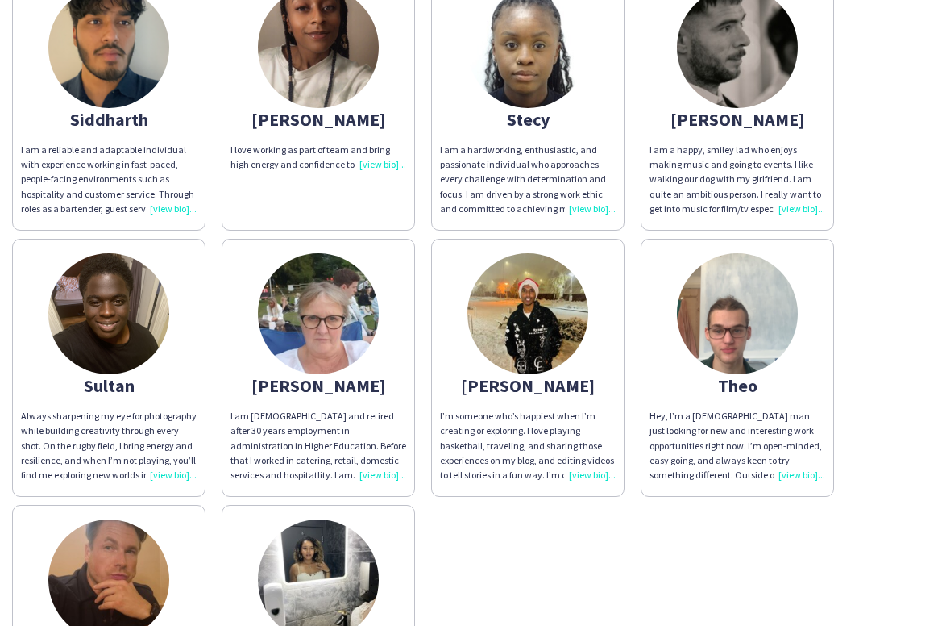
click at [330, 301] on img at bounding box center [318, 313] width 121 height 121
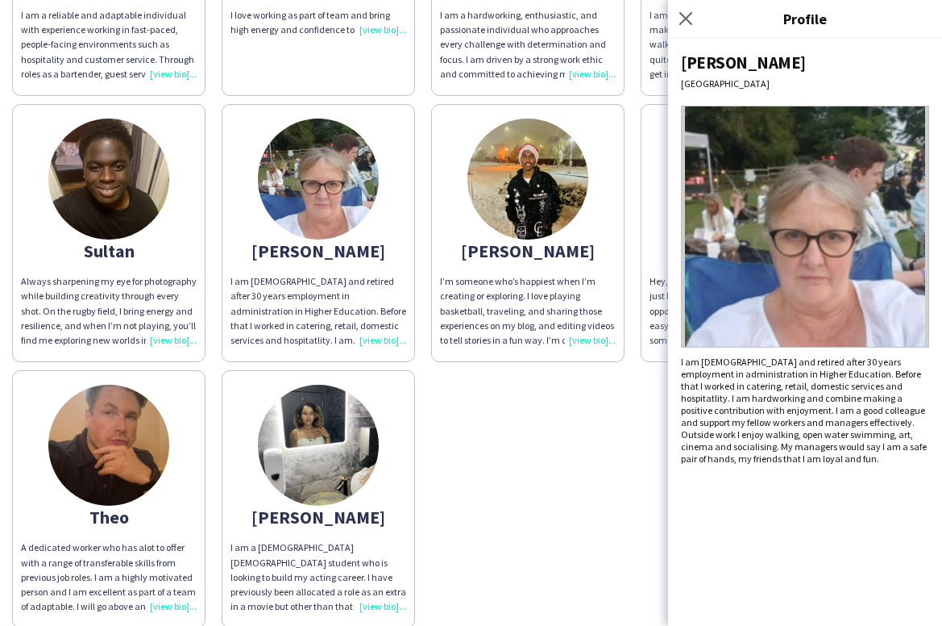
scroll to position [5917, 0]
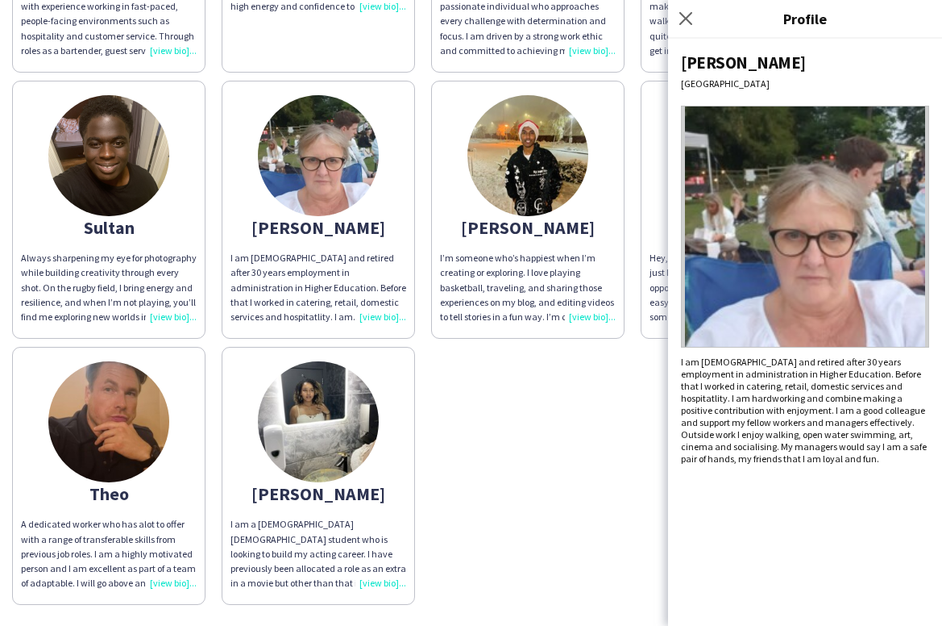
click at [316, 409] on img at bounding box center [318, 421] width 121 height 121
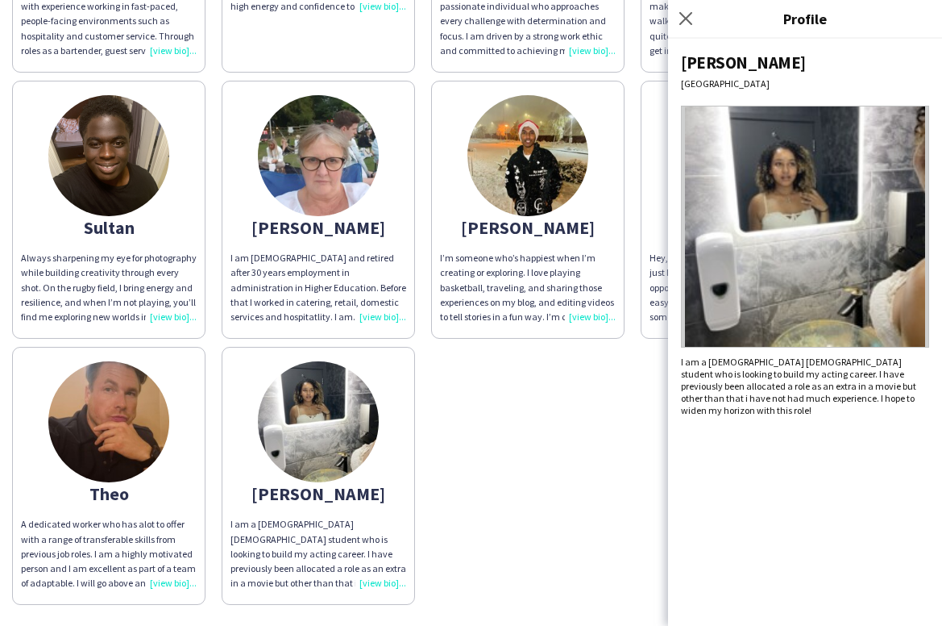
click at [483, 148] on img at bounding box center [528, 155] width 121 height 121
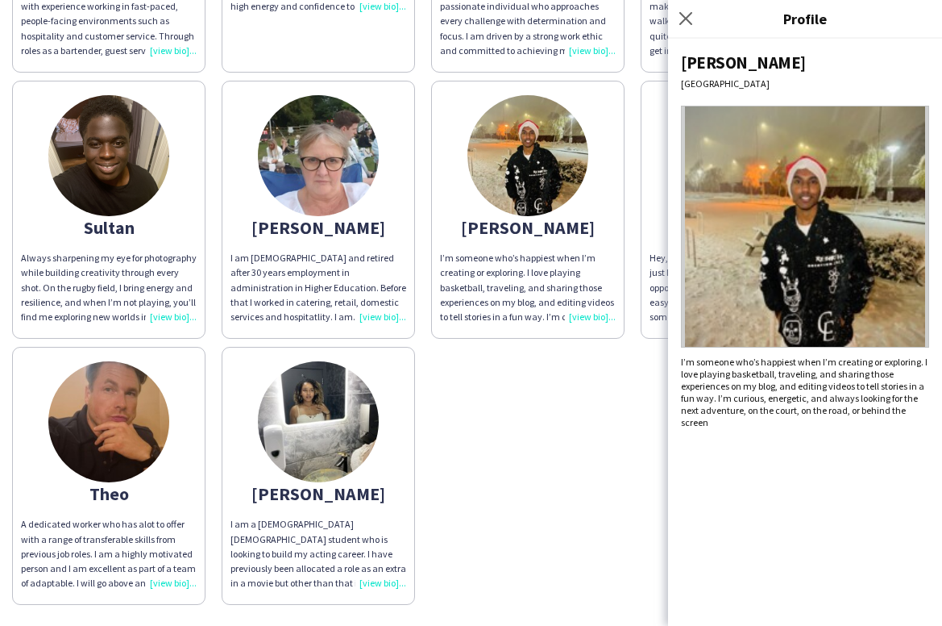
click at [318, 392] on img at bounding box center [318, 421] width 121 height 121
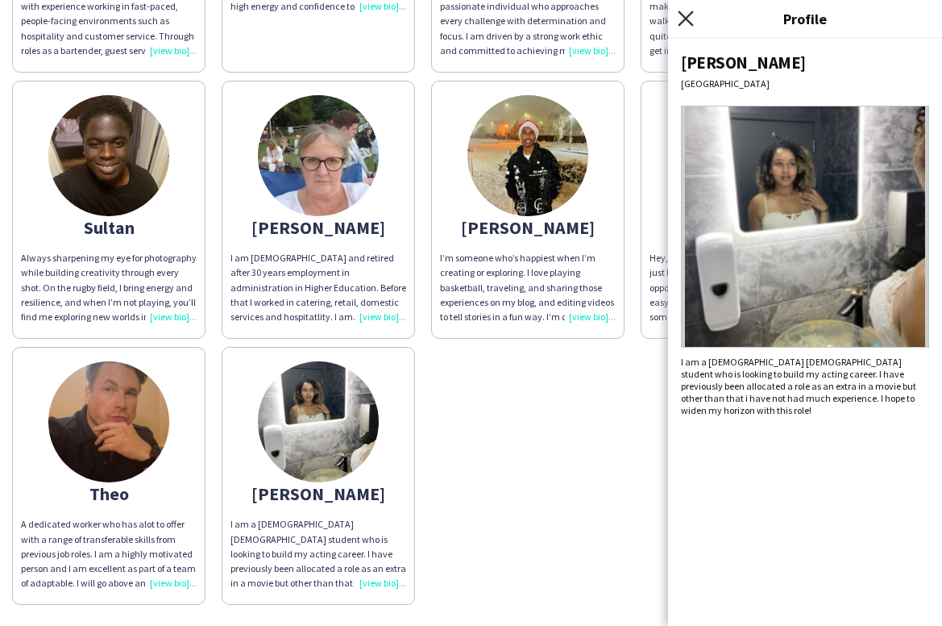
click at [684, 17] on icon at bounding box center [685, 17] width 15 height 15
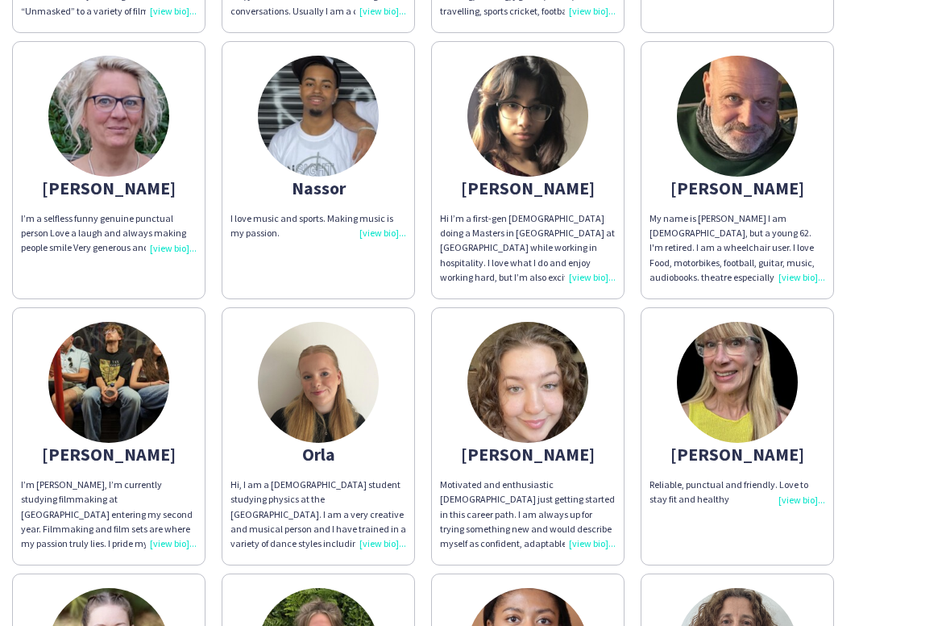
scroll to position [4333, 0]
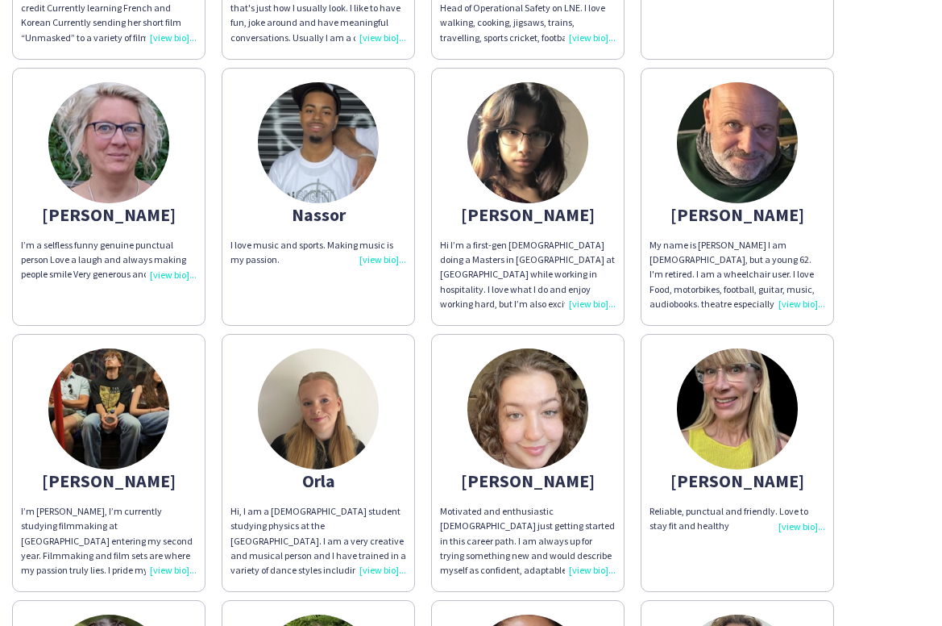
click at [317, 397] on img at bounding box center [318, 408] width 121 height 121
